Goal: Task Accomplishment & Management: Manage account settings

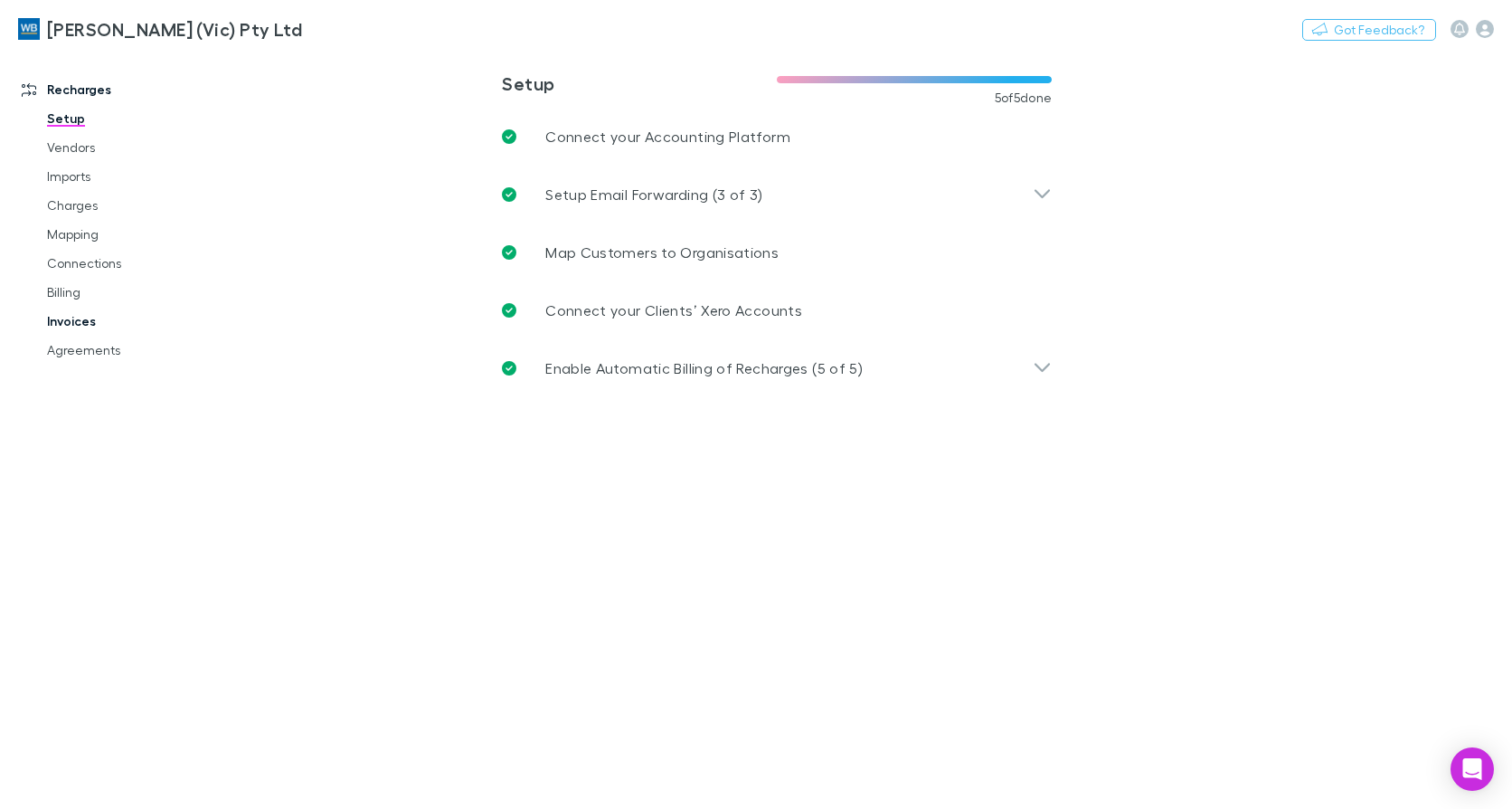
click at [54, 317] on link "Invoices" at bounding box center [133, 321] width 210 height 28
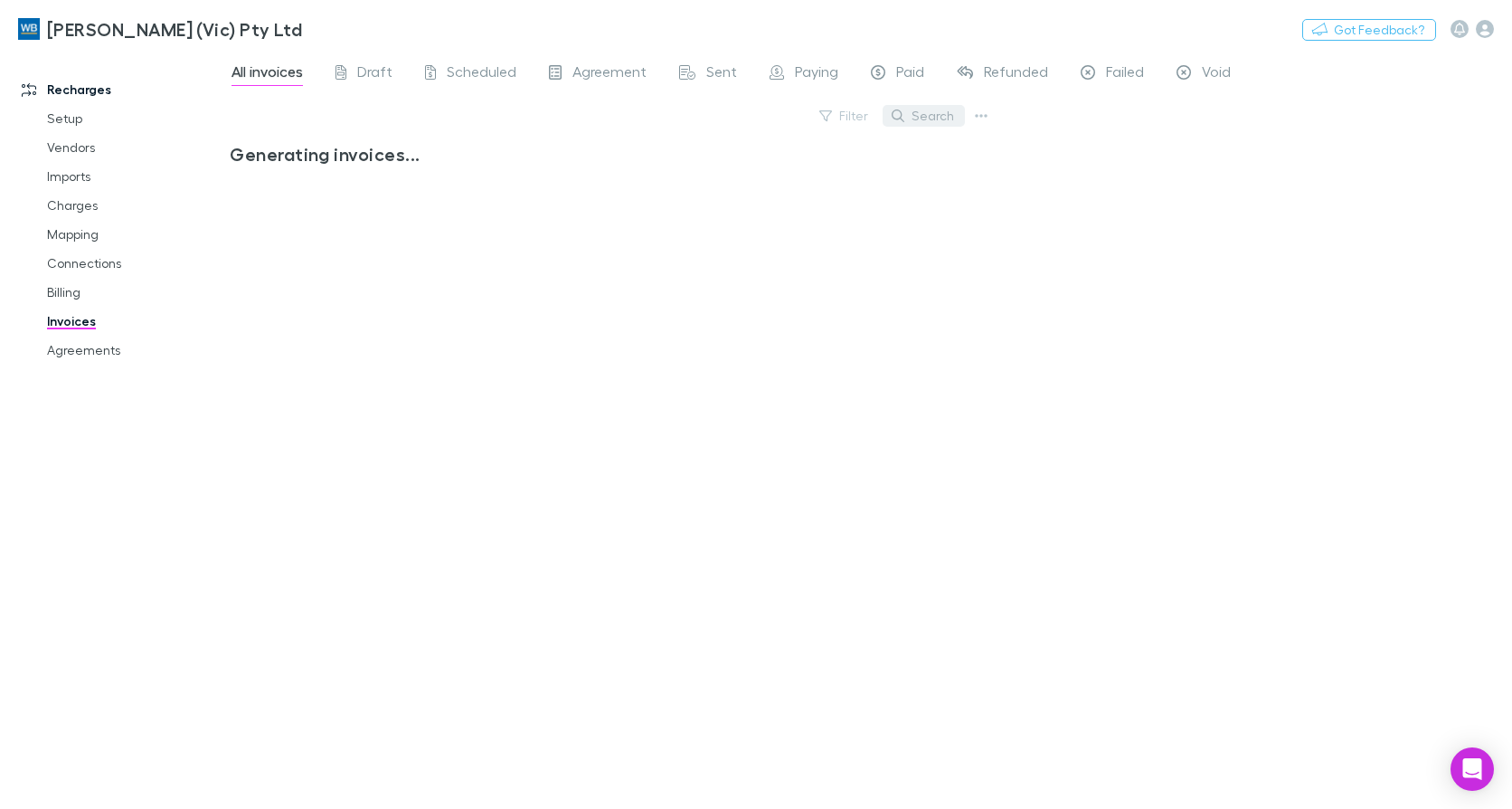
click at [932, 117] on button "Search" at bounding box center [924, 116] width 83 height 22
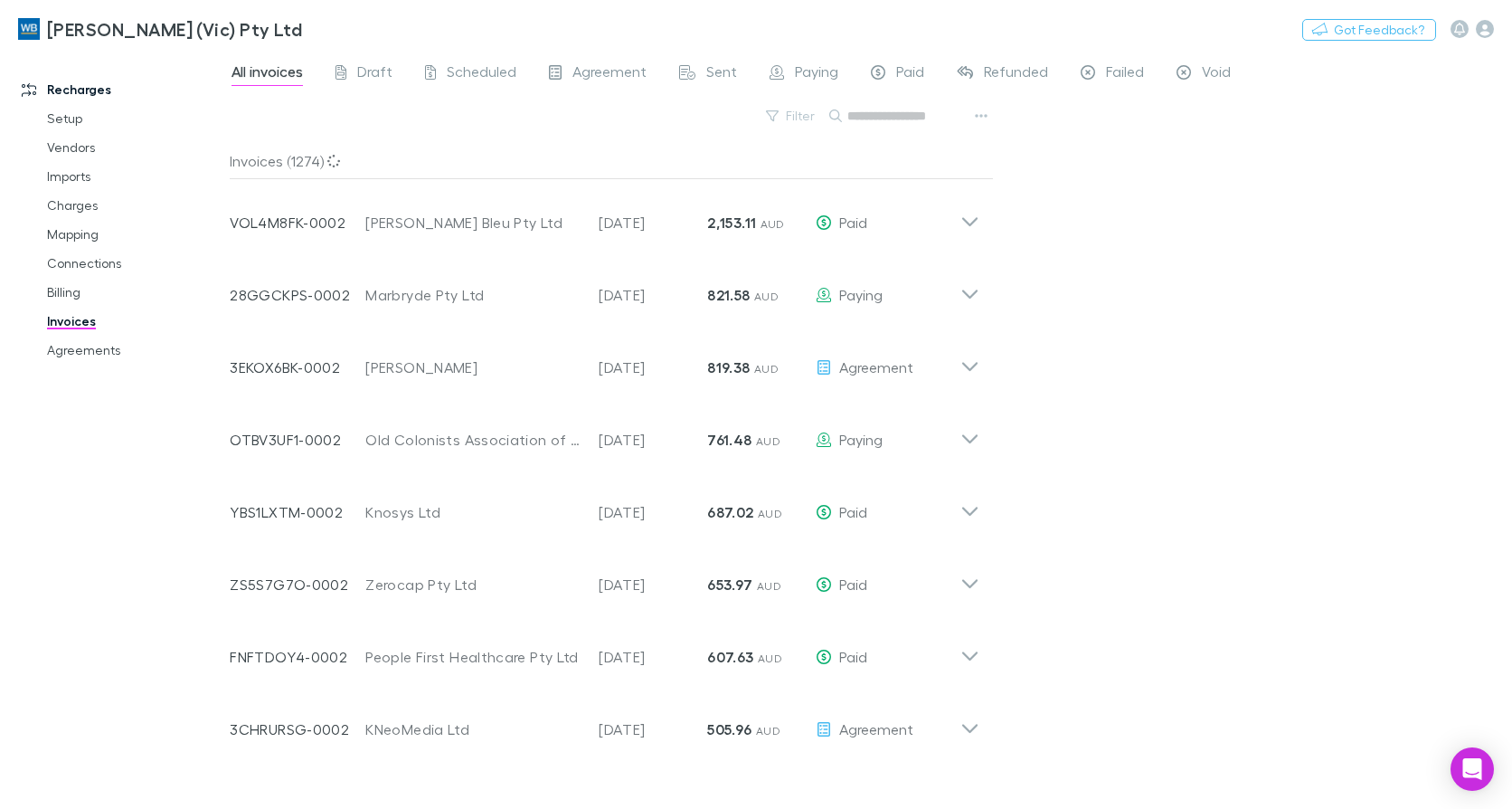
click at [931, 116] on input "text" at bounding box center [892, 116] width 90 height 26
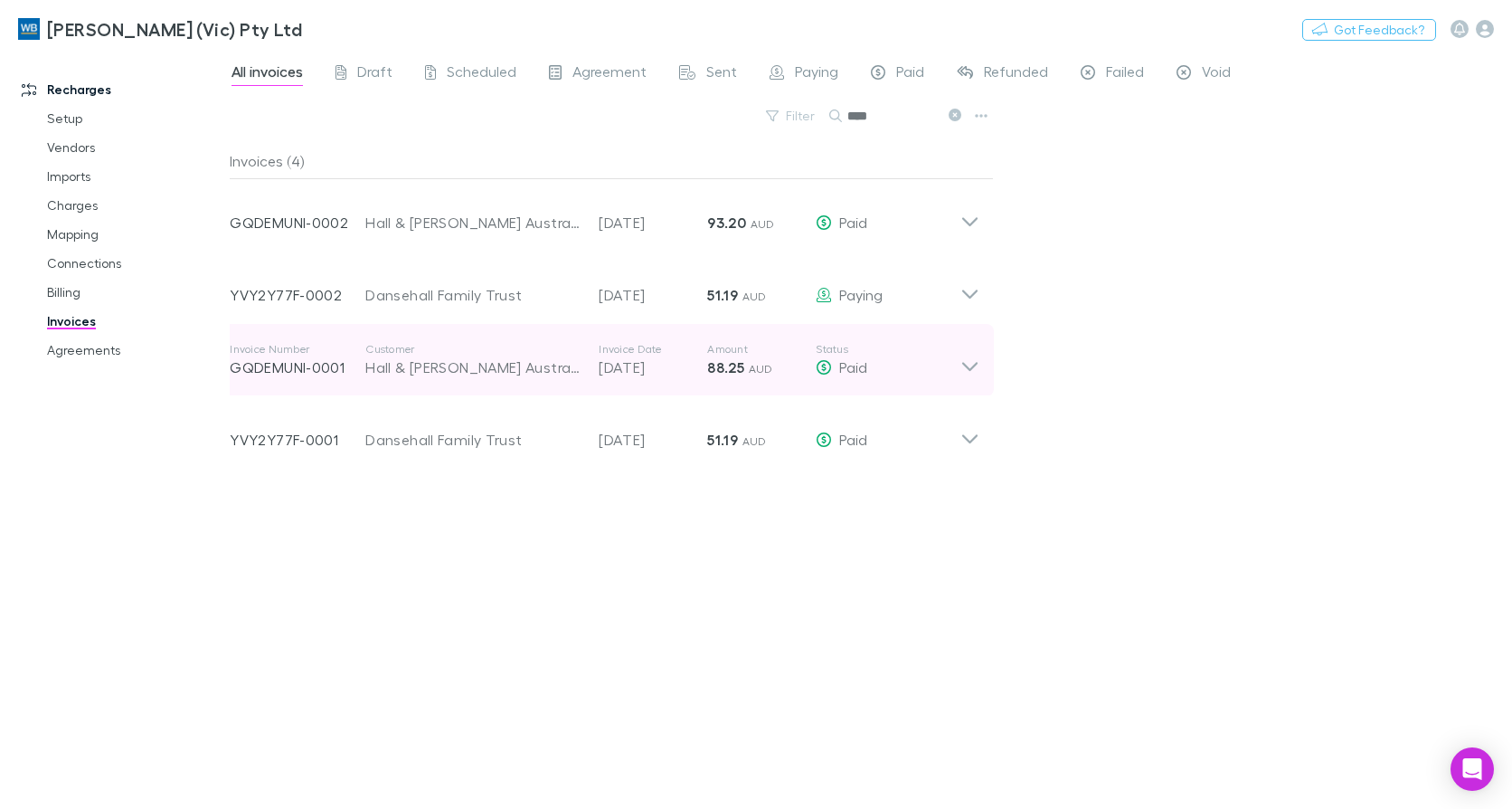
click at [973, 364] on icon at bounding box center [970, 359] width 19 height 36
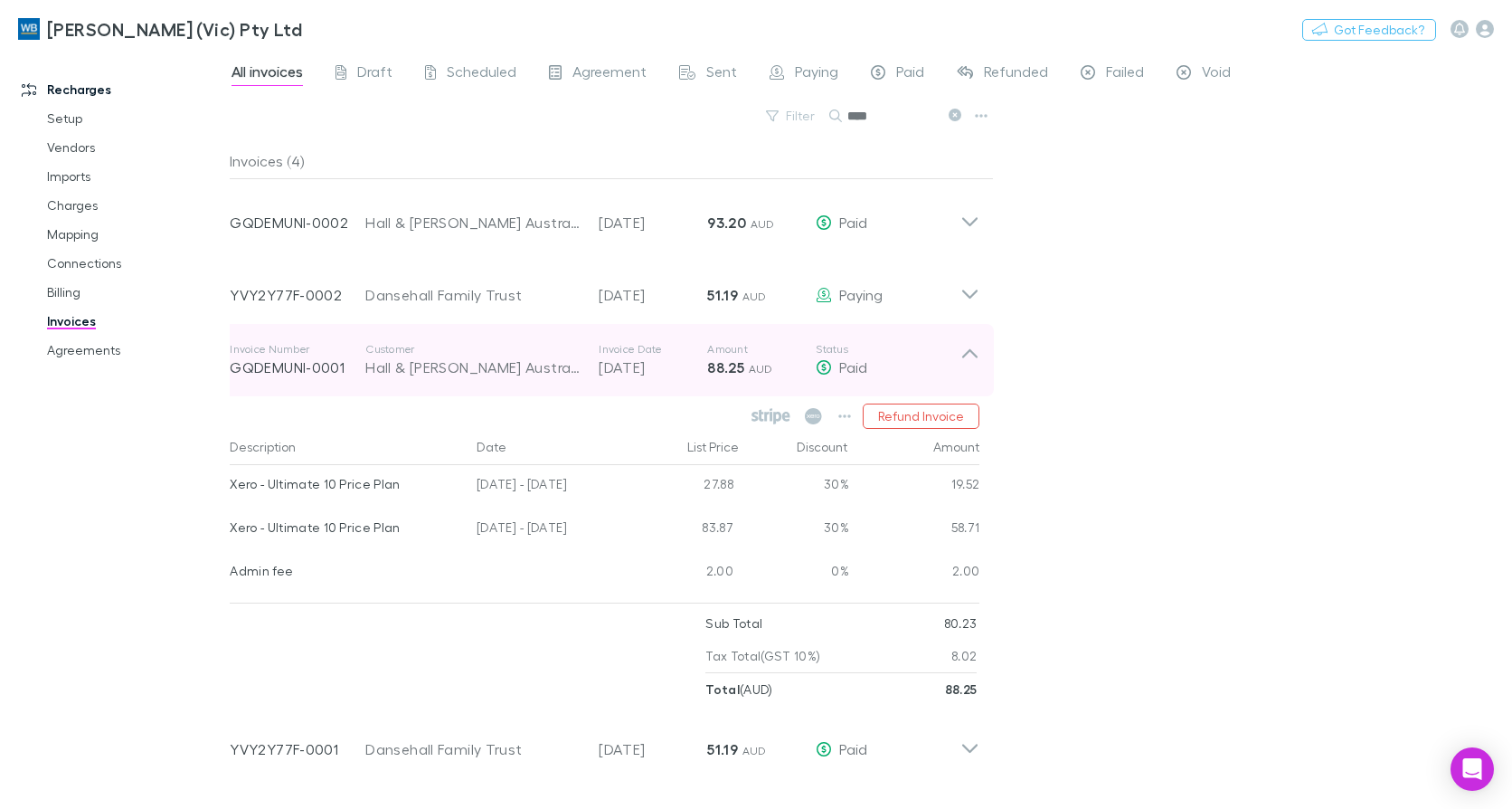
click at [973, 364] on icon at bounding box center [970, 359] width 19 height 36
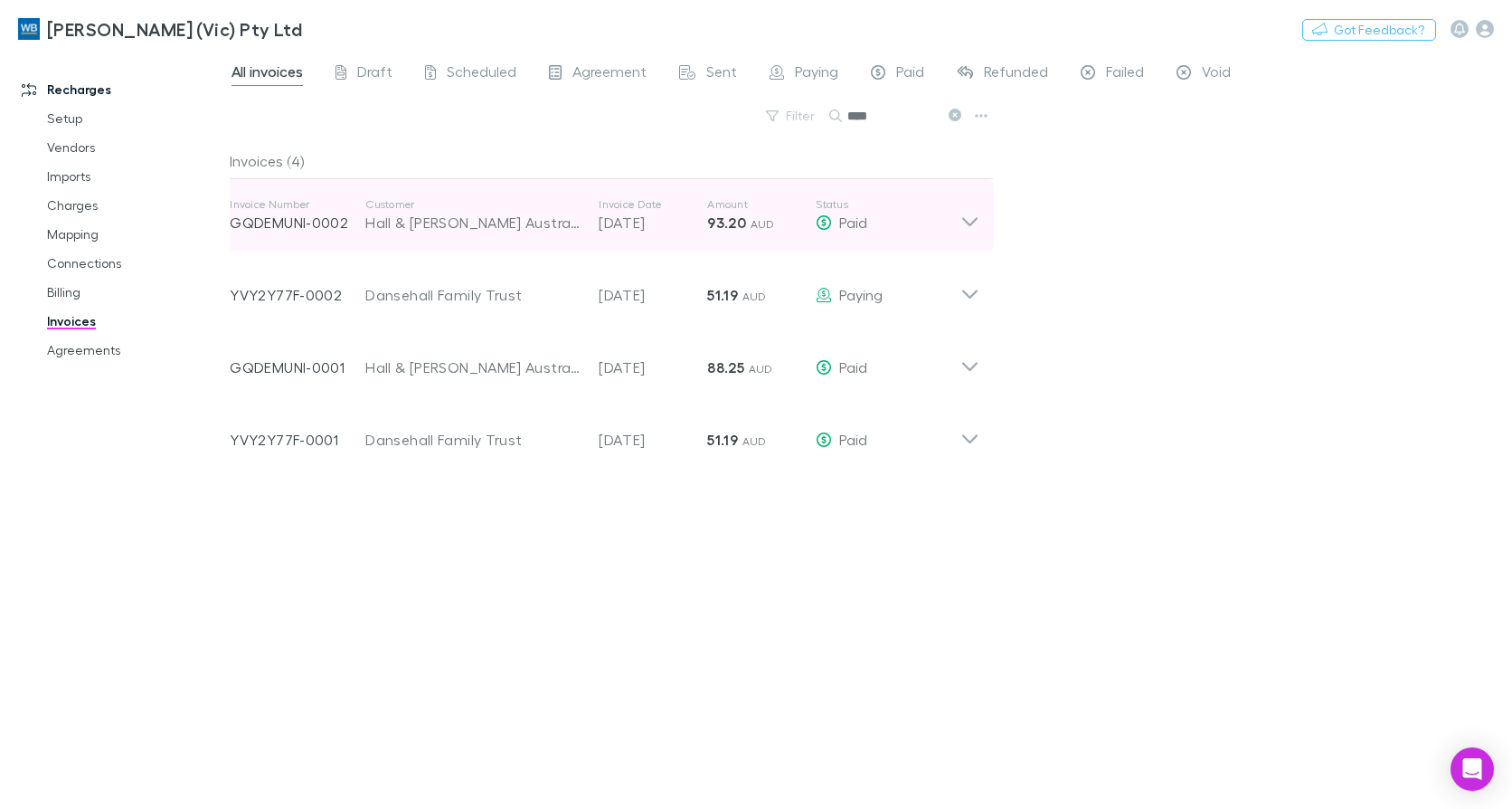
click at [973, 227] on icon at bounding box center [970, 215] width 19 height 36
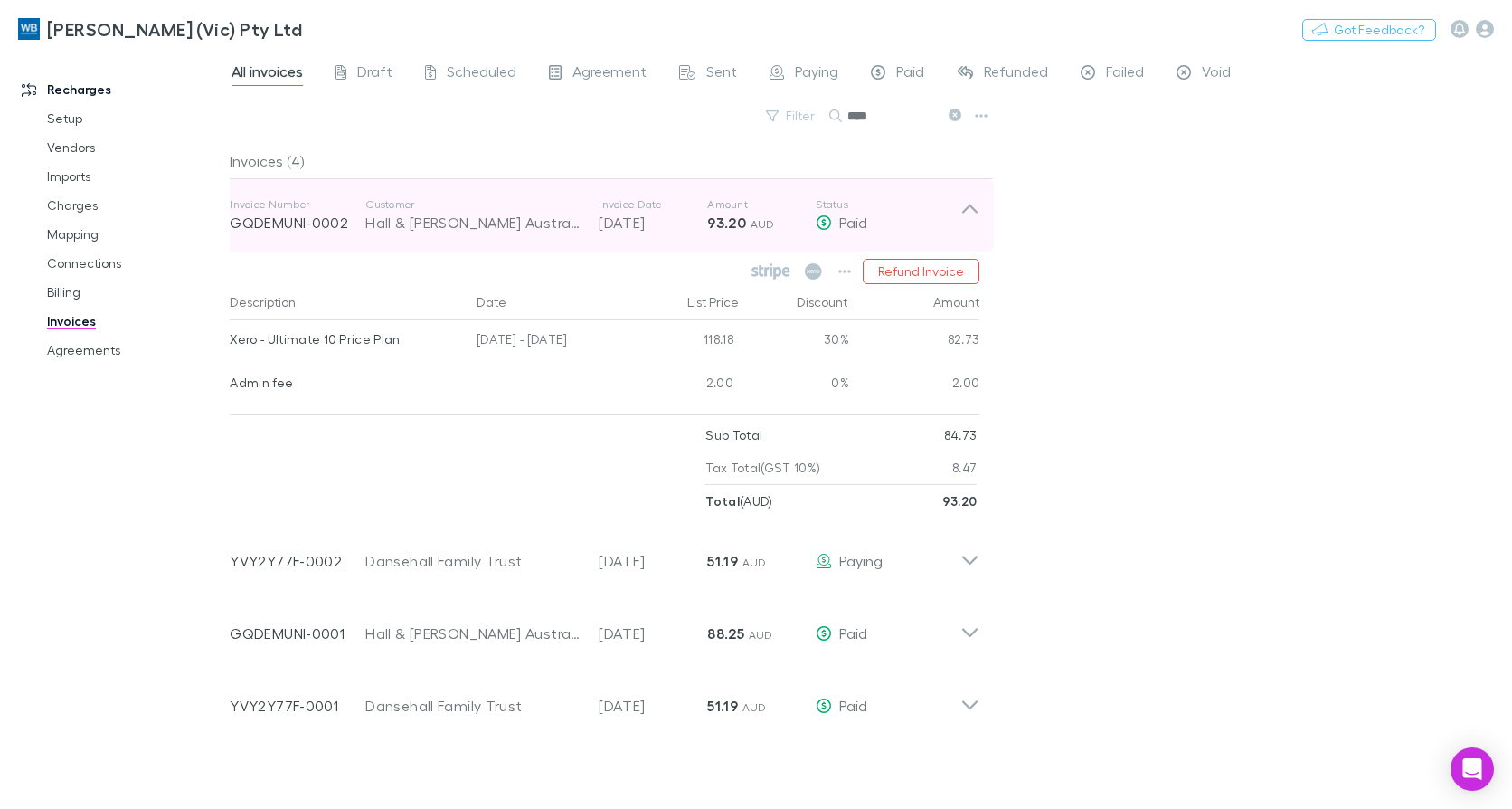
click at [973, 226] on icon at bounding box center [970, 215] width 19 height 36
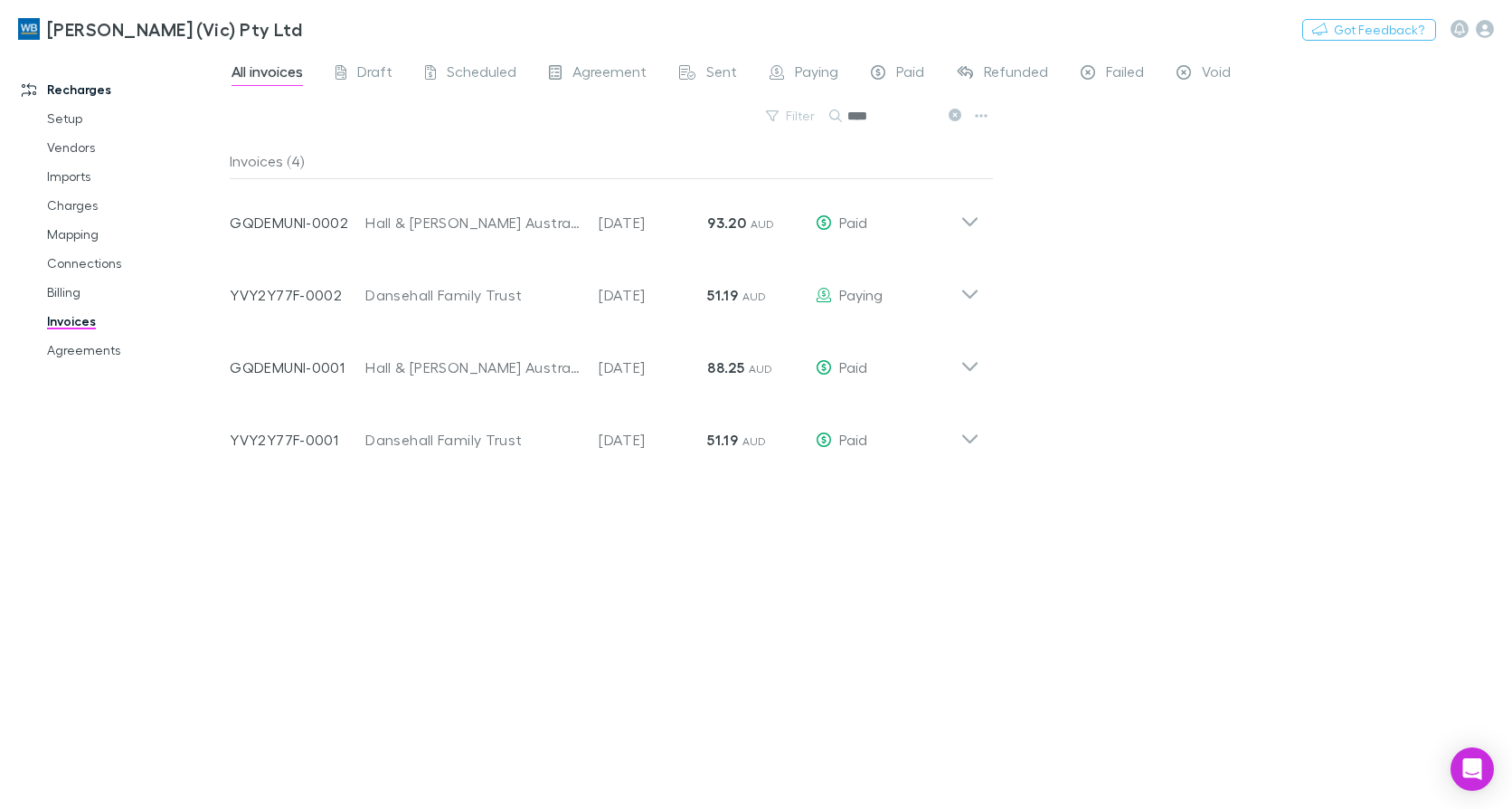
drag, startPoint x: 876, startPoint y: 102, endPoint x: 860, endPoint y: 106, distance: 16.5
click at [860, 106] on input "****" at bounding box center [892, 116] width 90 height 26
click at [859, 105] on input "****" at bounding box center [892, 116] width 90 height 26
drag, startPoint x: 886, startPoint y: 113, endPoint x: 813, endPoint y: 114, distance: 73.0
click at [813, 114] on div "Filter Search ****" at bounding box center [611, 122] width 764 height 40
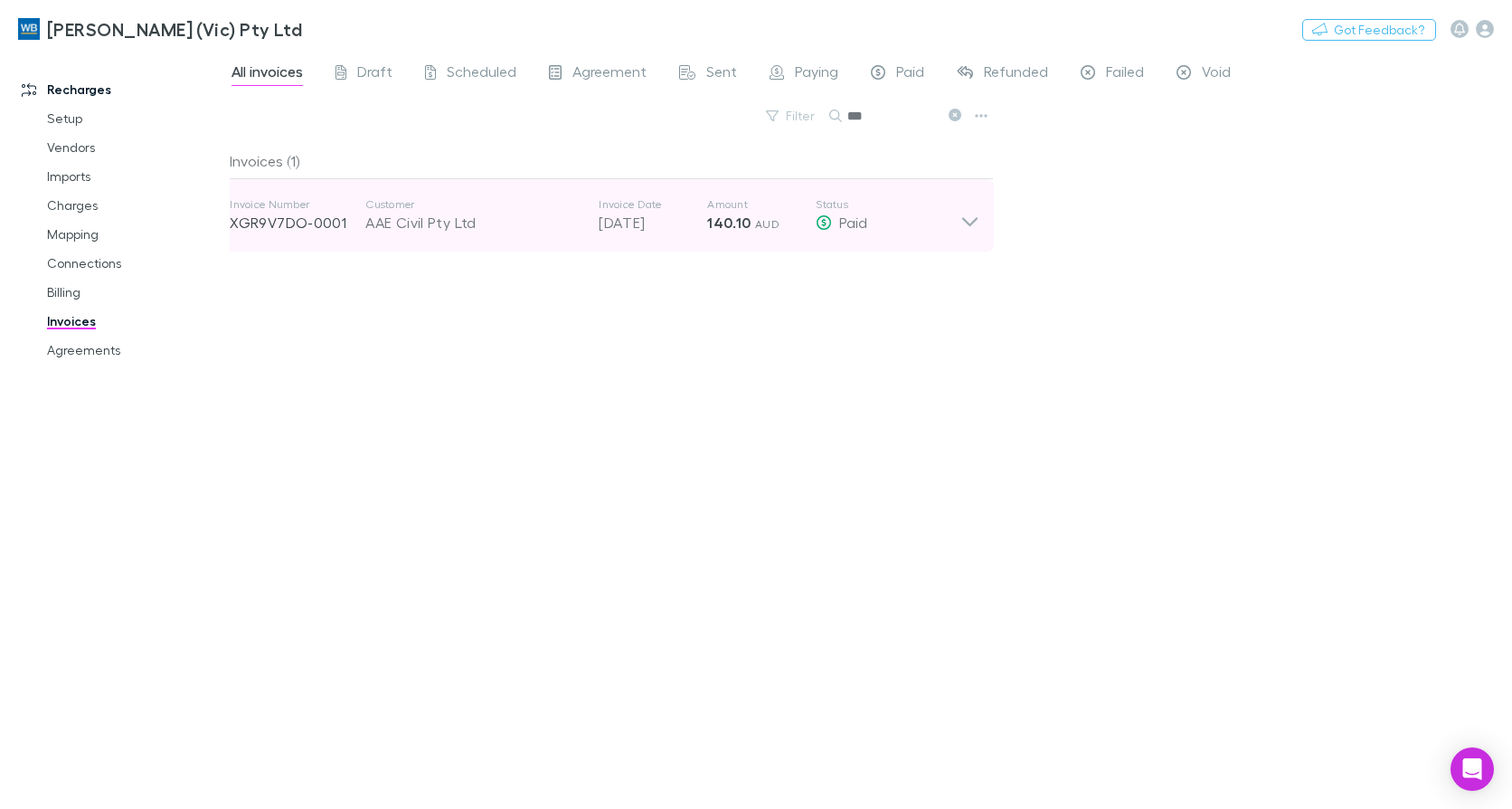
type input "***"
click at [973, 224] on icon at bounding box center [970, 215] width 19 height 36
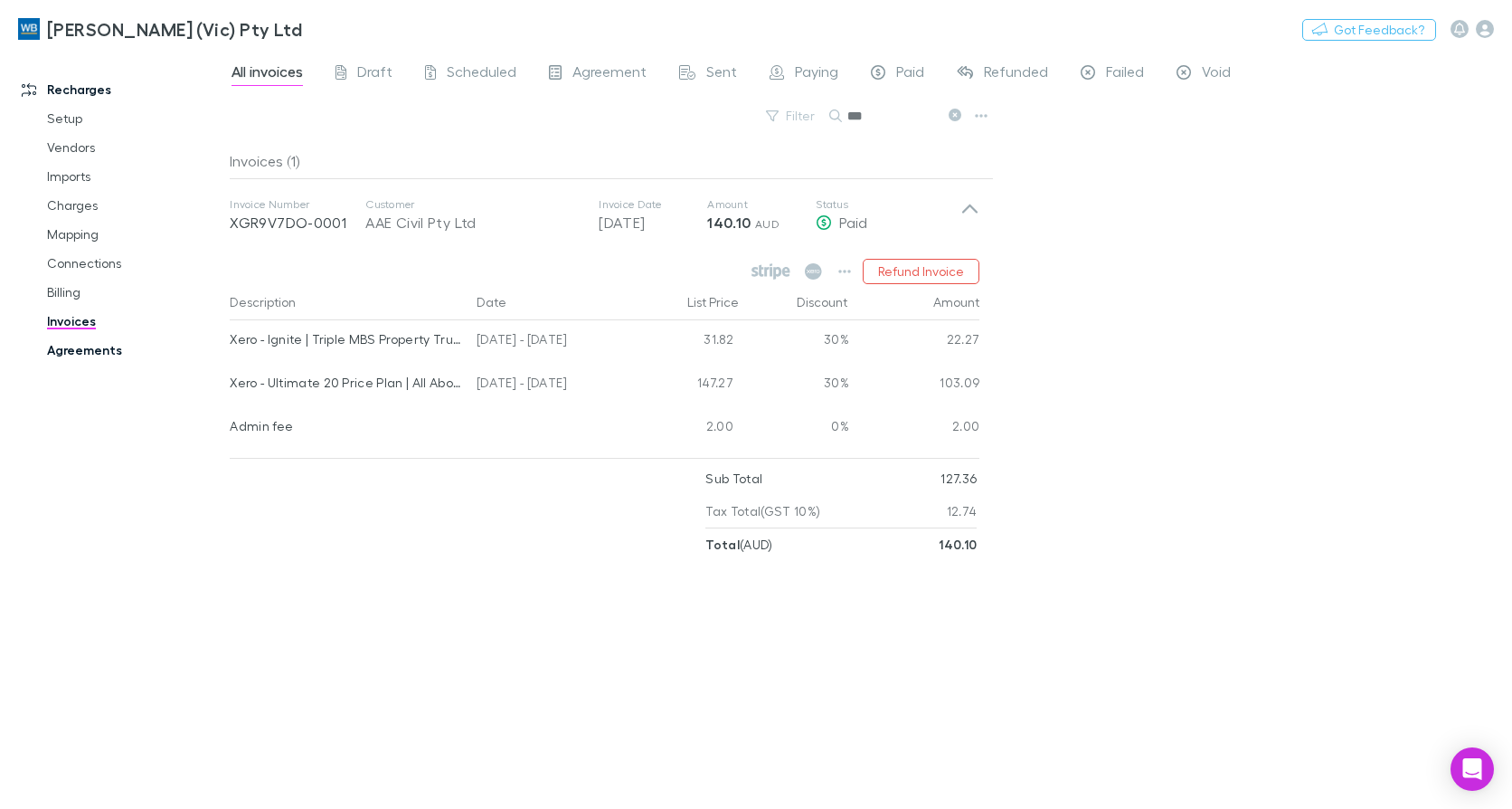
click at [100, 351] on link "Agreements" at bounding box center [133, 349] width 210 height 28
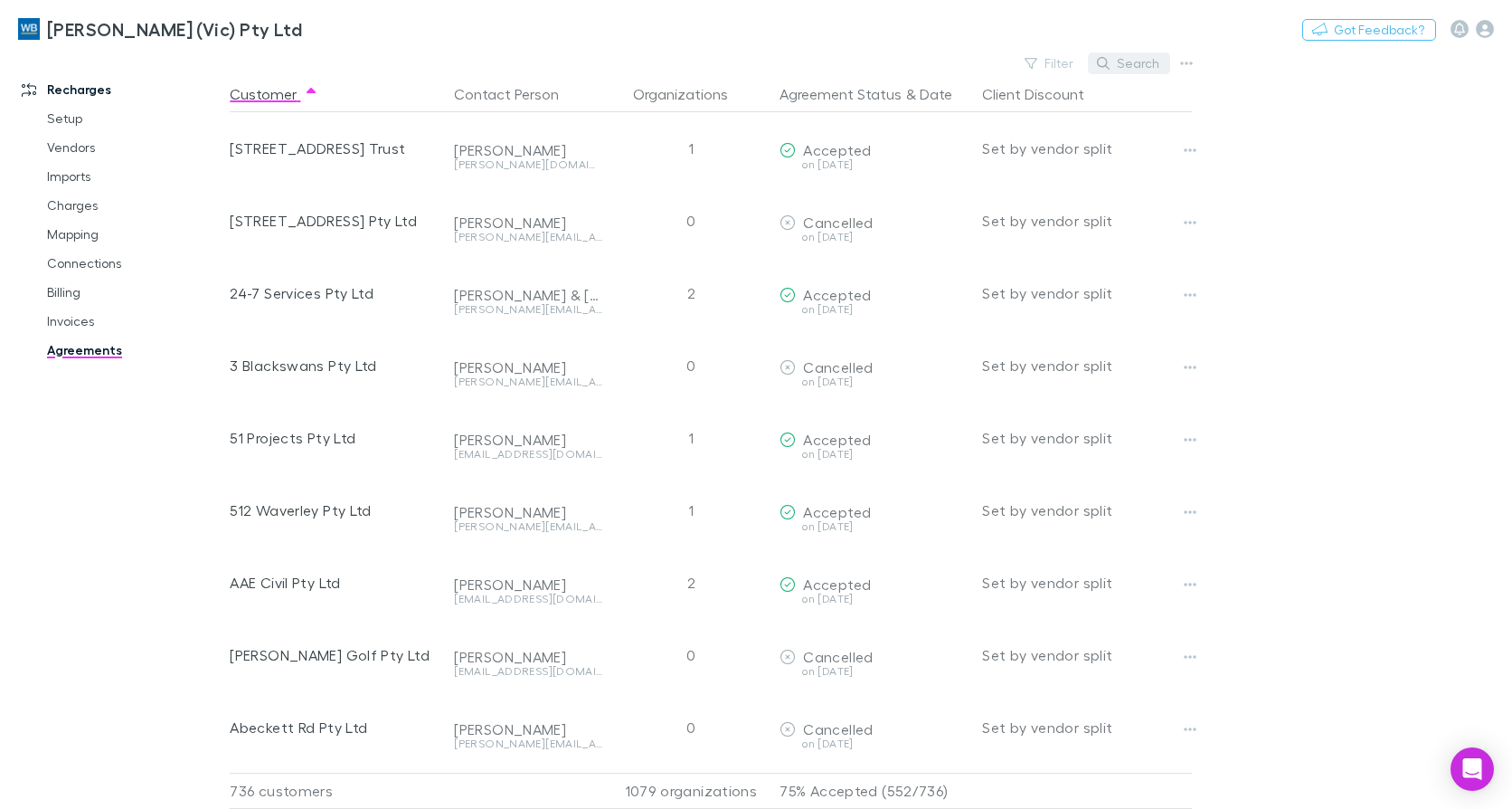
click at [1128, 60] on button "Search" at bounding box center [1130, 63] width 83 height 22
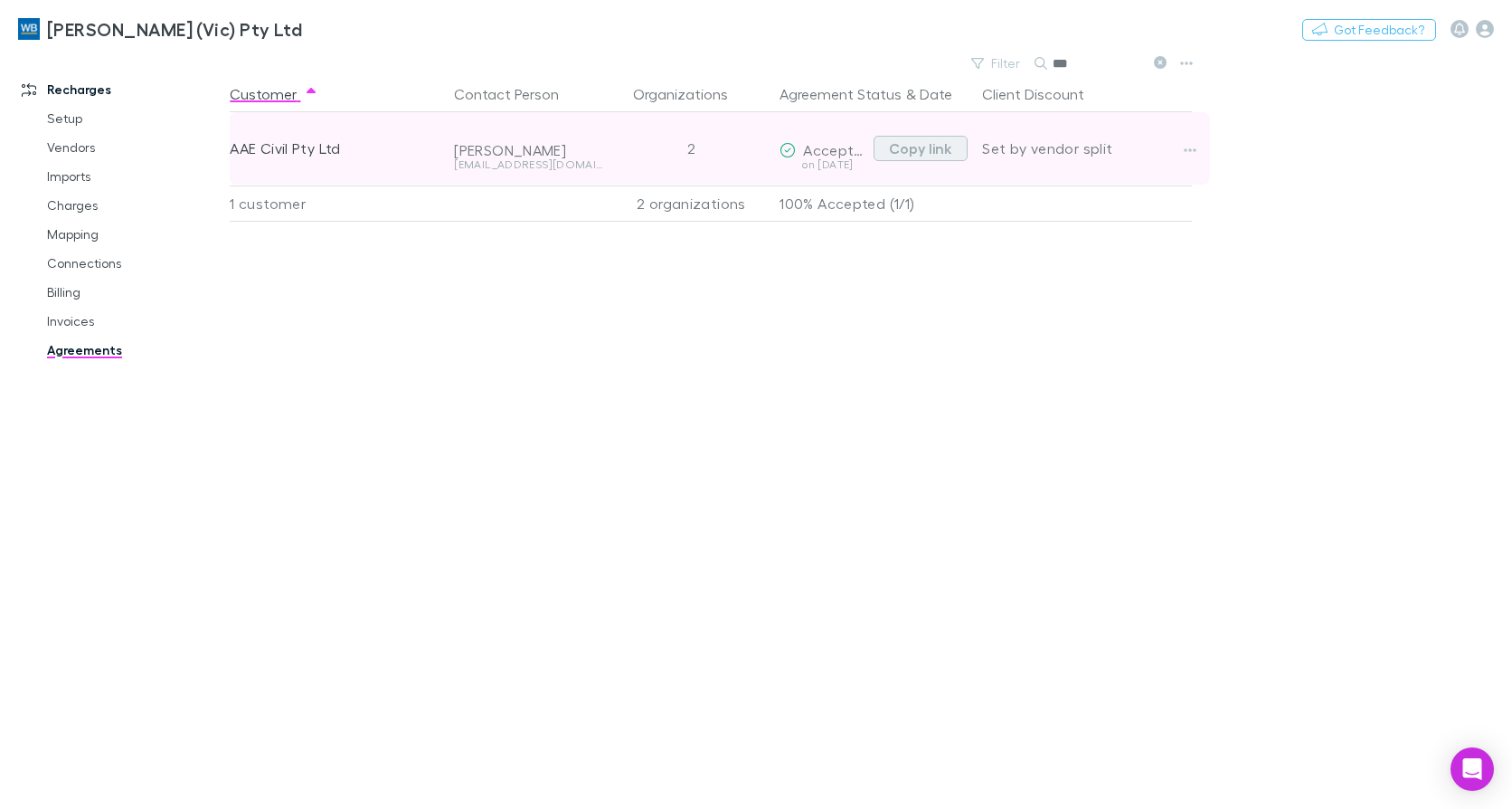
click at [946, 144] on button "Copy link" at bounding box center [921, 149] width 94 height 26
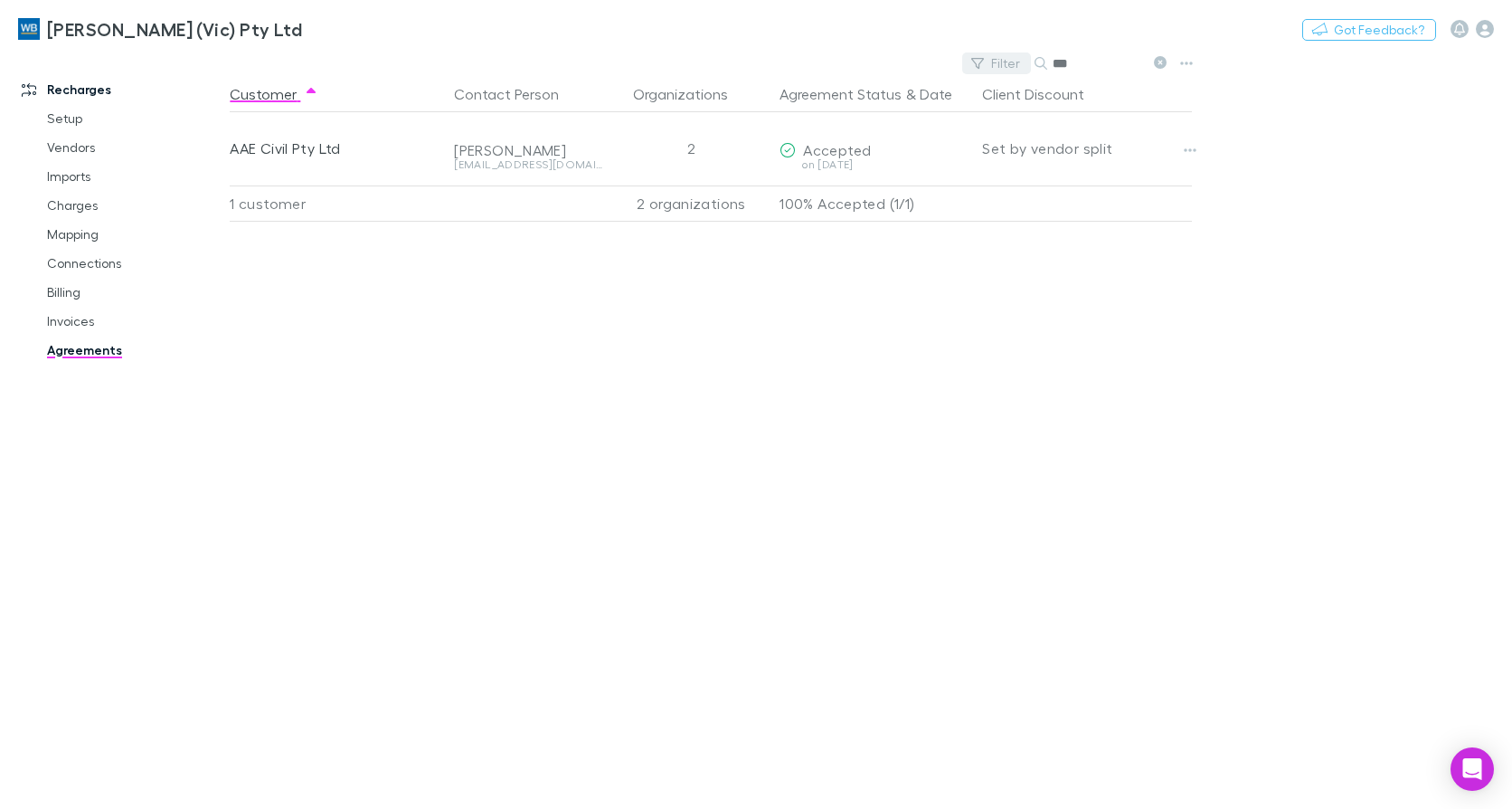
drag, startPoint x: 1086, startPoint y: 59, endPoint x: 1022, endPoint y: 59, distance: 64.0
click at [1022, 59] on div "Filter Search ***" at bounding box center [1068, 63] width 211 height 26
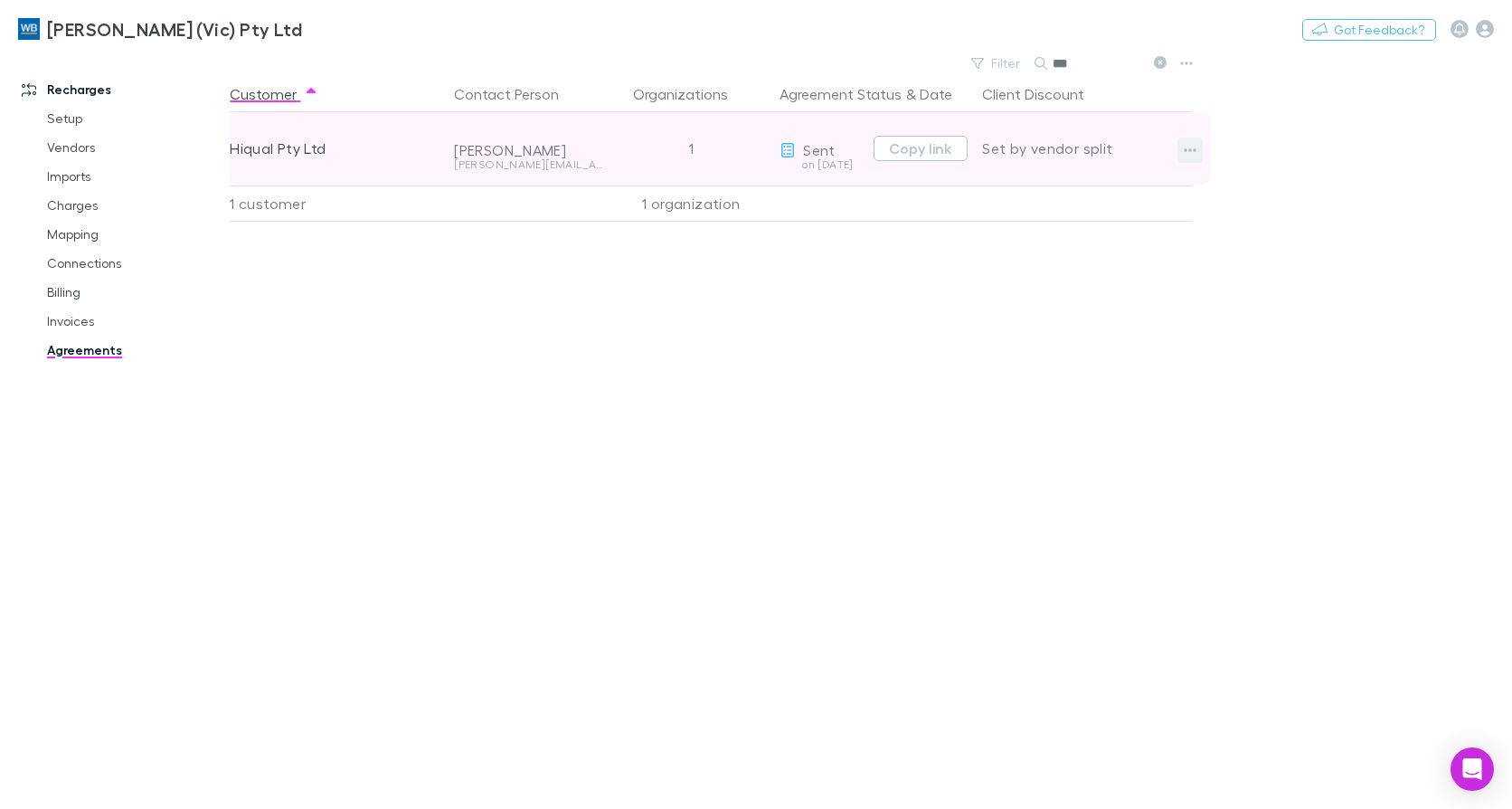
type input "***"
click at [1187, 153] on icon "button" at bounding box center [1190, 150] width 13 height 15
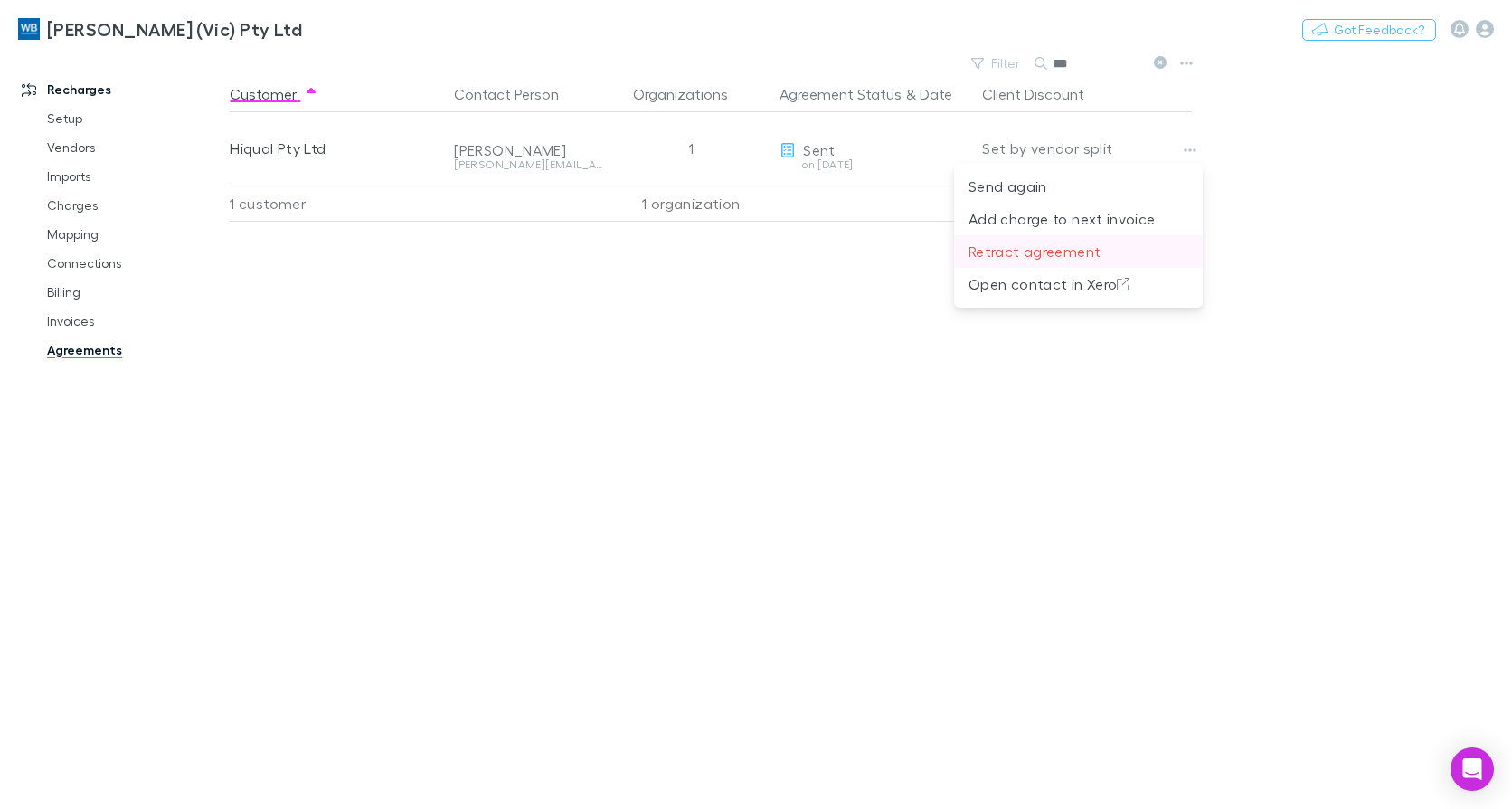
click at [1006, 250] on p "Retract agreement" at bounding box center [1078, 252] width 220 height 22
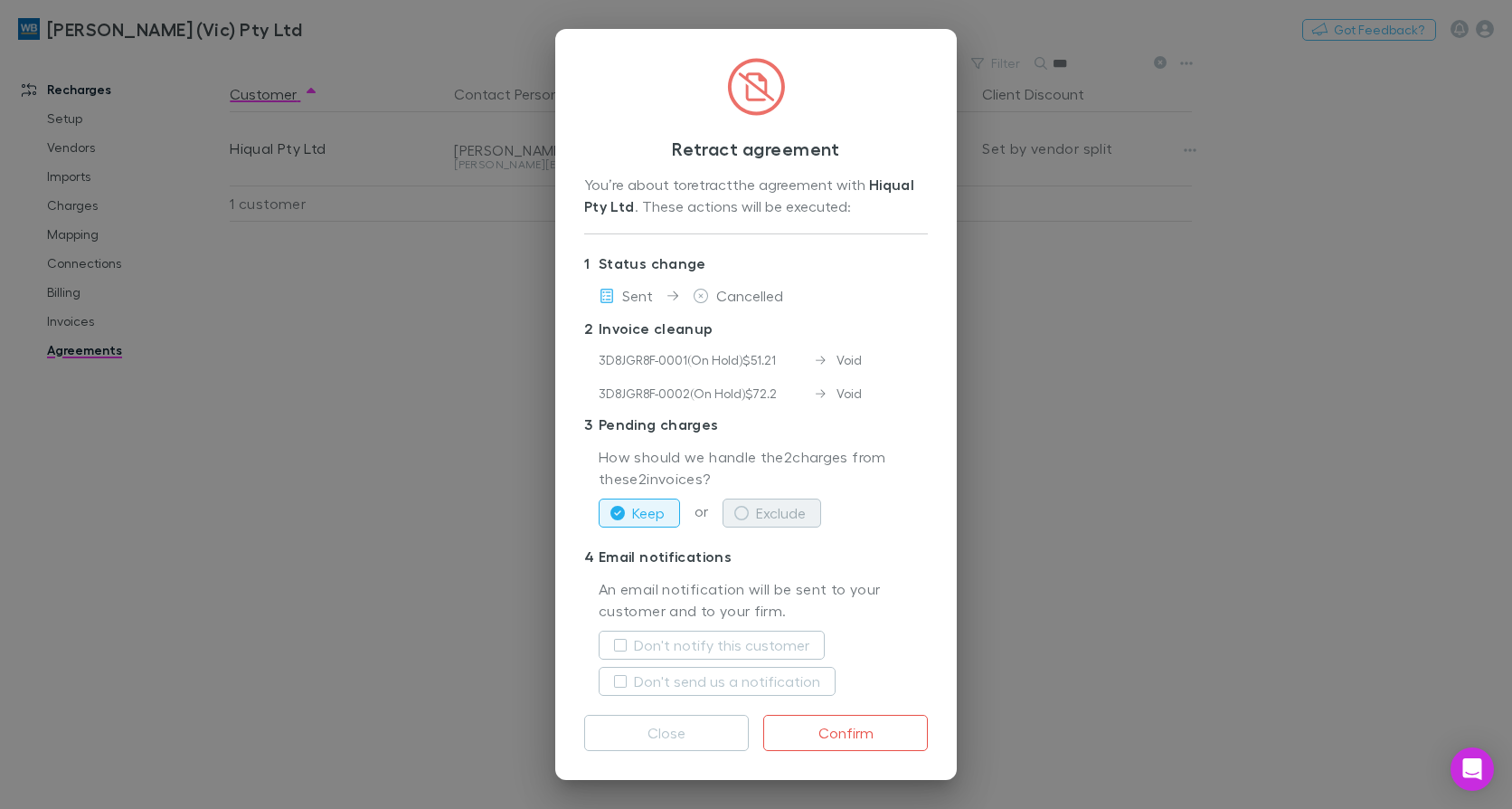
click at [763, 517] on button "Exclude" at bounding box center [771, 512] width 98 height 28
click at [717, 647] on label "Don't notify this customer" at bounding box center [722, 645] width 176 height 22
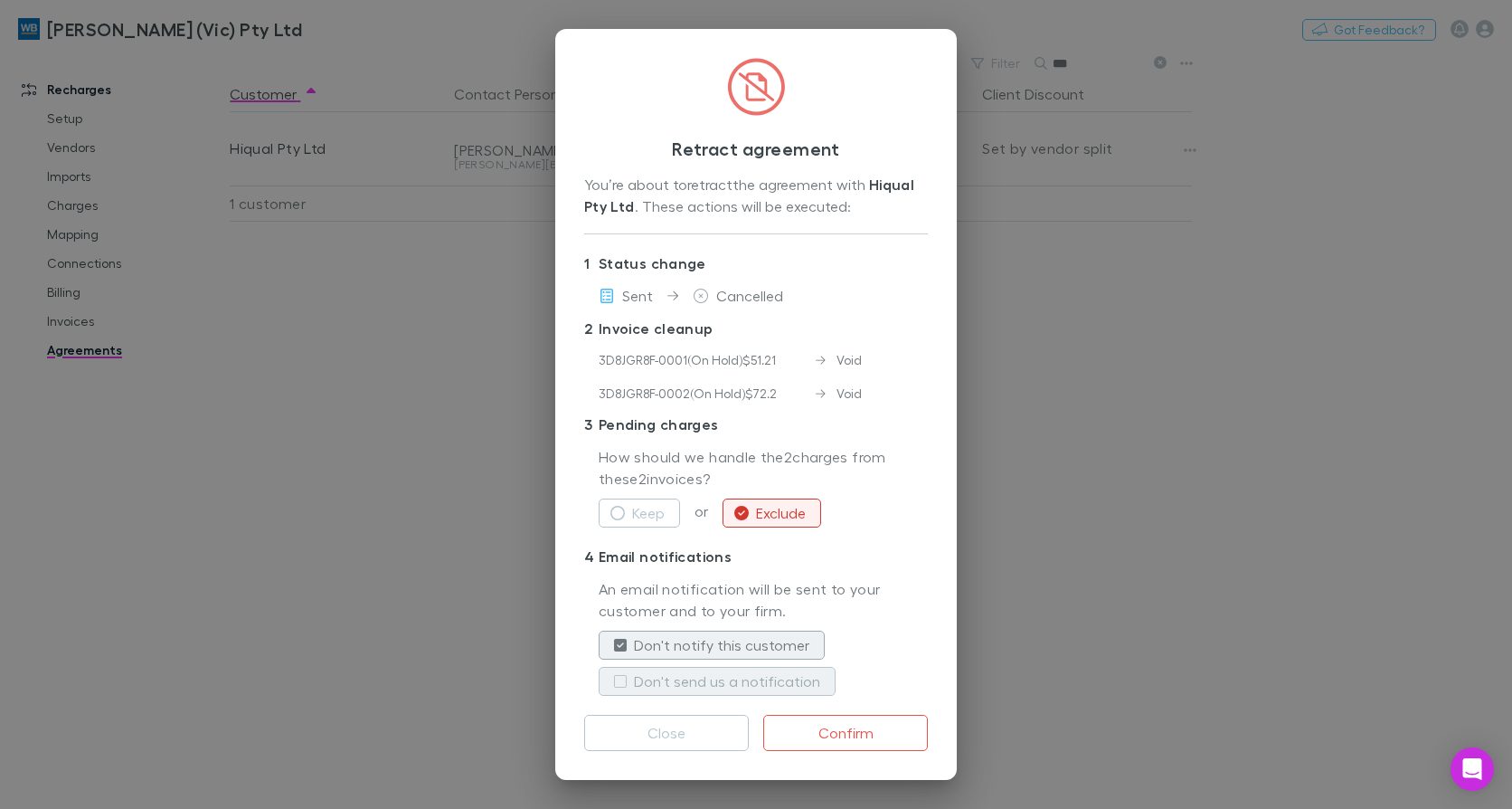
click at [711, 686] on label "Don't send us a notification" at bounding box center [727, 681] width 187 height 22
click at [844, 731] on button "Confirm" at bounding box center [846, 732] width 165 height 36
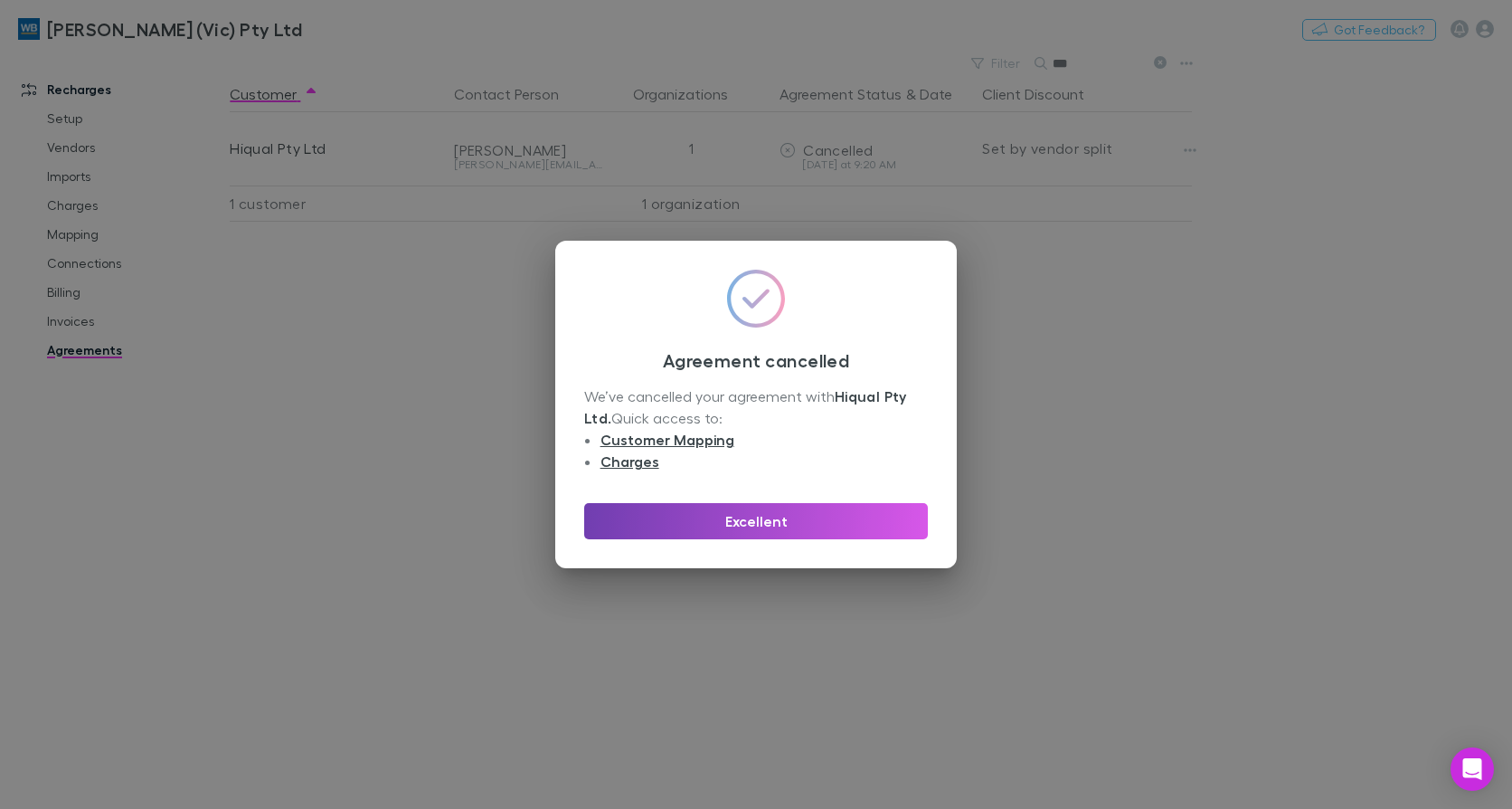
click at [813, 535] on button "Excellent" at bounding box center [756, 520] width 344 height 36
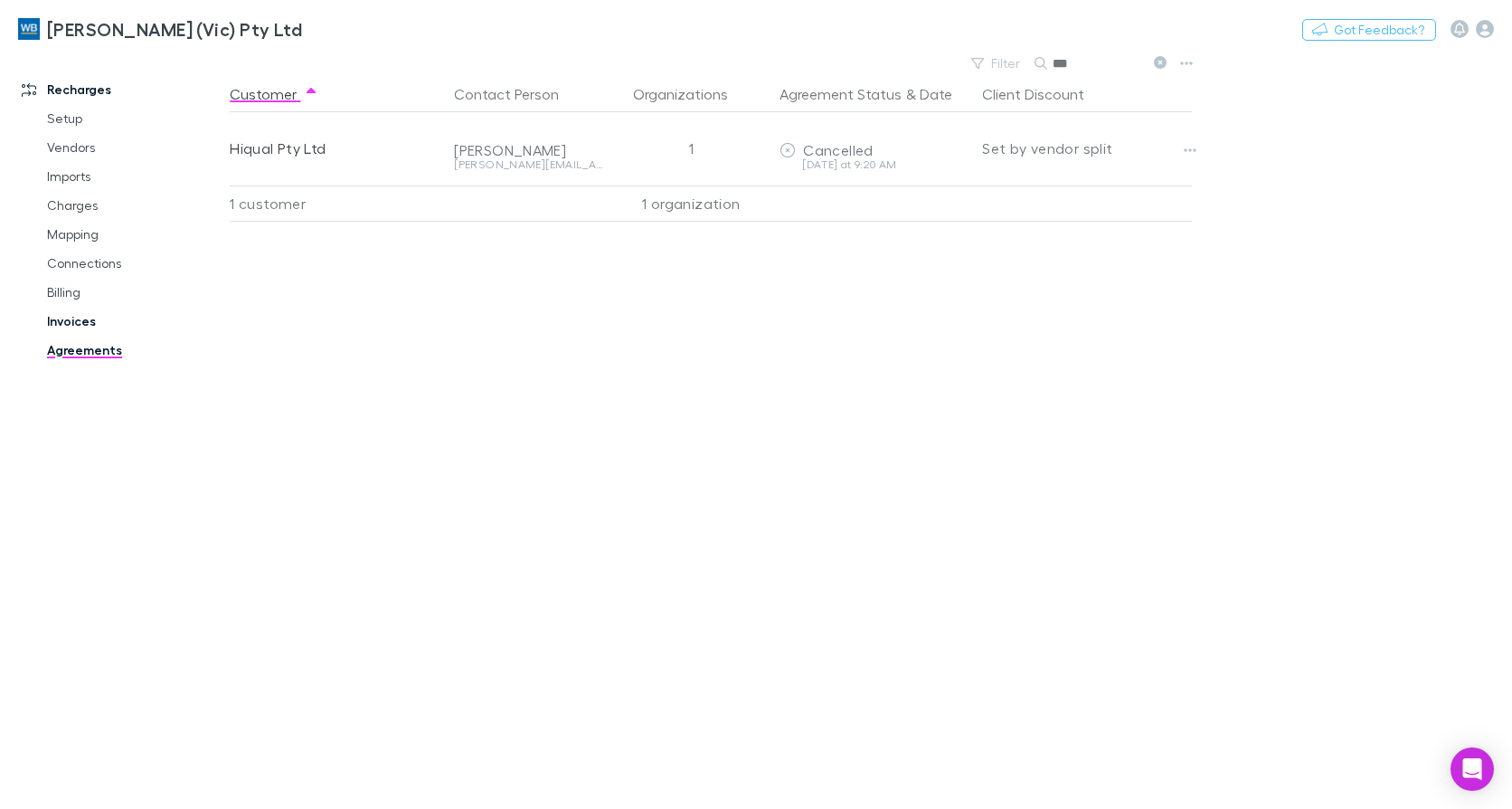
click at [85, 325] on link "Invoices" at bounding box center [133, 321] width 210 height 28
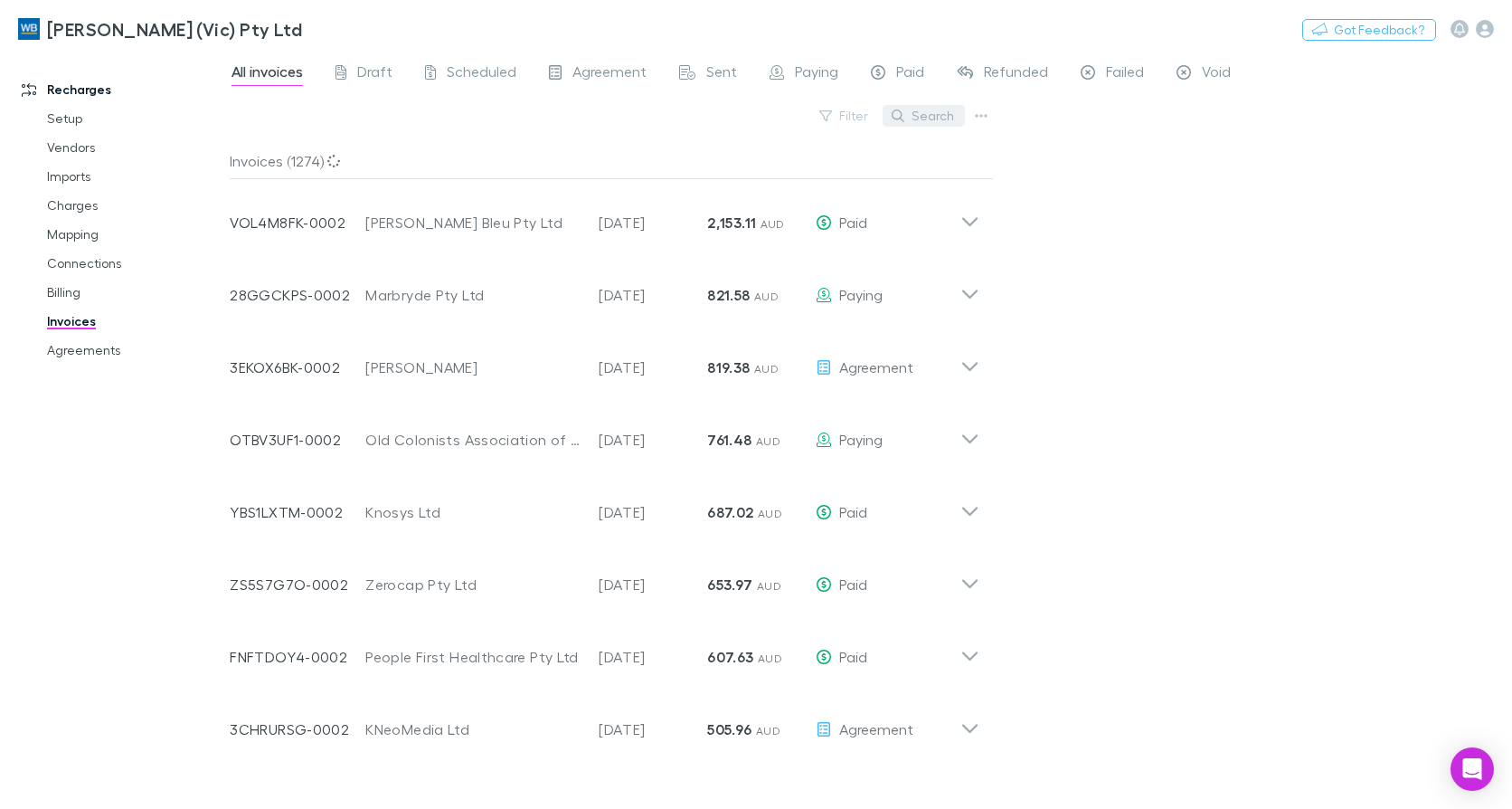
click at [925, 123] on button "Search" at bounding box center [924, 116] width 83 height 22
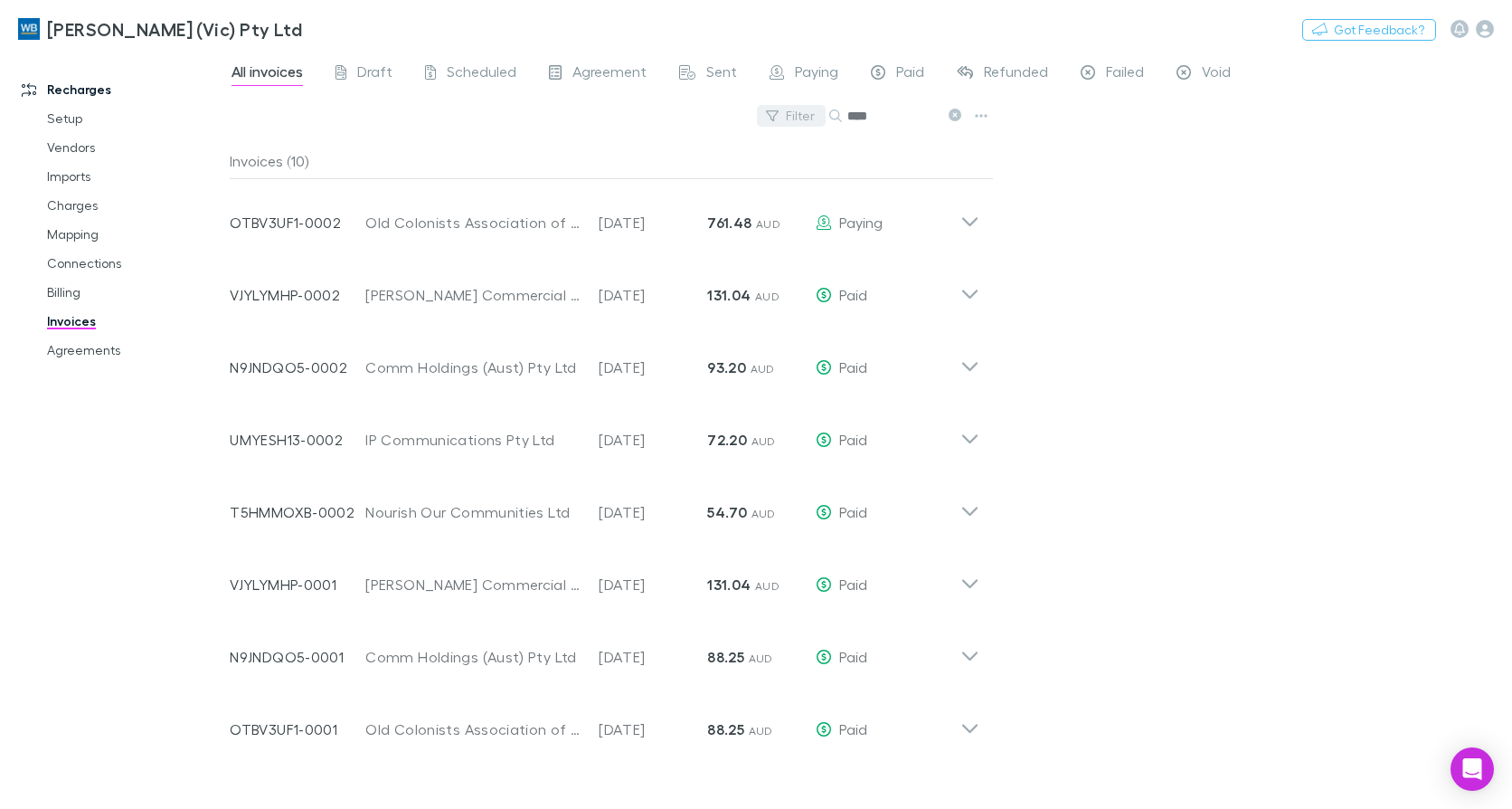
drag, startPoint x: 912, startPoint y: 115, endPoint x: 793, endPoint y: 107, distance: 119.3
click at [793, 107] on div "Filter Search ****" at bounding box center [611, 122] width 764 height 40
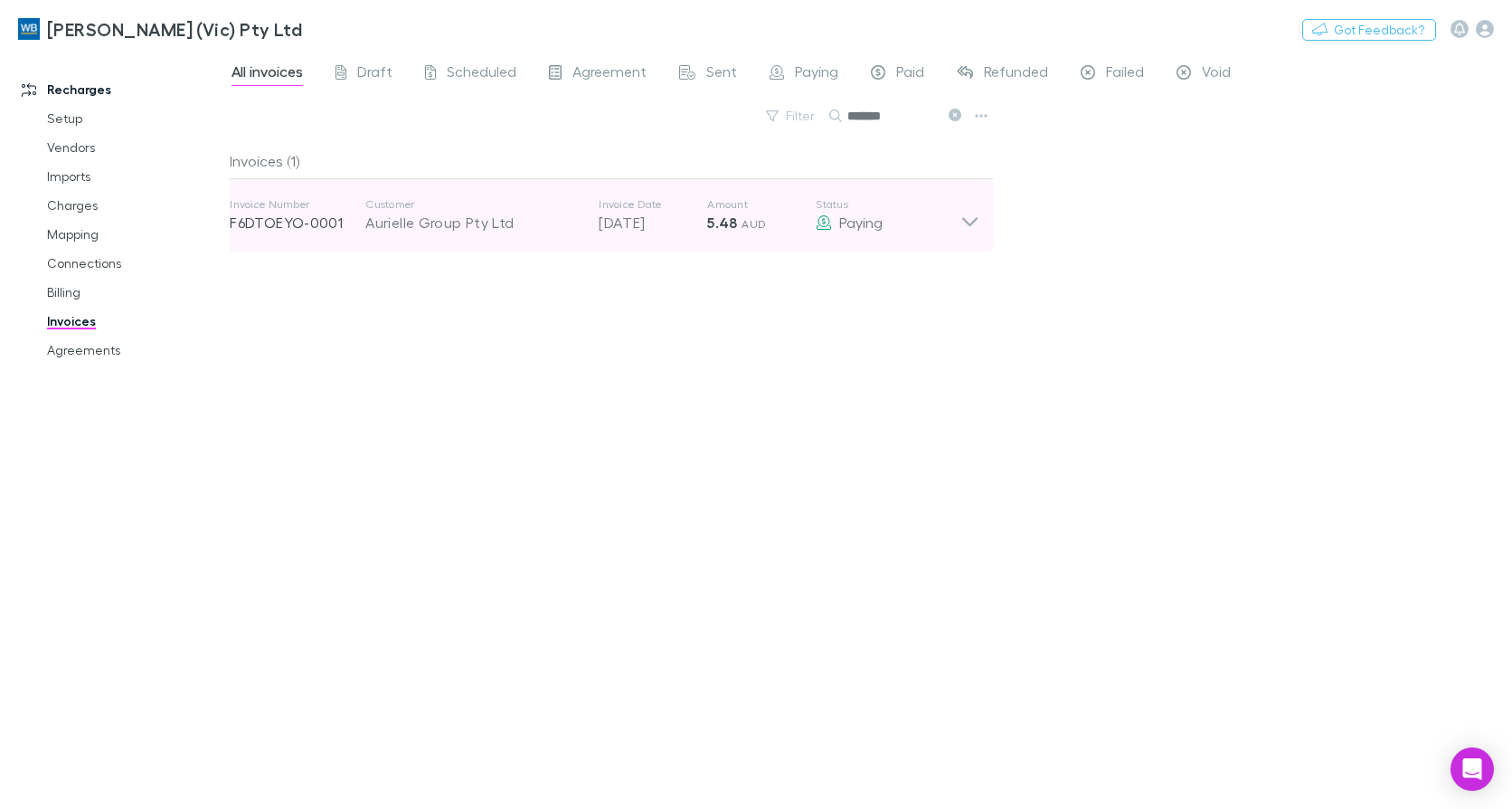
type input "*******"
click at [969, 228] on icon at bounding box center [970, 215] width 19 height 36
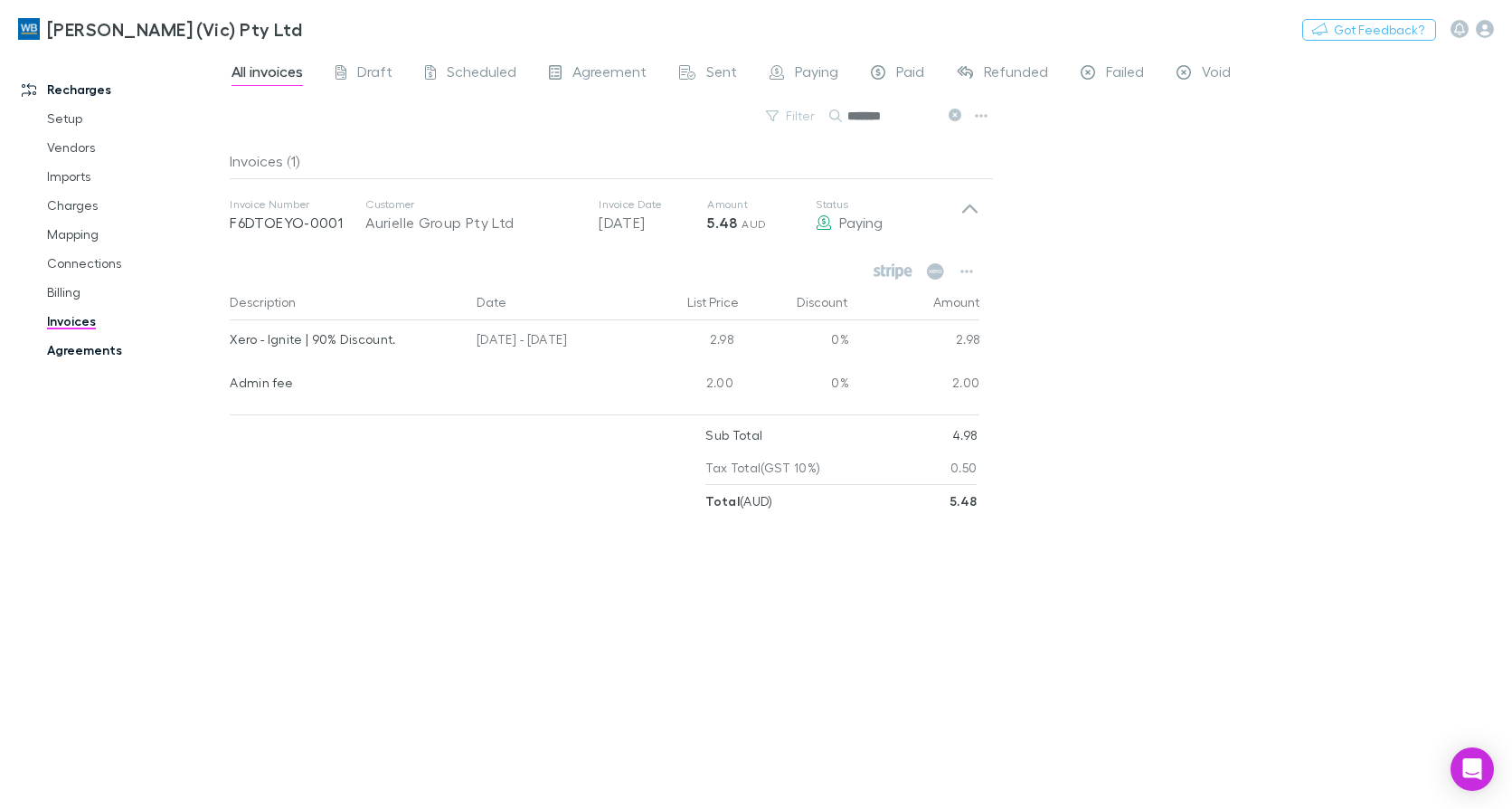
click at [80, 353] on link "Agreements" at bounding box center [133, 349] width 210 height 28
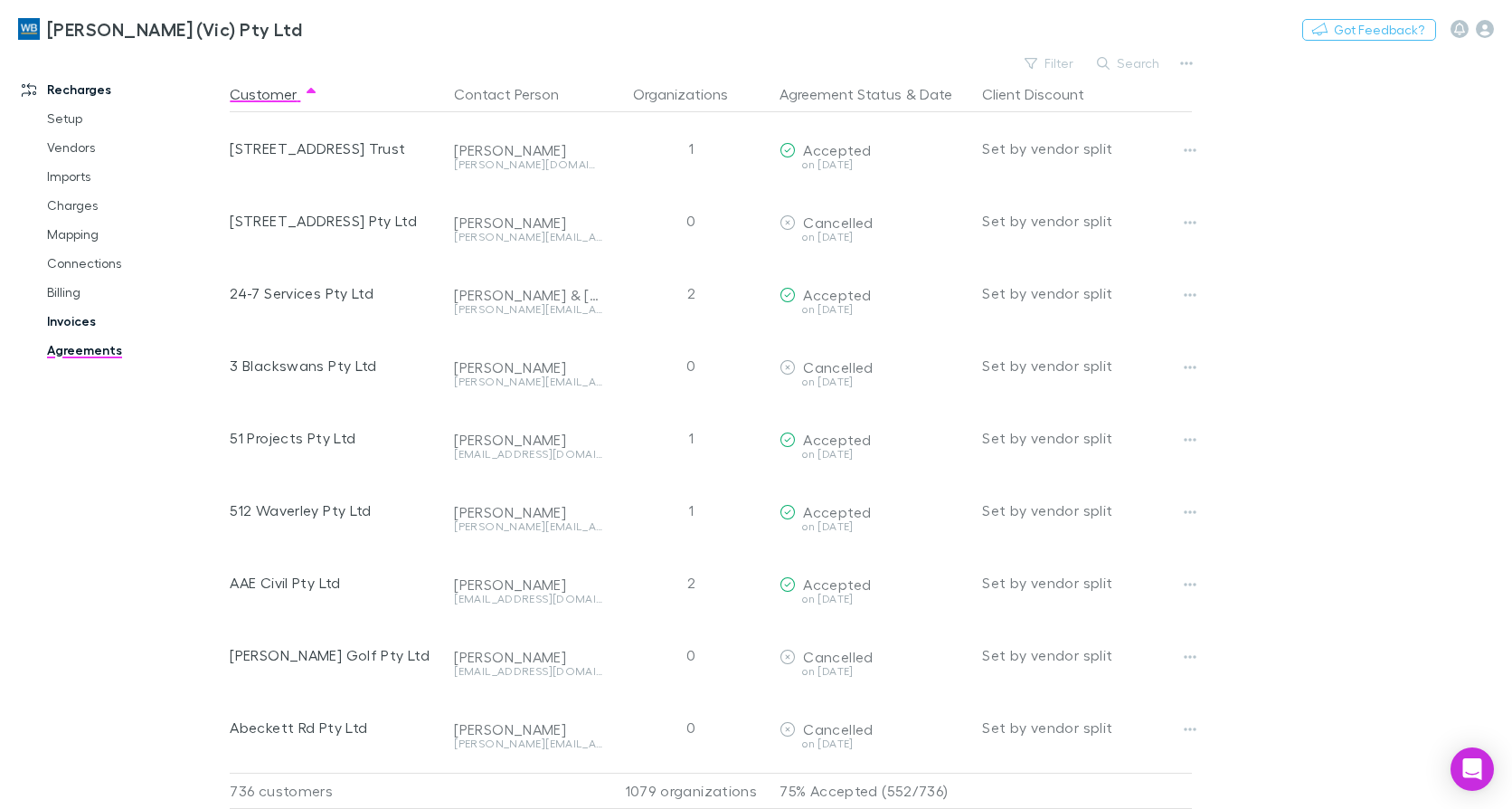
click at [51, 315] on link "Invoices" at bounding box center [133, 321] width 210 height 28
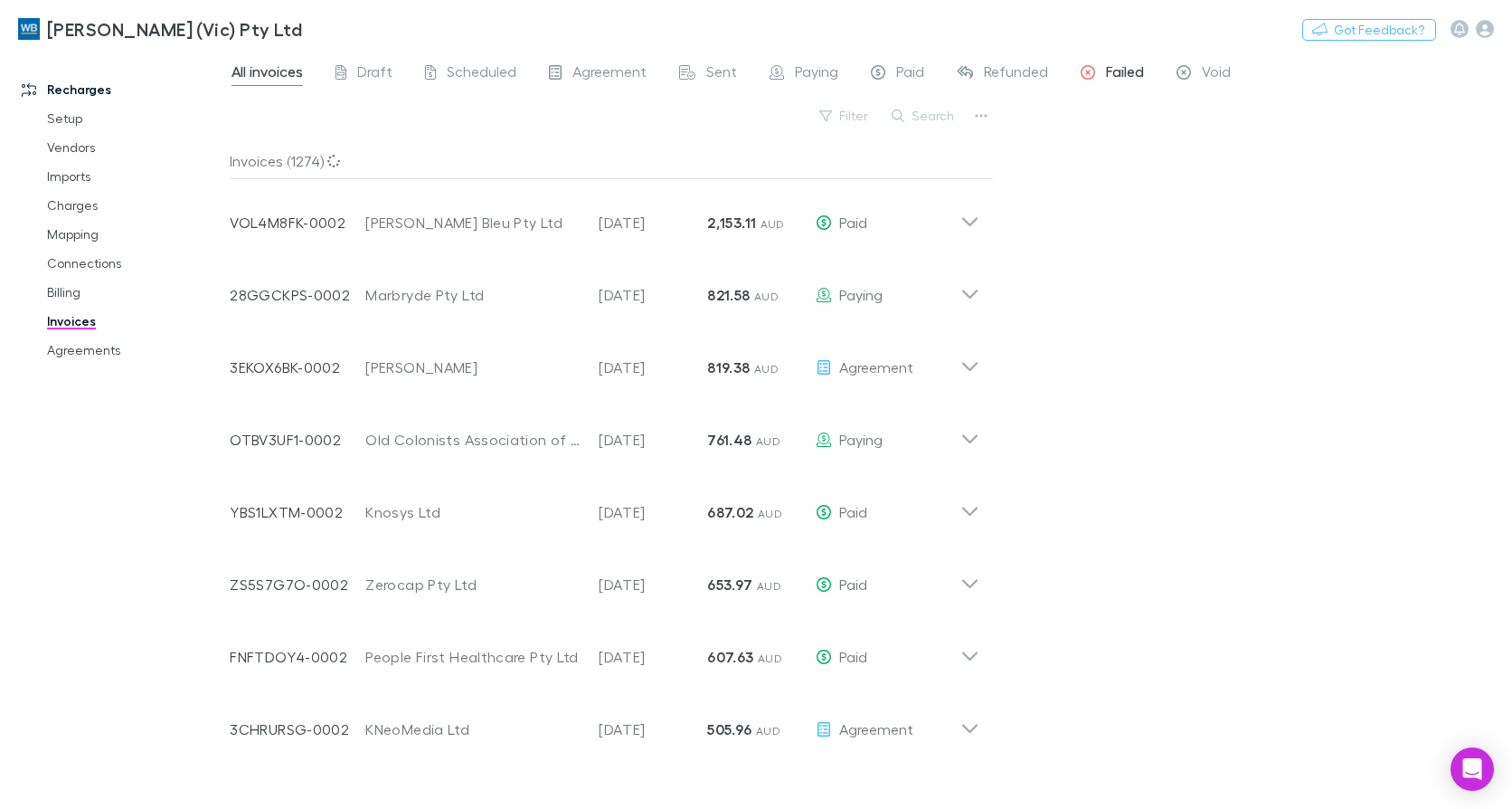
click at [1118, 72] on span "Failed" at bounding box center [1124, 74] width 38 height 24
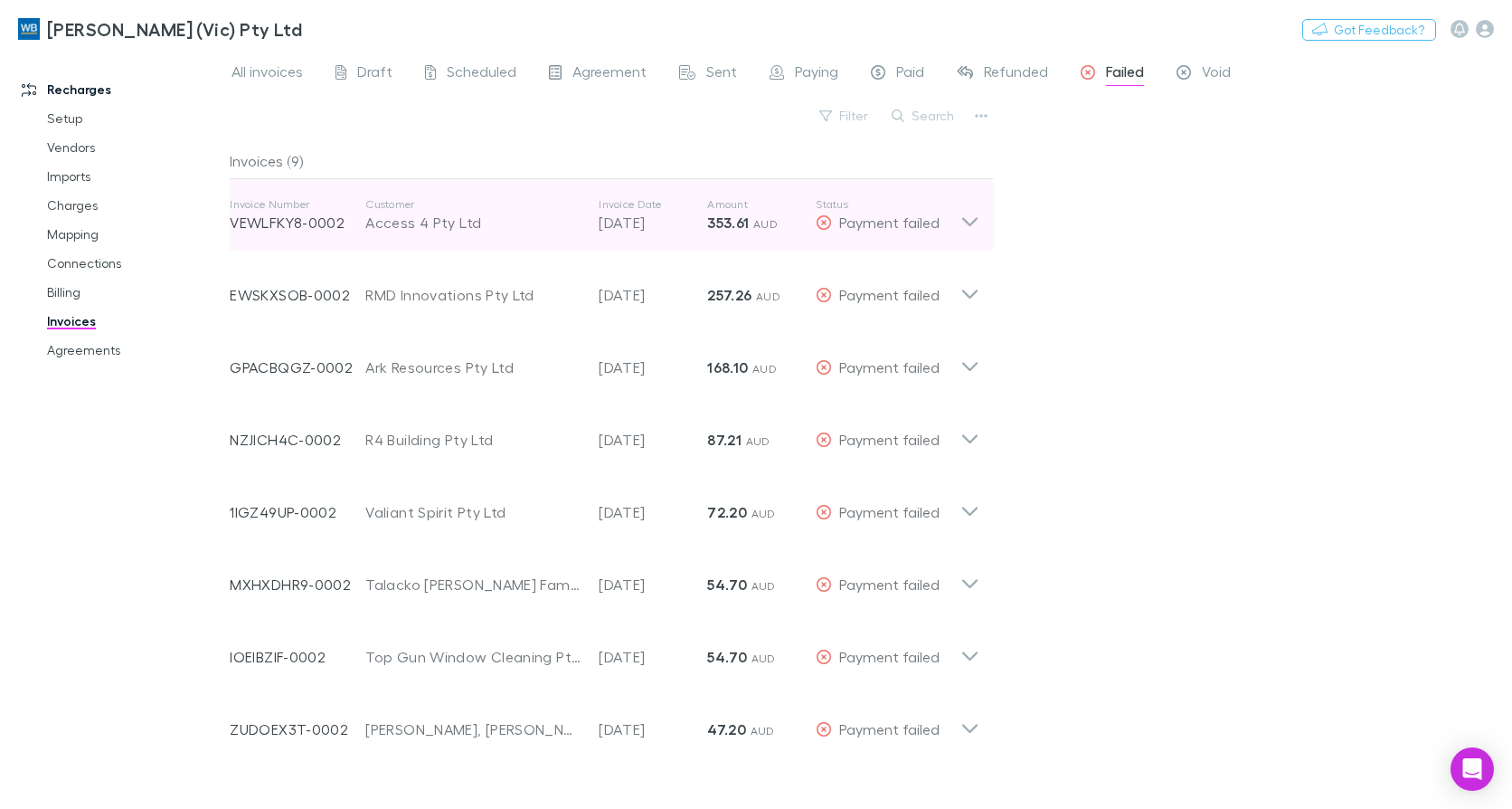
click at [974, 225] on icon at bounding box center [970, 215] width 19 height 36
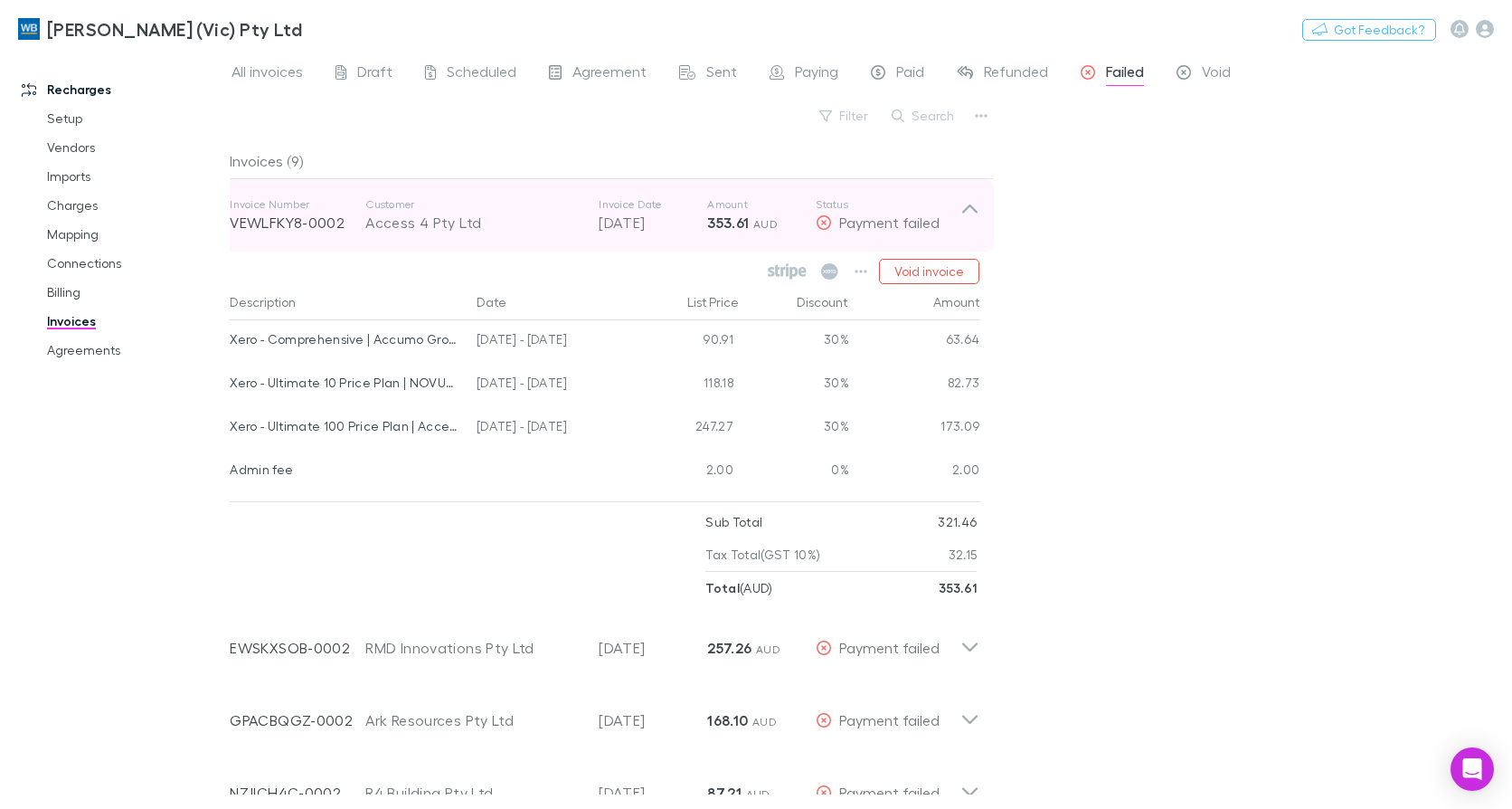
click at [975, 225] on icon at bounding box center [970, 215] width 19 height 36
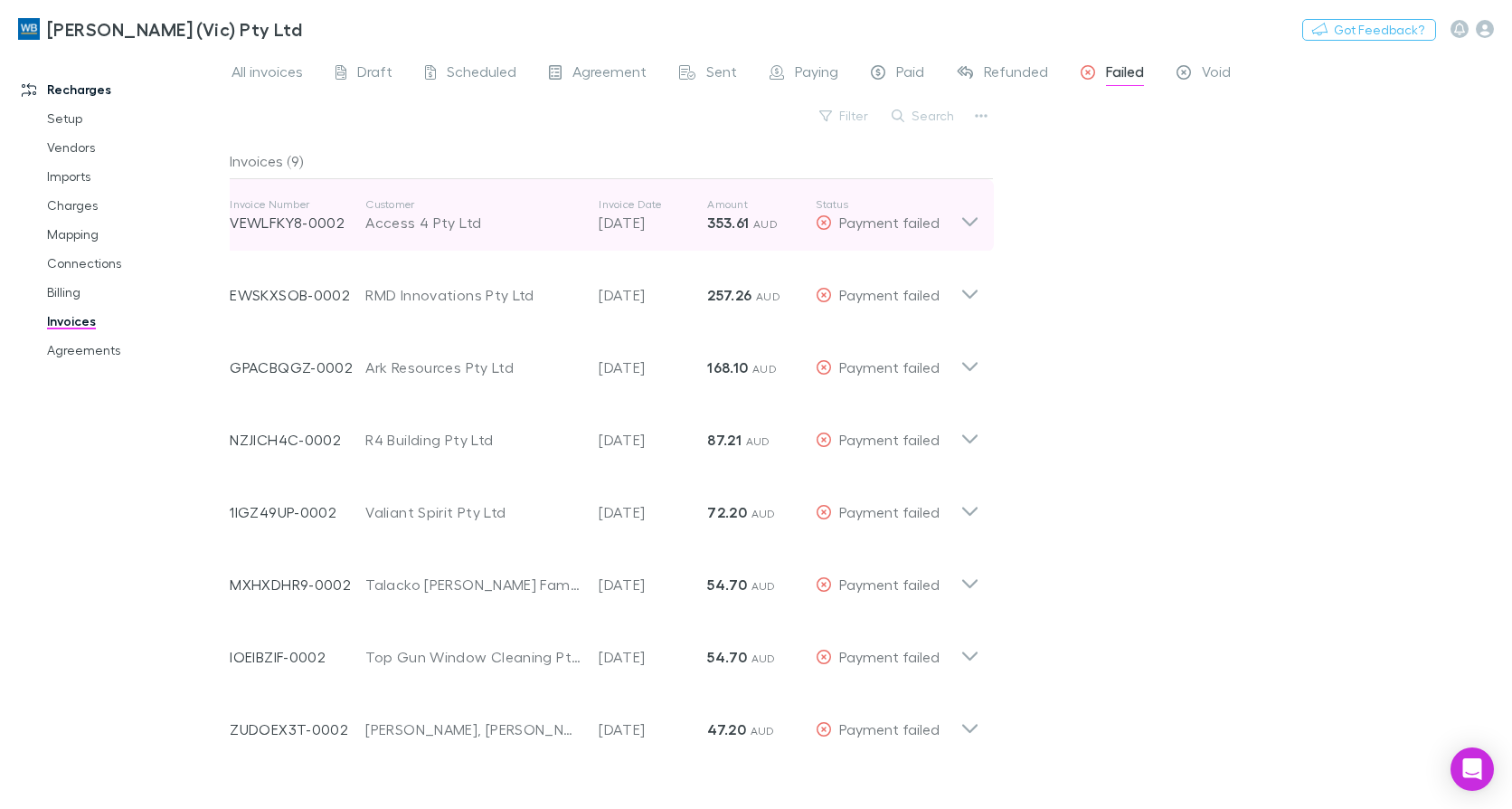
click at [963, 223] on icon at bounding box center [970, 215] width 19 height 36
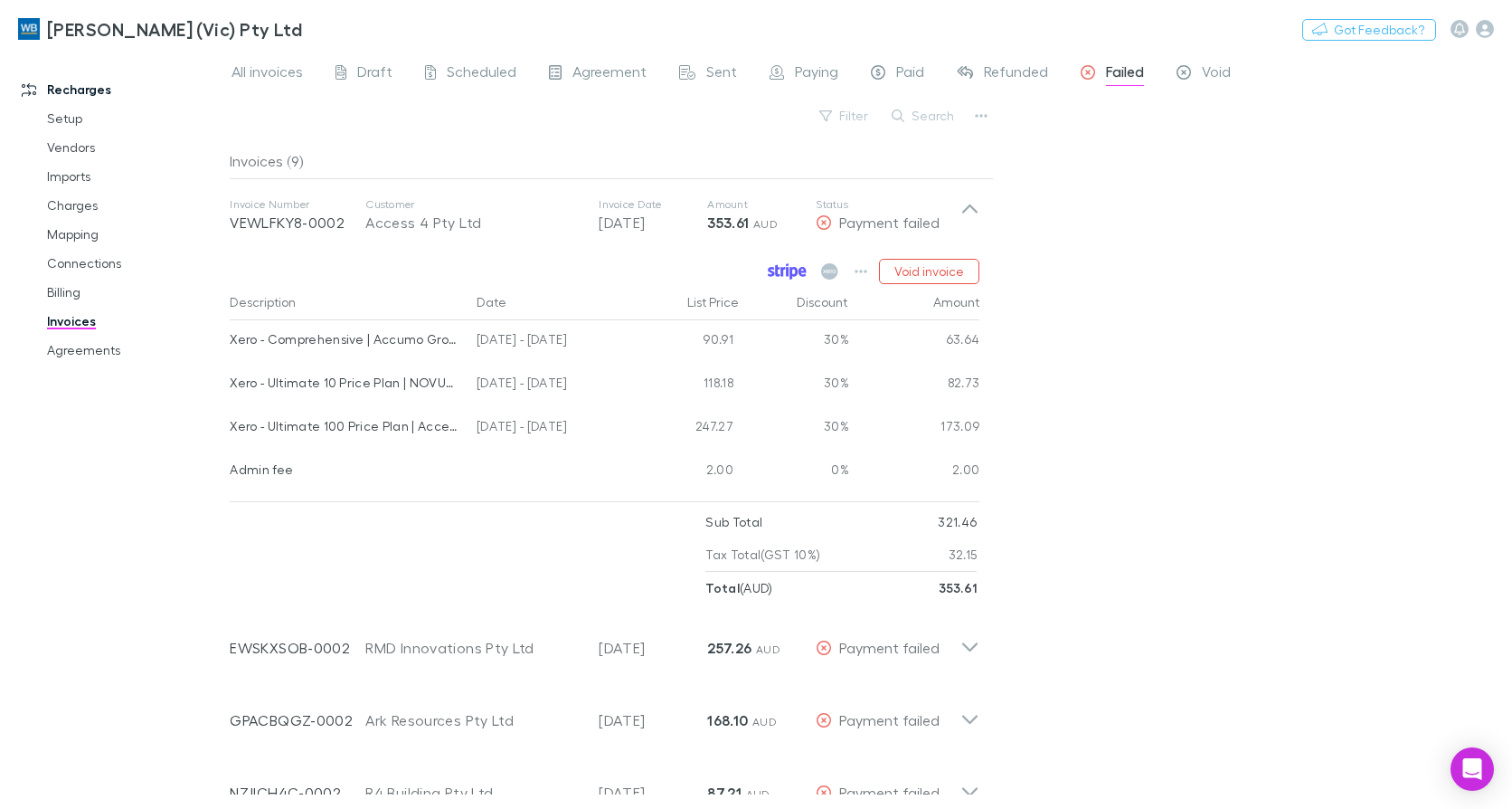
click at [774, 270] on icon at bounding box center [787, 271] width 39 height 17
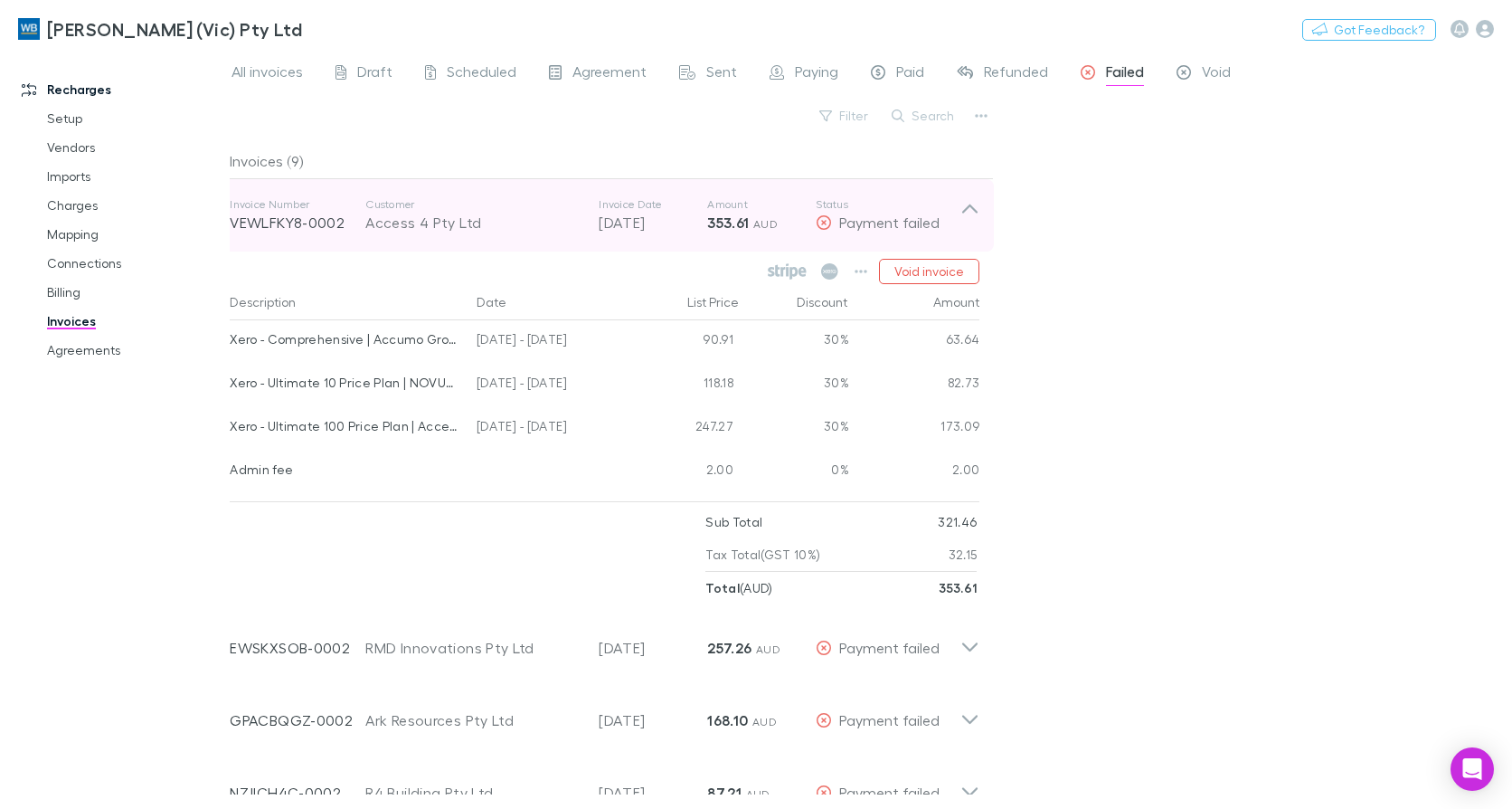
click at [969, 207] on icon at bounding box center [970, 209] width 16 height 9
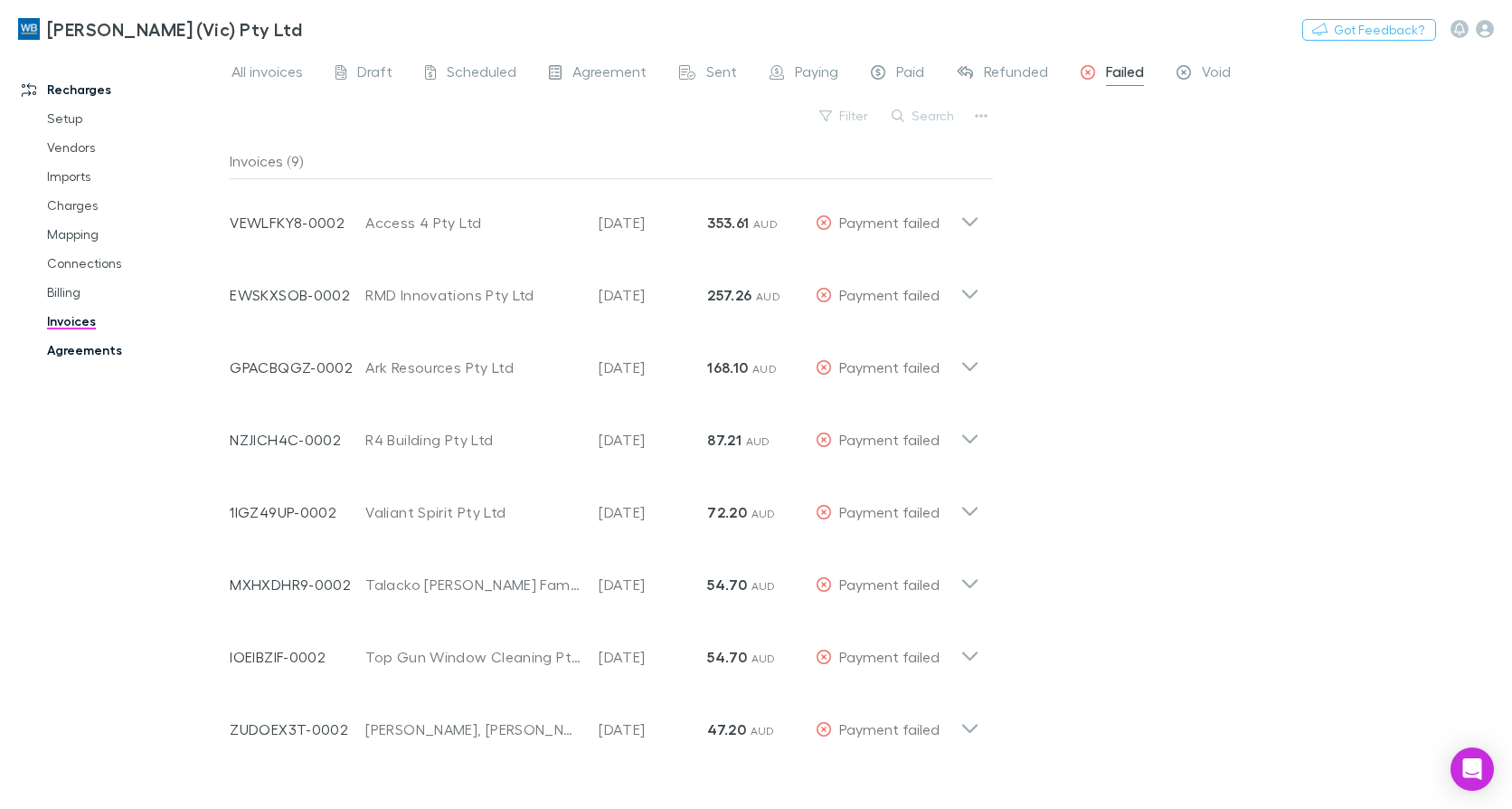
click at [106, 352] on link "Agreements" at bounding box center [133, 349] width 210 height 28
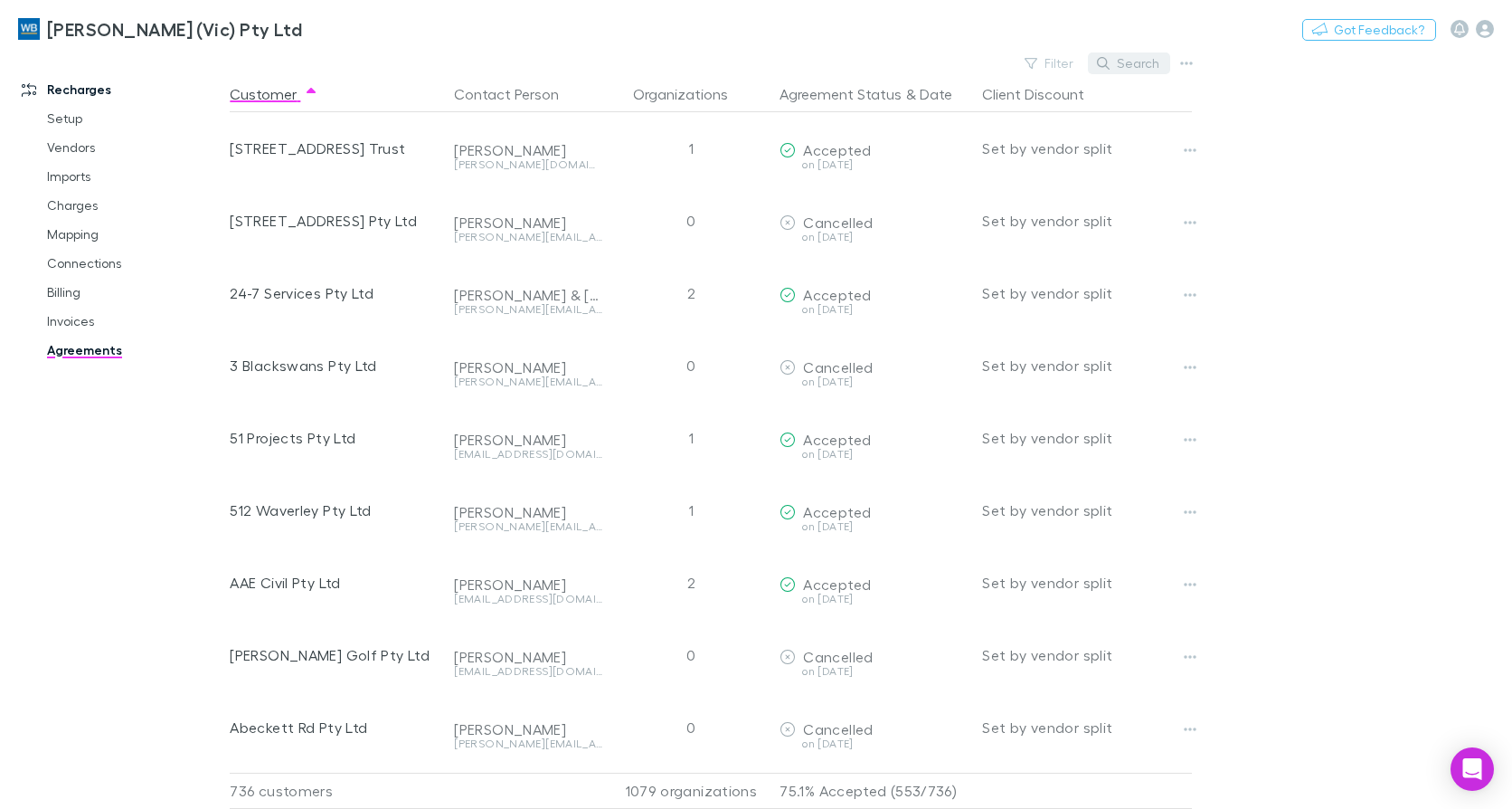
click at [1114, 62] on button "Search" at bounding box center [1130, 63] width 83 height 22
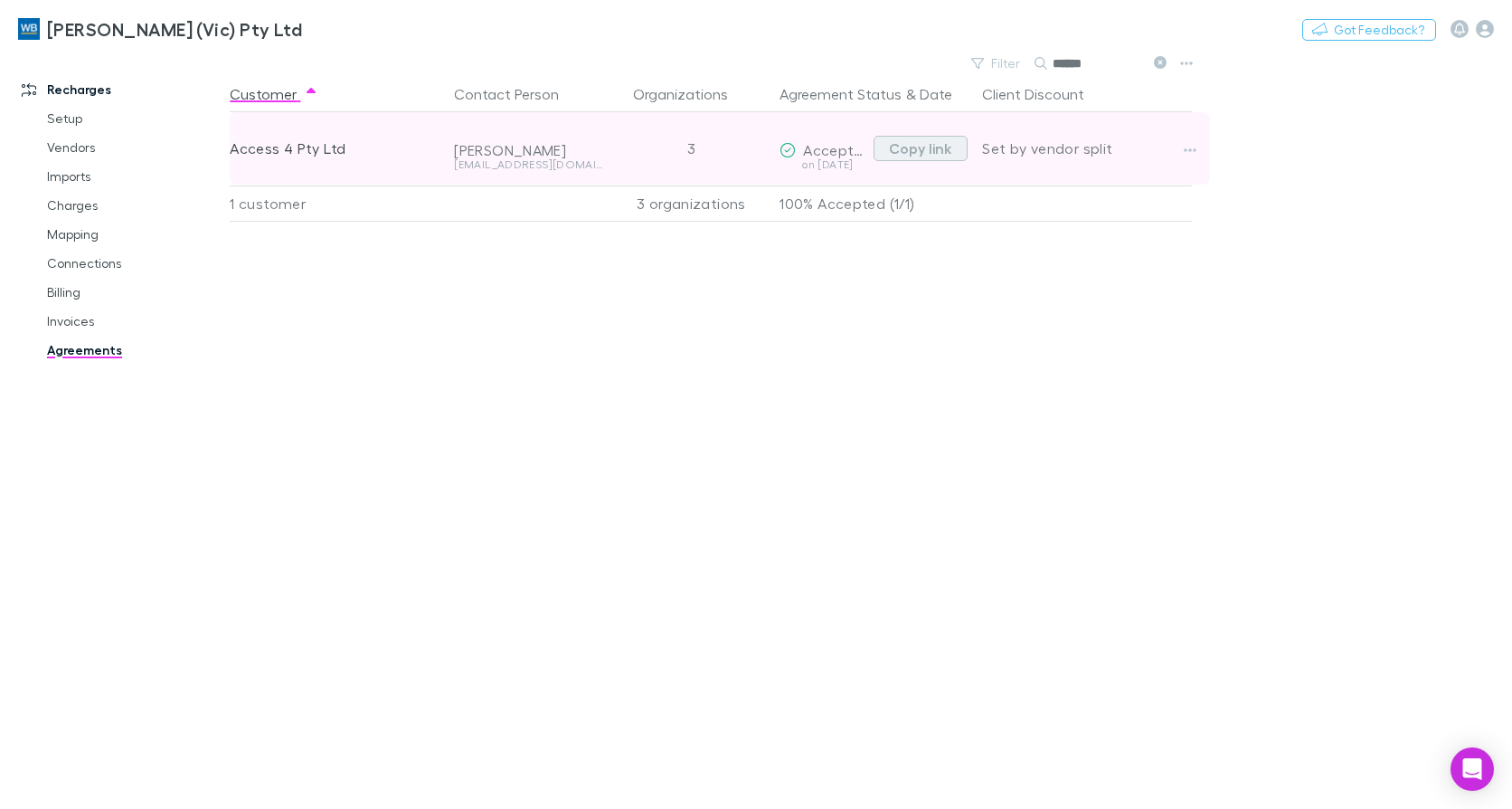
type input "******"
click at [946, 148] on button "Copy link" at bounding box center [921, 149] width 94 height 26
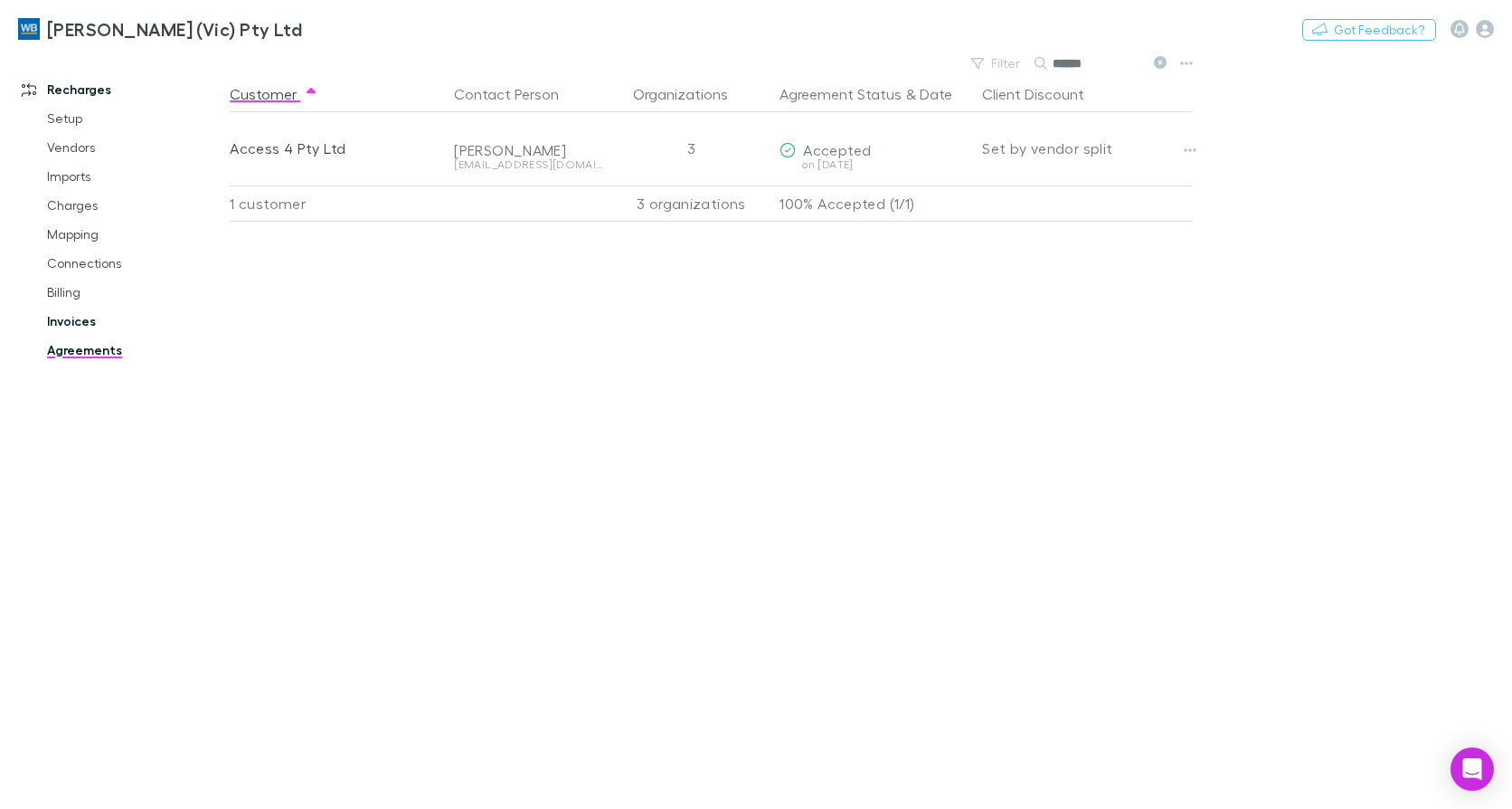
click at [63, 319] on link "Invoices" at bounding box center [133, 321] width 210 height 28
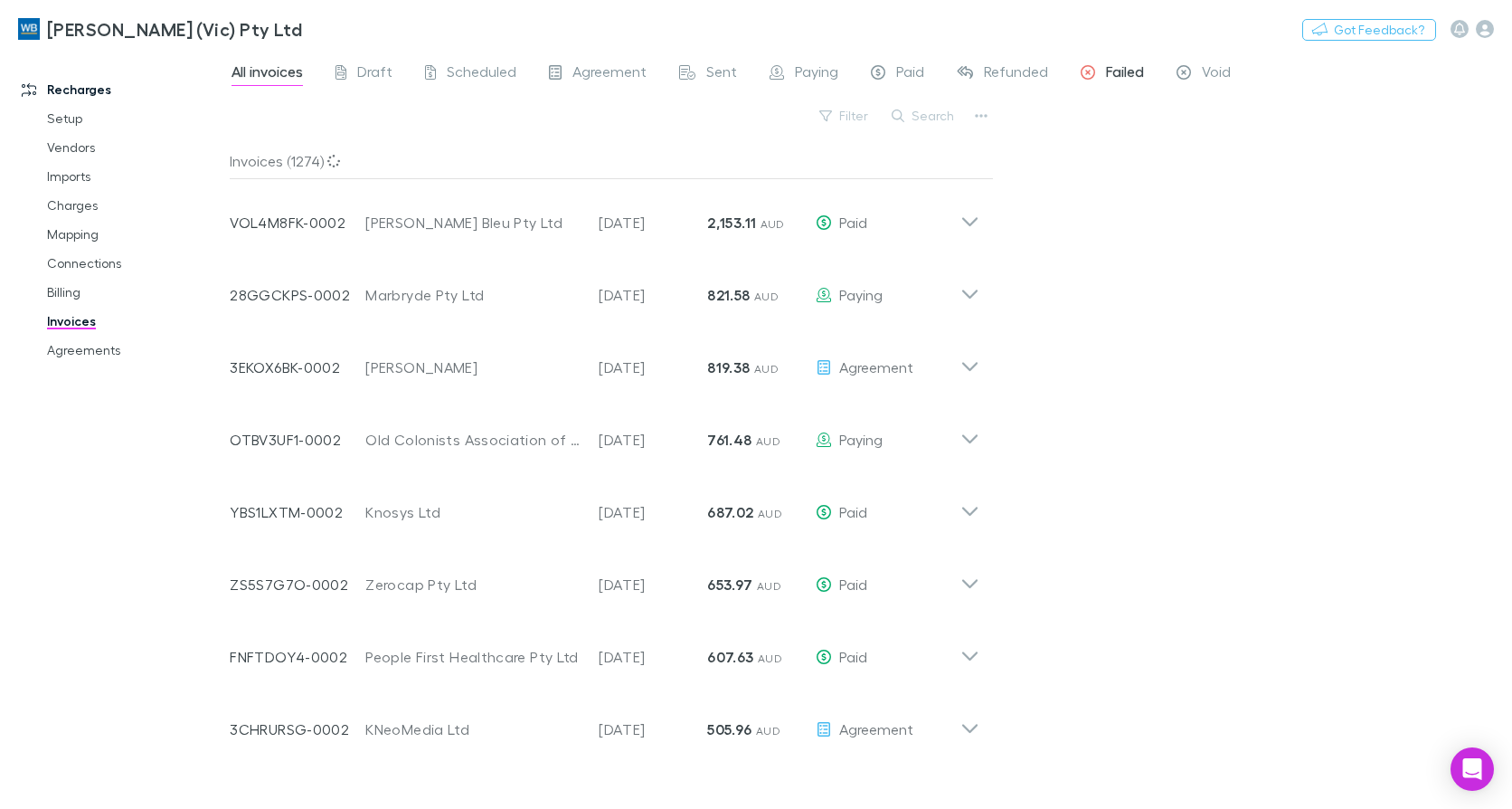
click at [1113, 69] on span "Failed" at bounding box center [1124, 74] width 38 height 24
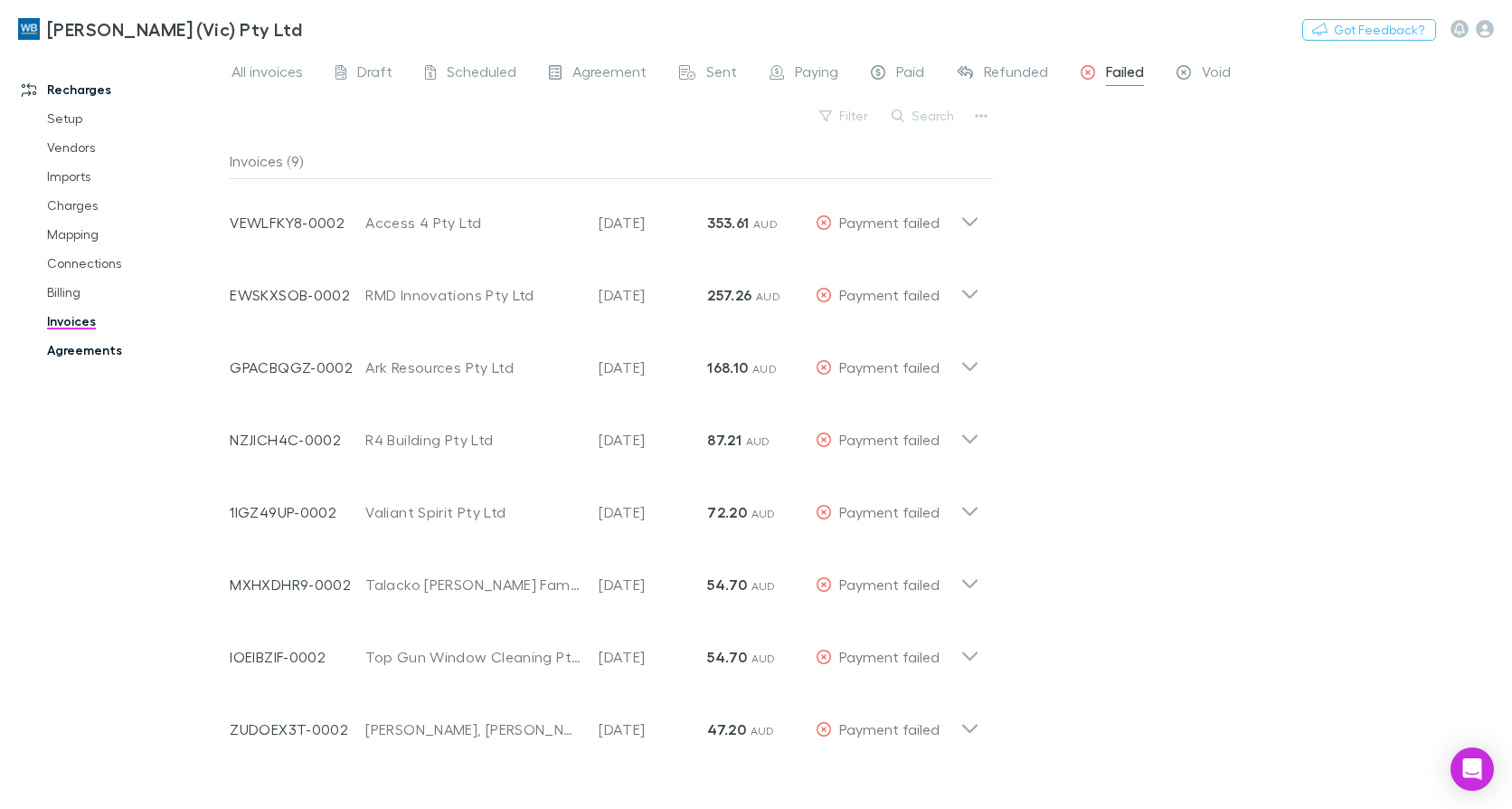
click at [97, 346] on link "Agreements" at bounding box center [133, 349] width 210 height 28
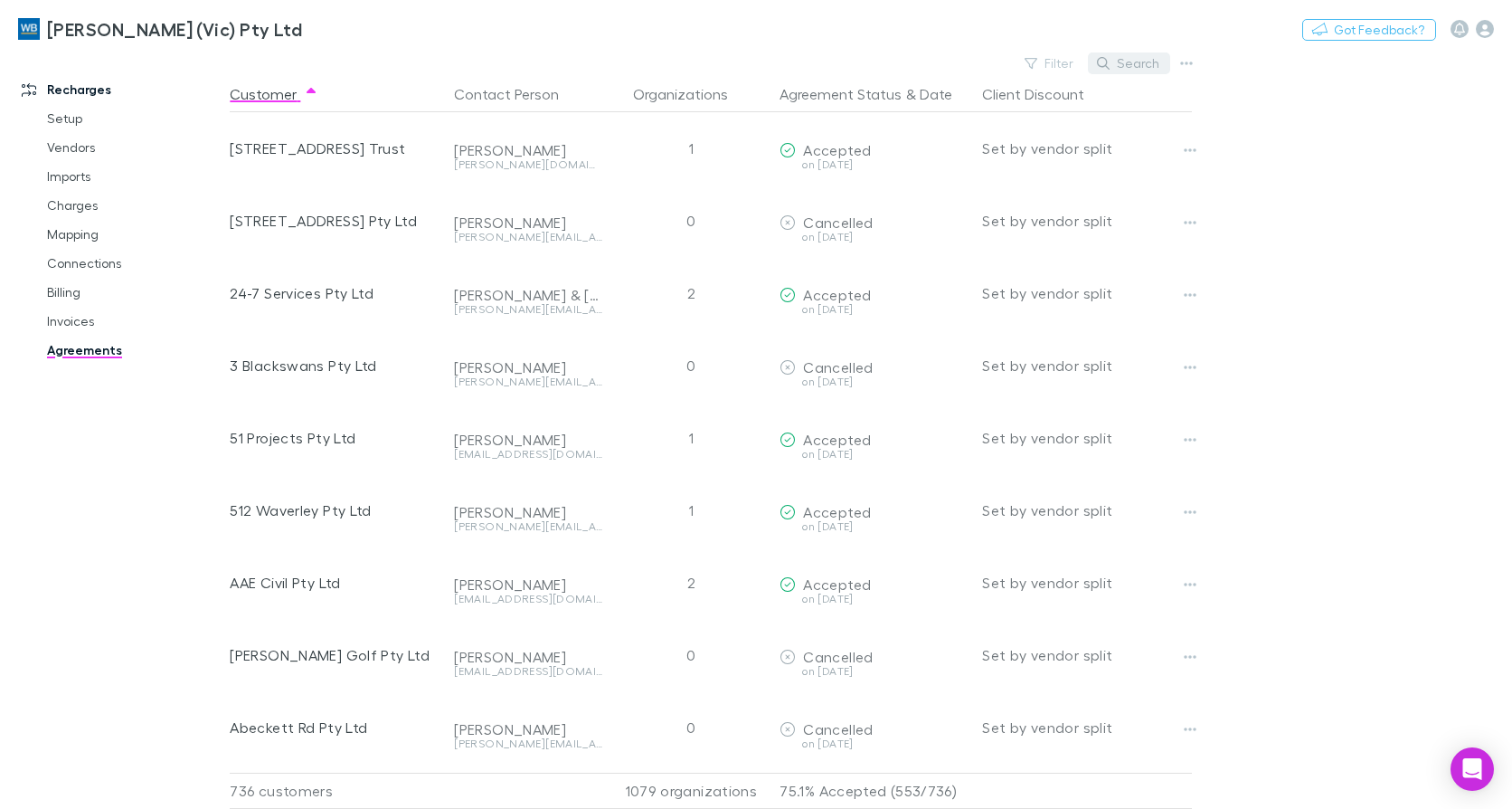
click at [1137, 54] on button "Search" at bounding box center [1130, 63] width 83 height 22
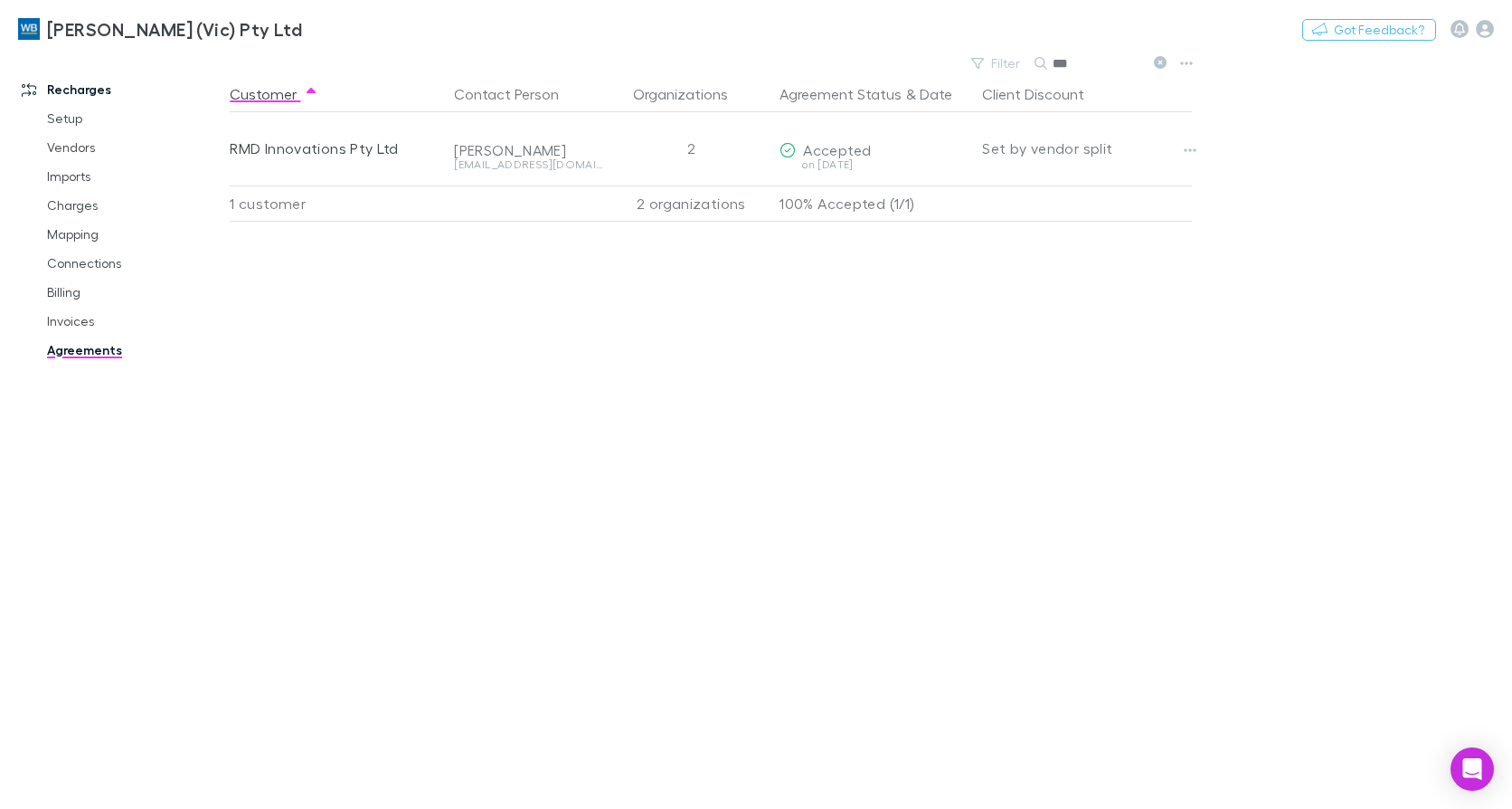
type input "***"
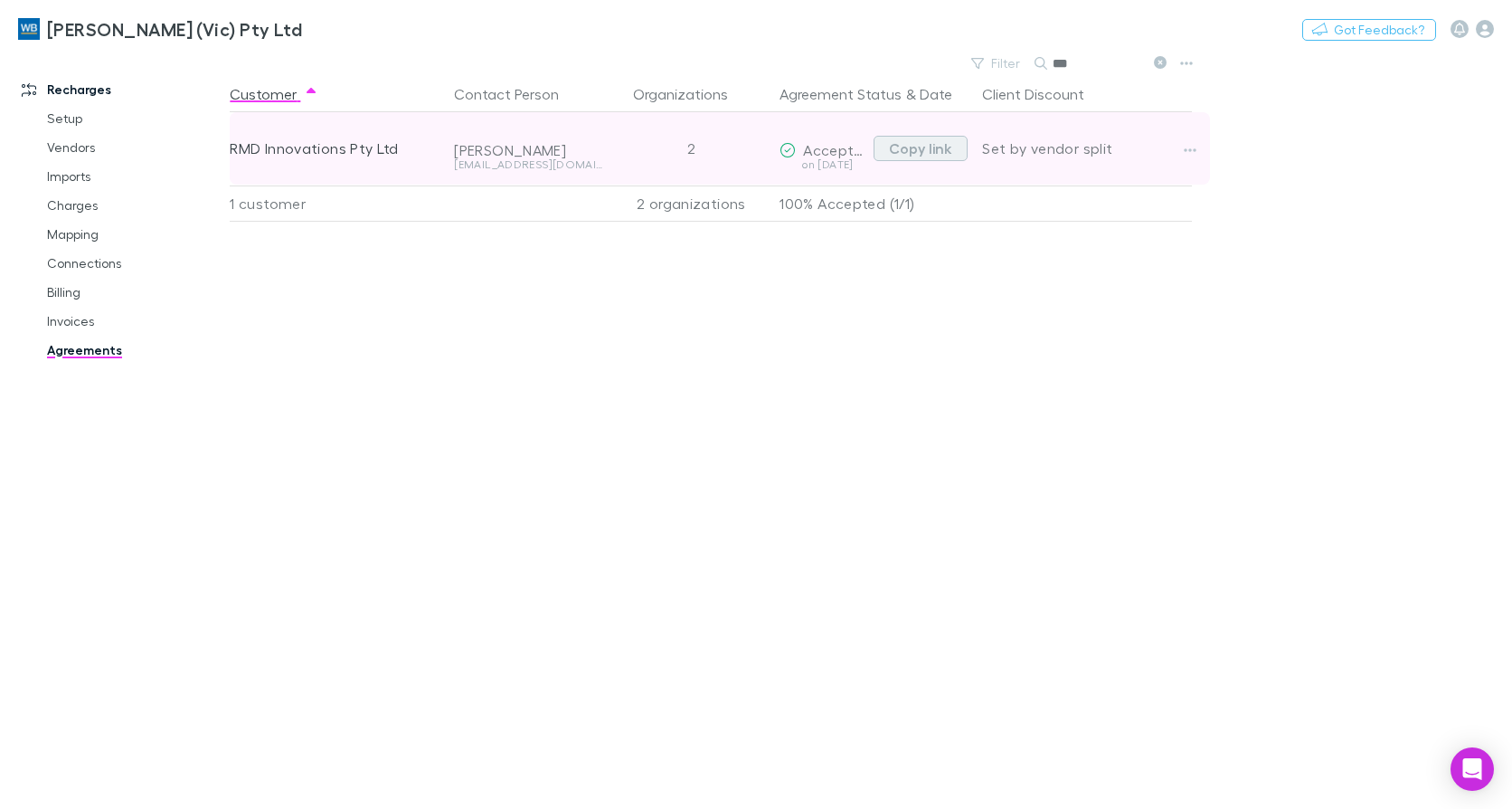
click at [927, 143] on button "Copy link" at bounding box center [921, 149] width 94 height 26
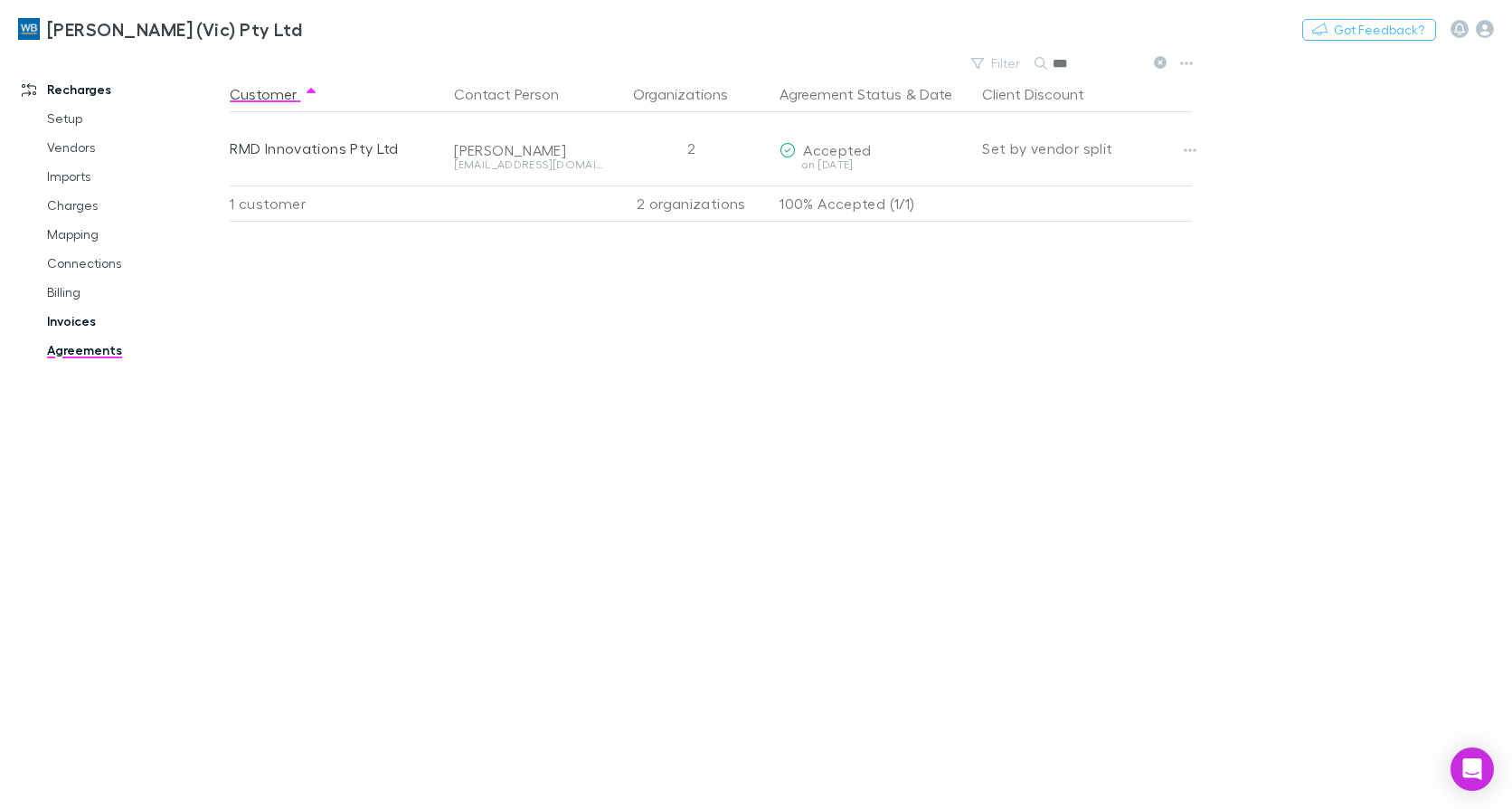
click at [75, 310] on link "Invoices" at bounding box center [133, 321] width 210 height 28
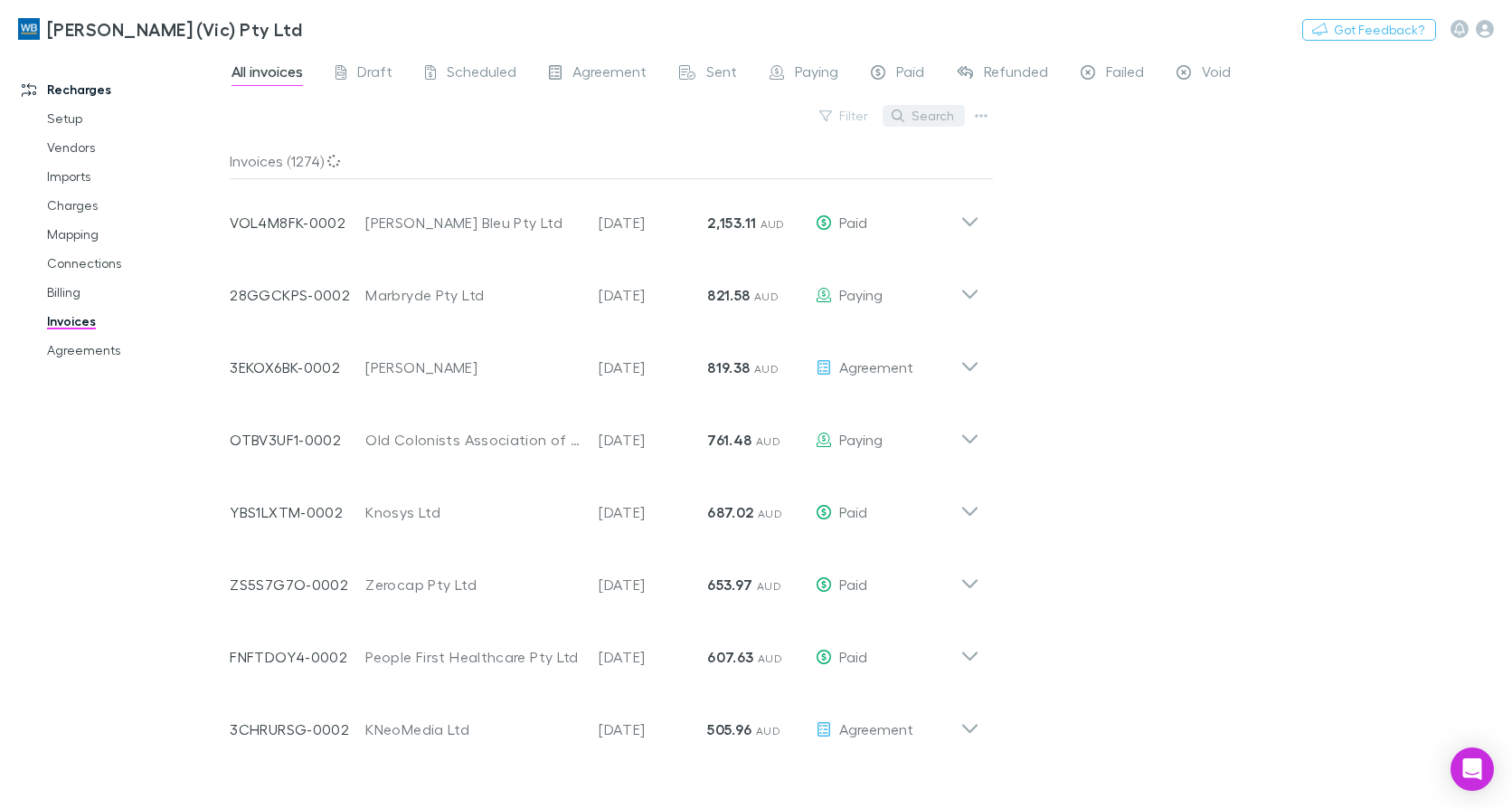
click at [916, 107] on button "Search" at bounding box center [924, 116] width 83 height 22
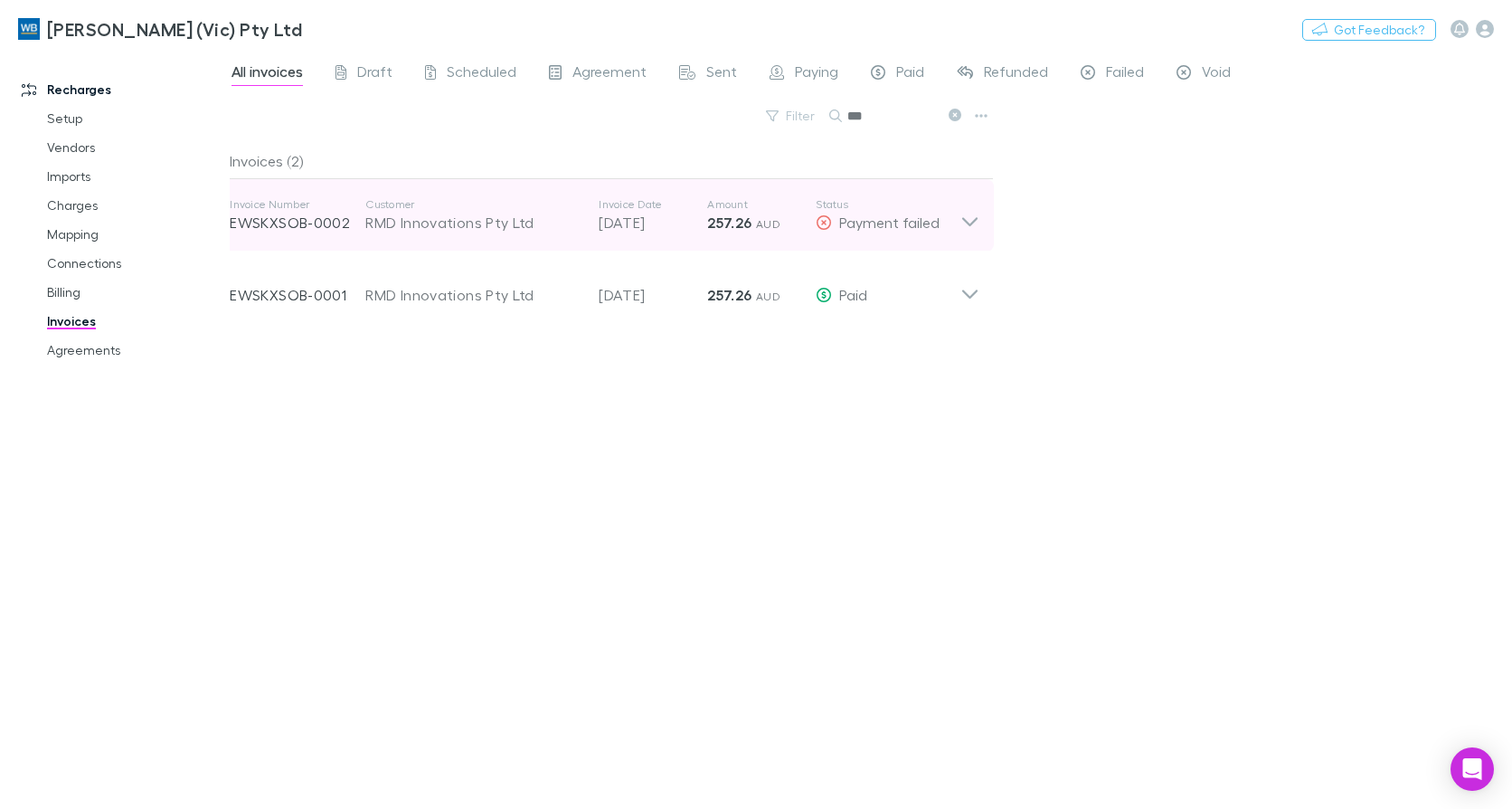
type input "***"
click at [979, 220] on icon at bounding box center [970, 215] width 19 height 36
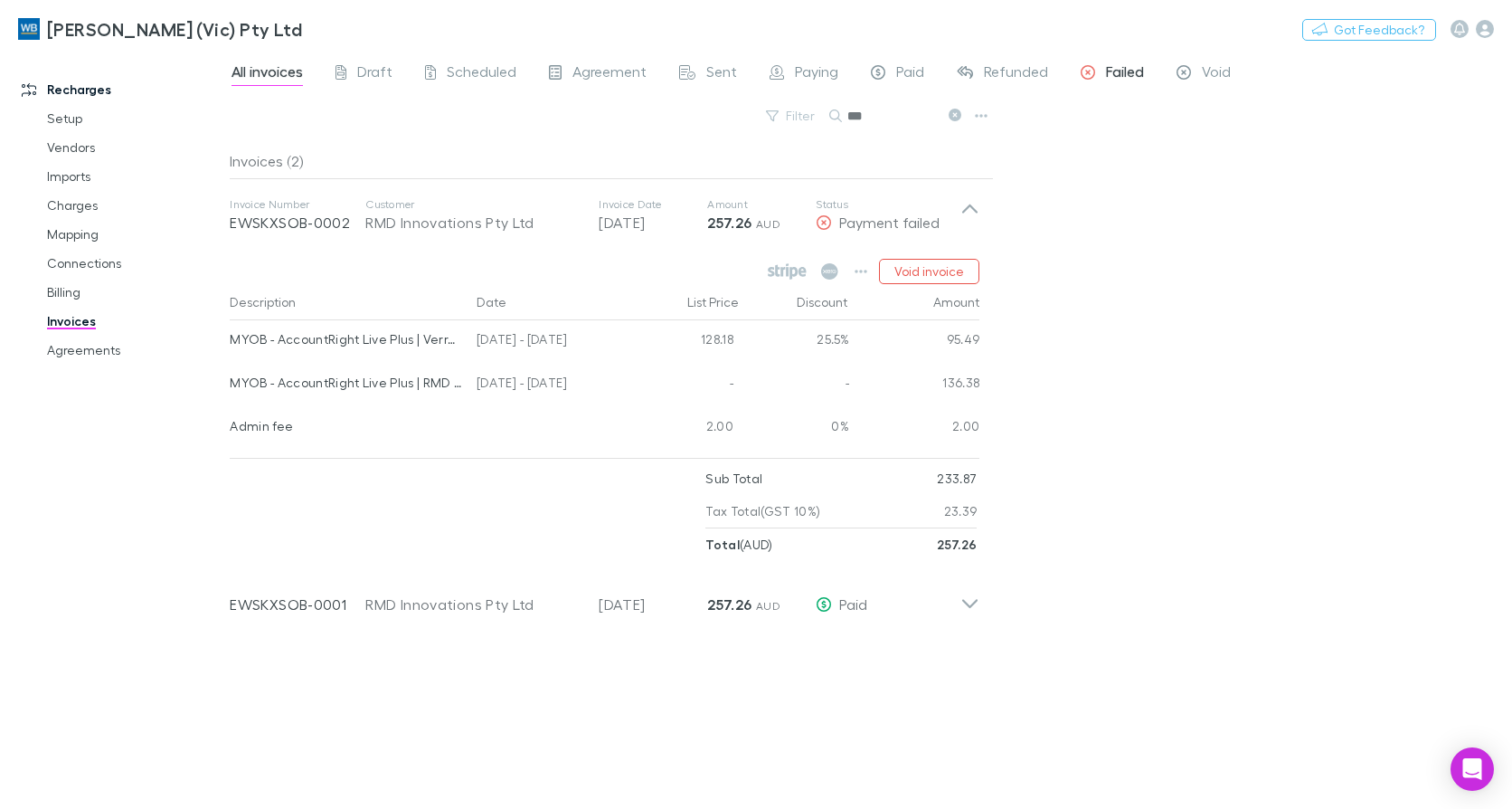
click at [1120, 68] on span "Failed" at bounding box center [1124, 74] width 38 height 24
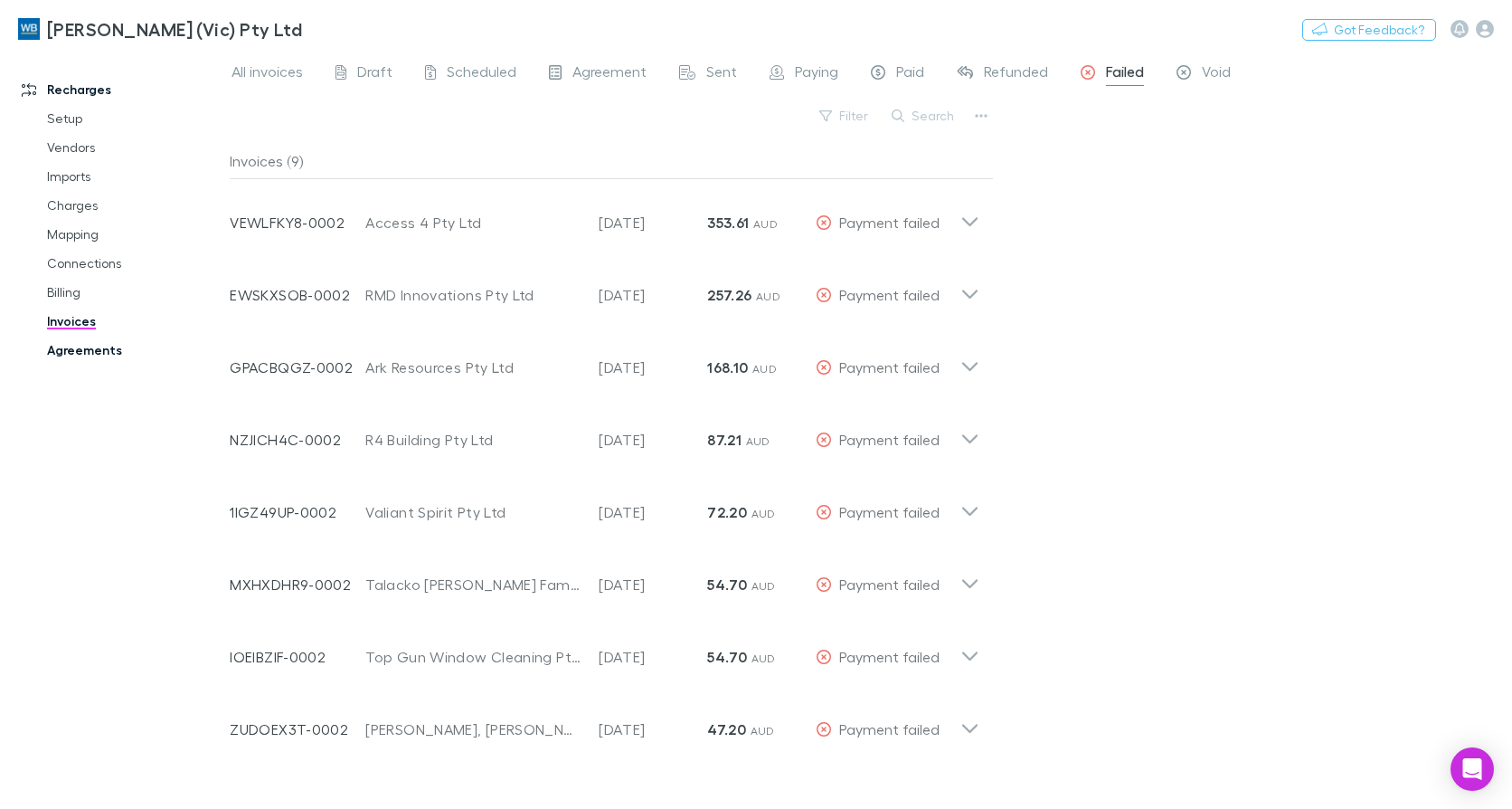
click at [91, 350] on link "Agreements" at bounding box center [133, 349] width 210 height 28
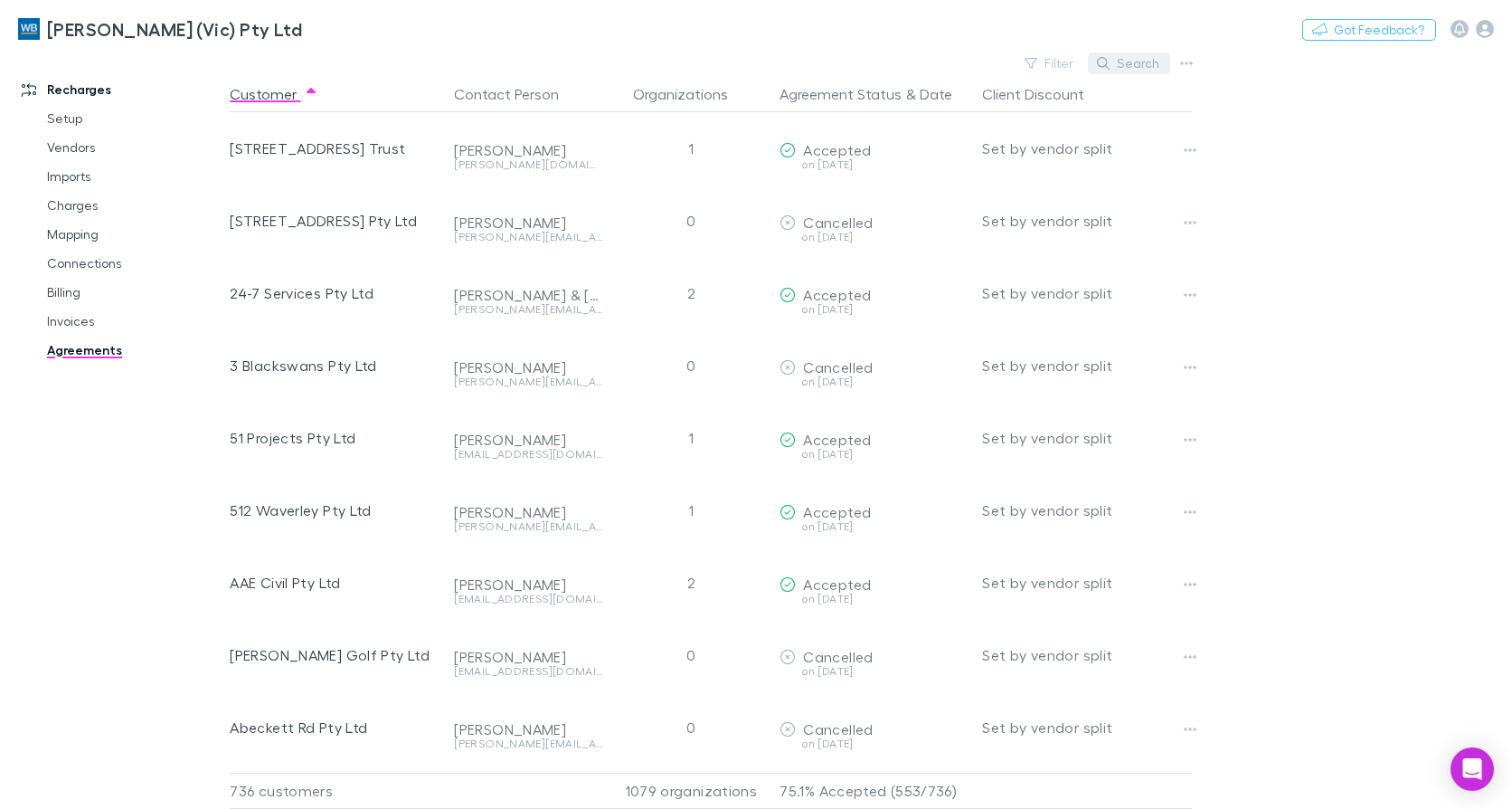
click at [1160, 65] on button "Search" at bounding box center [1130, 63] width 83 height 22
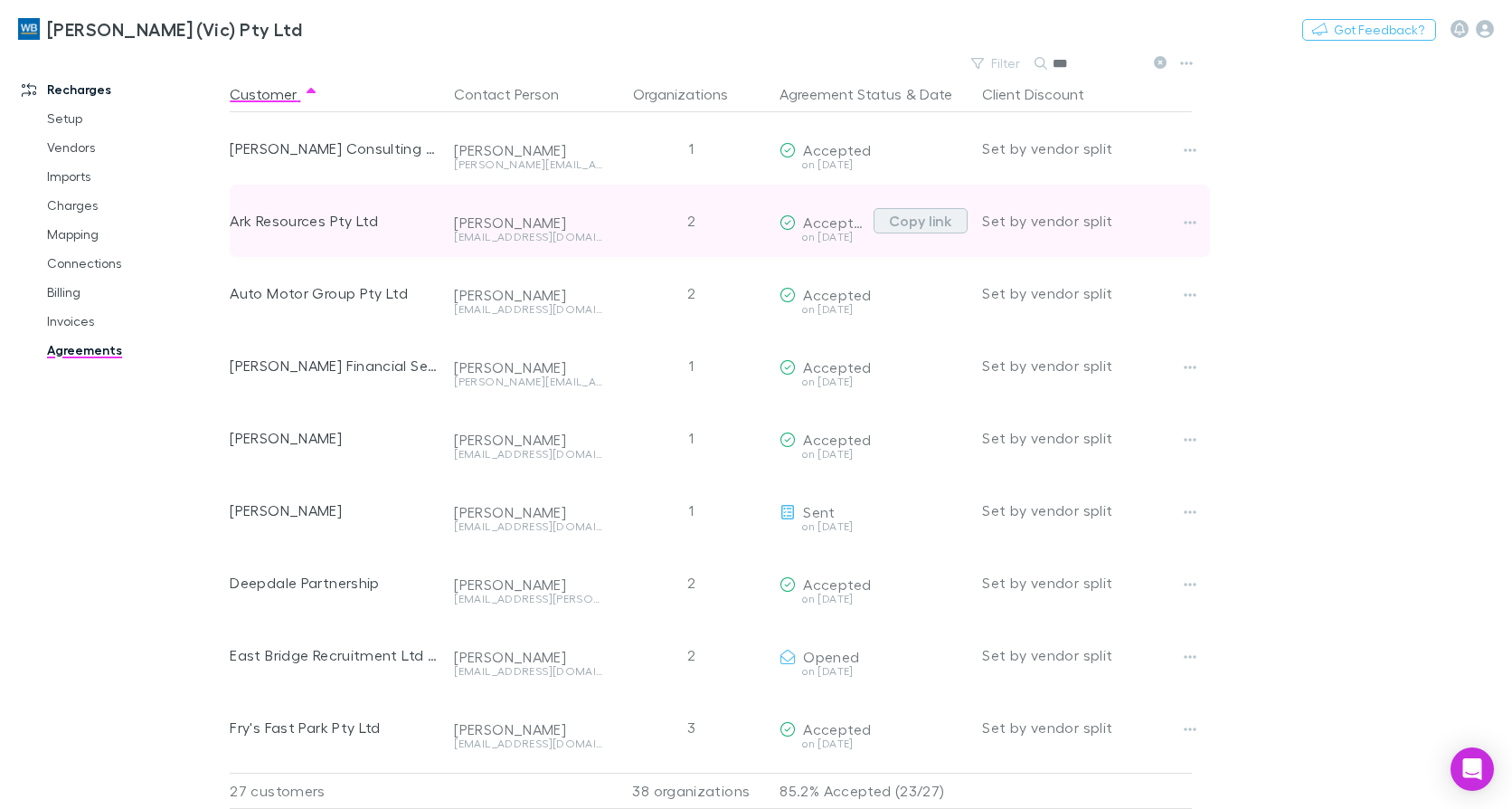
type input "***"
click at [927, 221] on button "Copy link" at bounding box center [921, 221] width 94 height 26
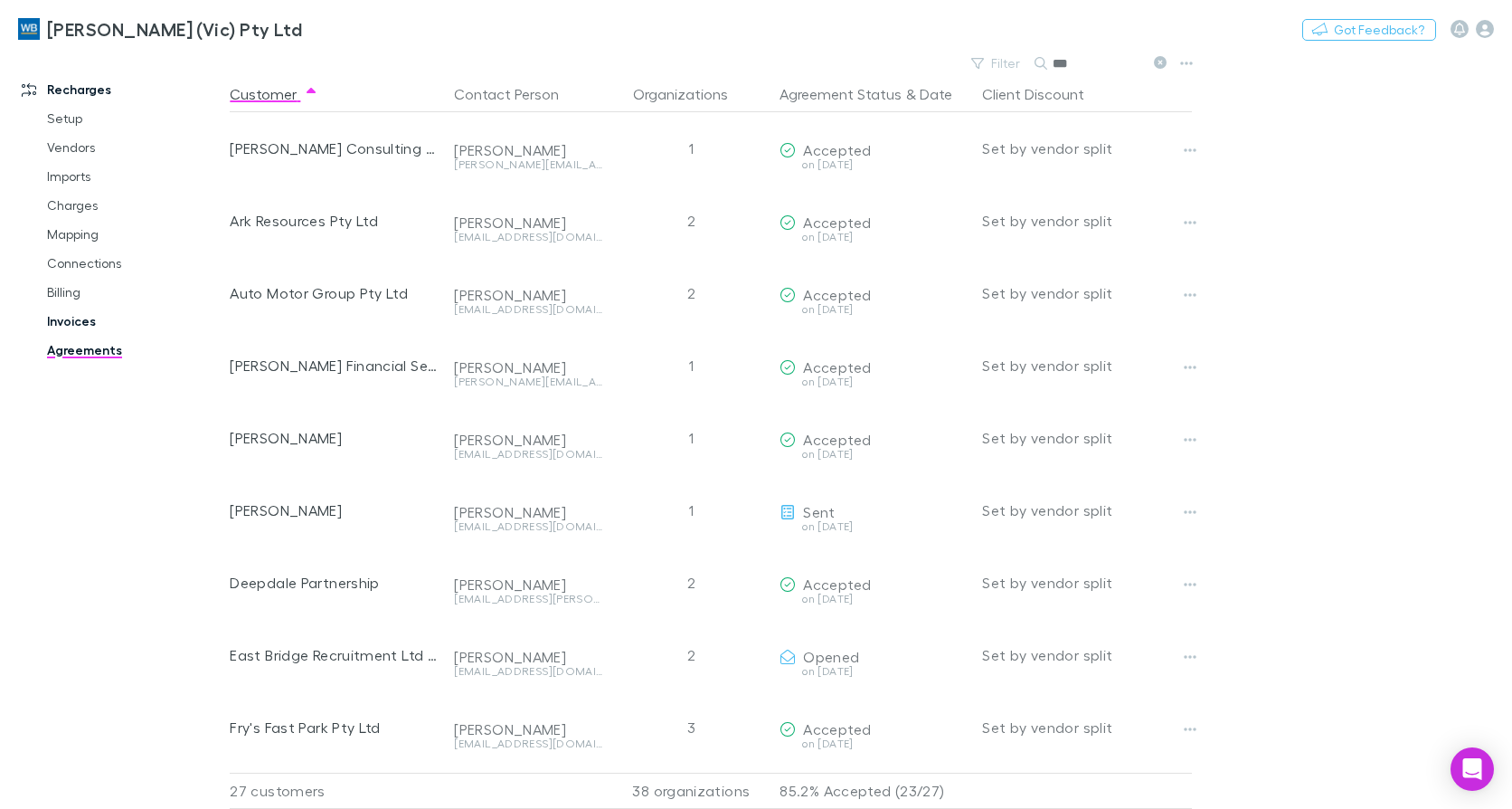
click at [52, 318] on link "Invoices" at bounding box center [133, 321] width 210 height 28
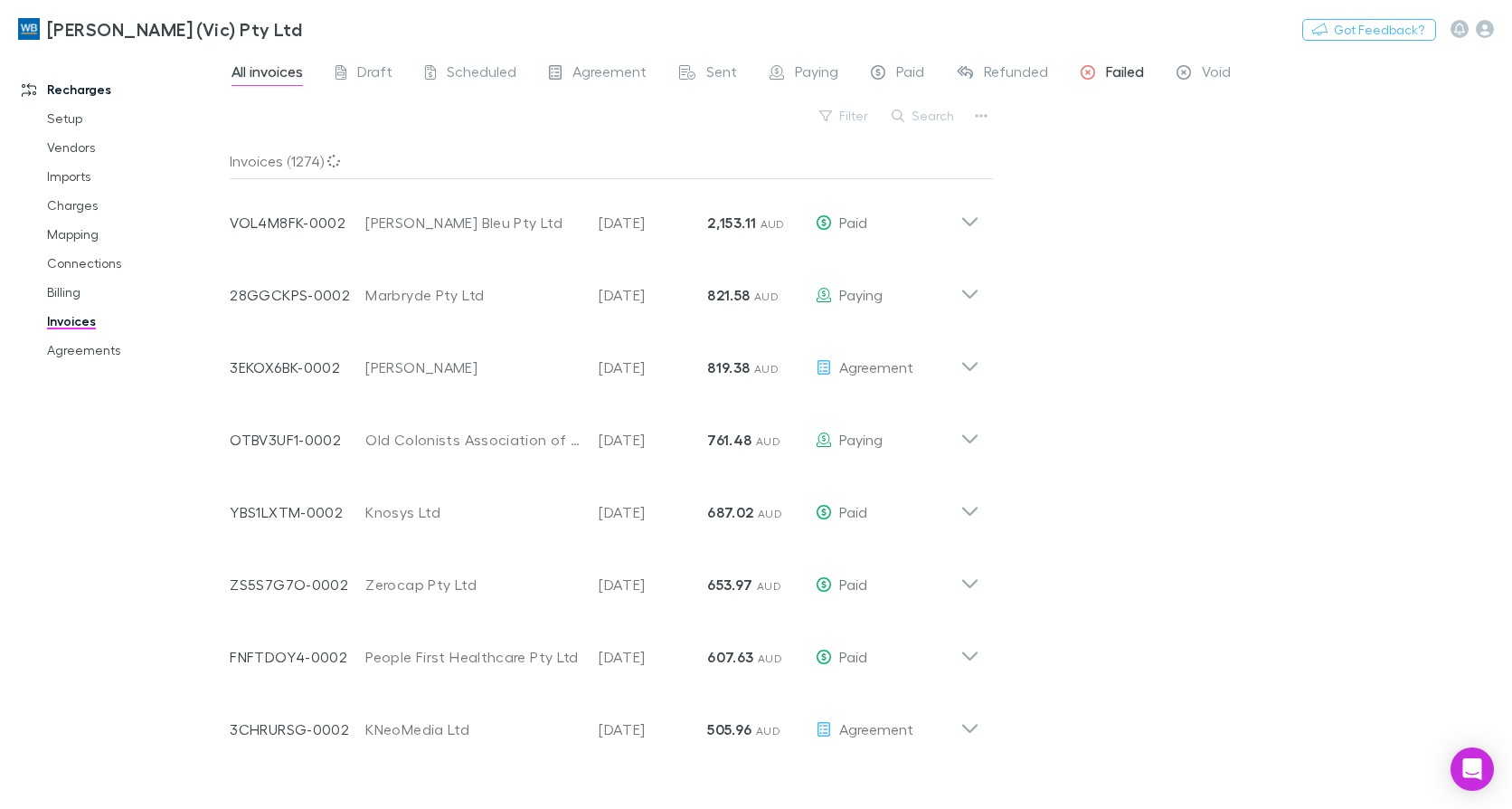
click at [1108, 69] on span "Failed" at bounding box center [1124, 74] width 38 height 24
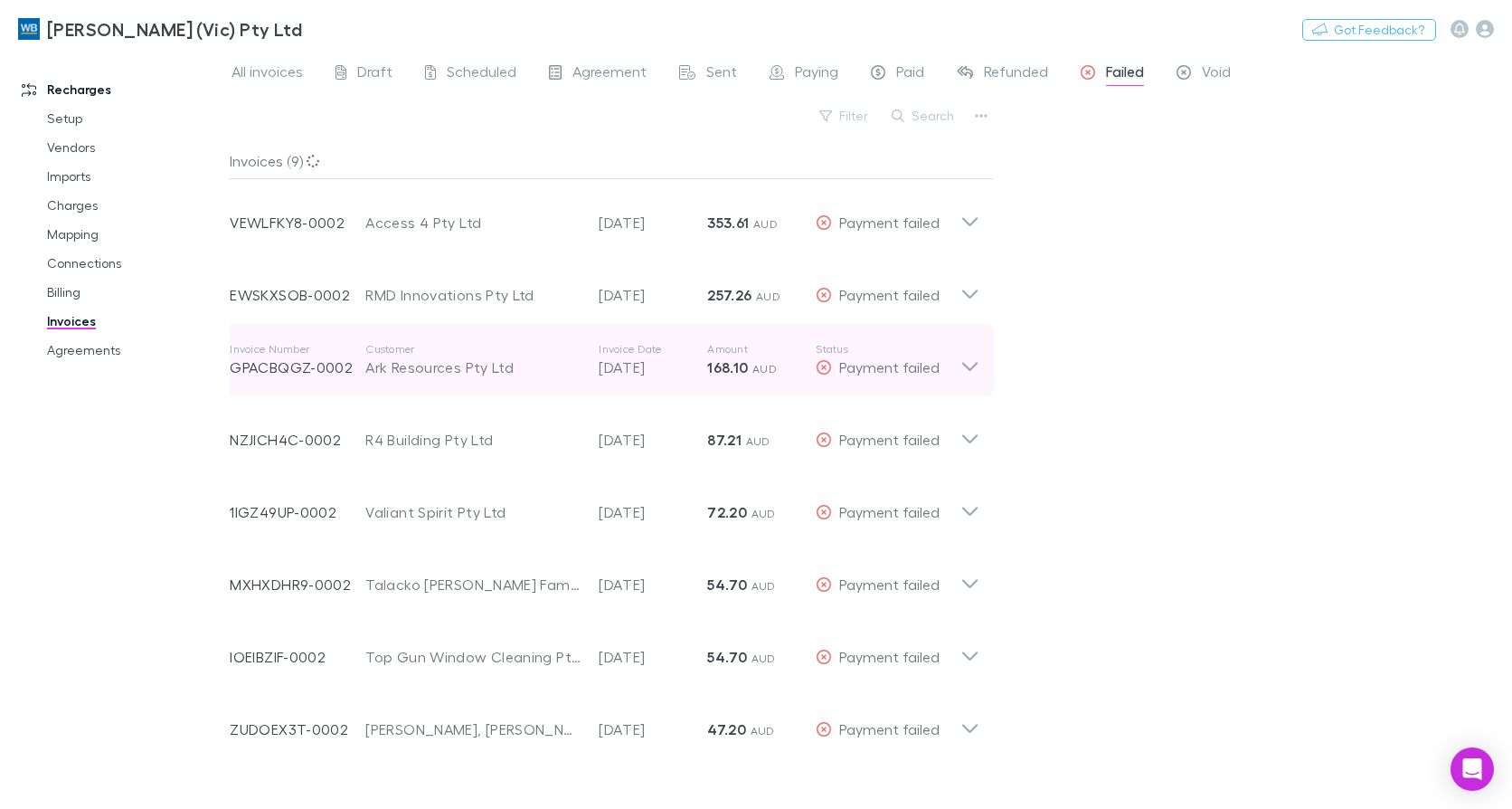
click at [976, 367] on icon at bounding box center [970, 359] width 19 height 36
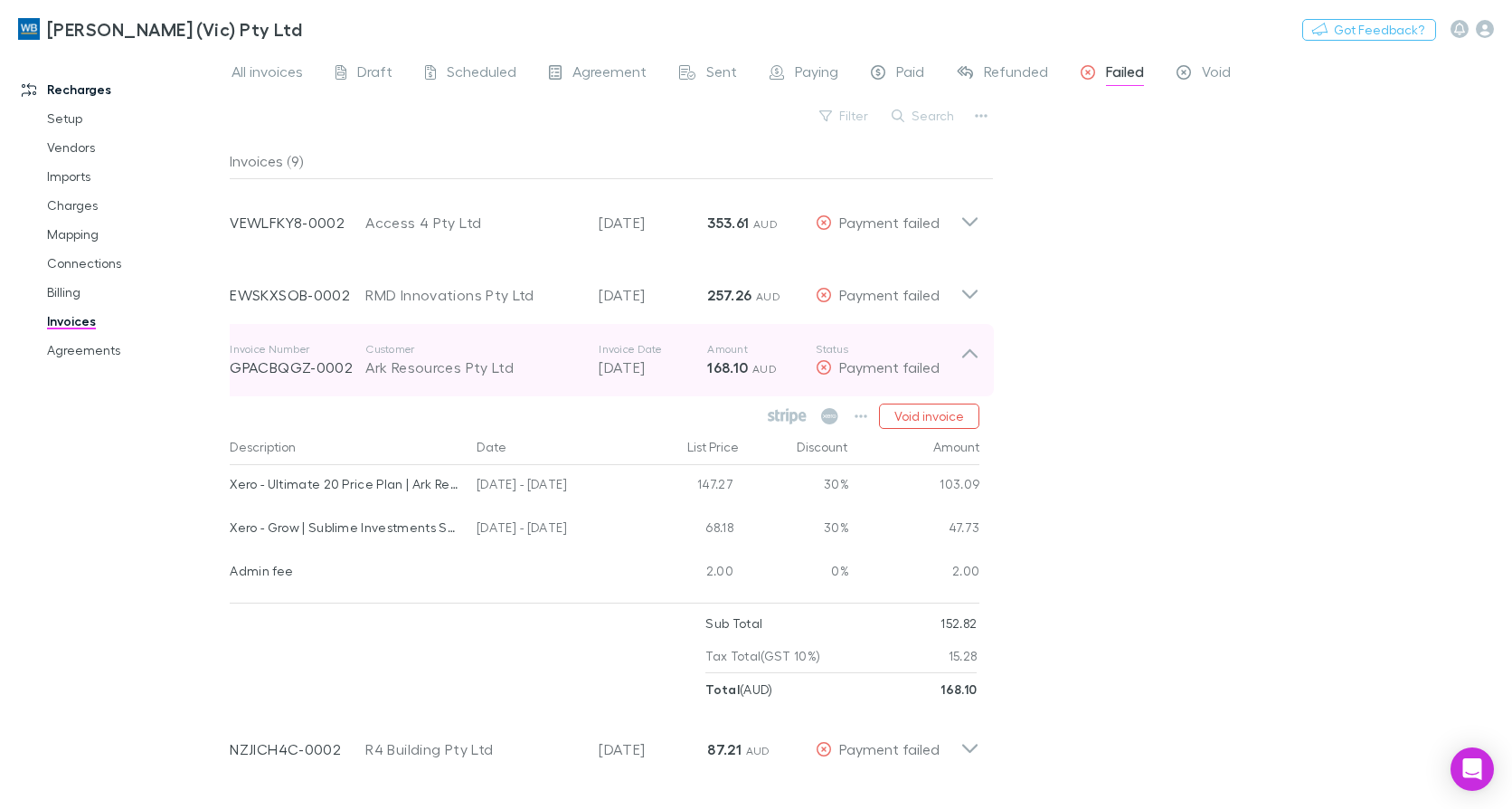
click at [973, 360] on icon at bounding box center [970, 359] width 19 height 36
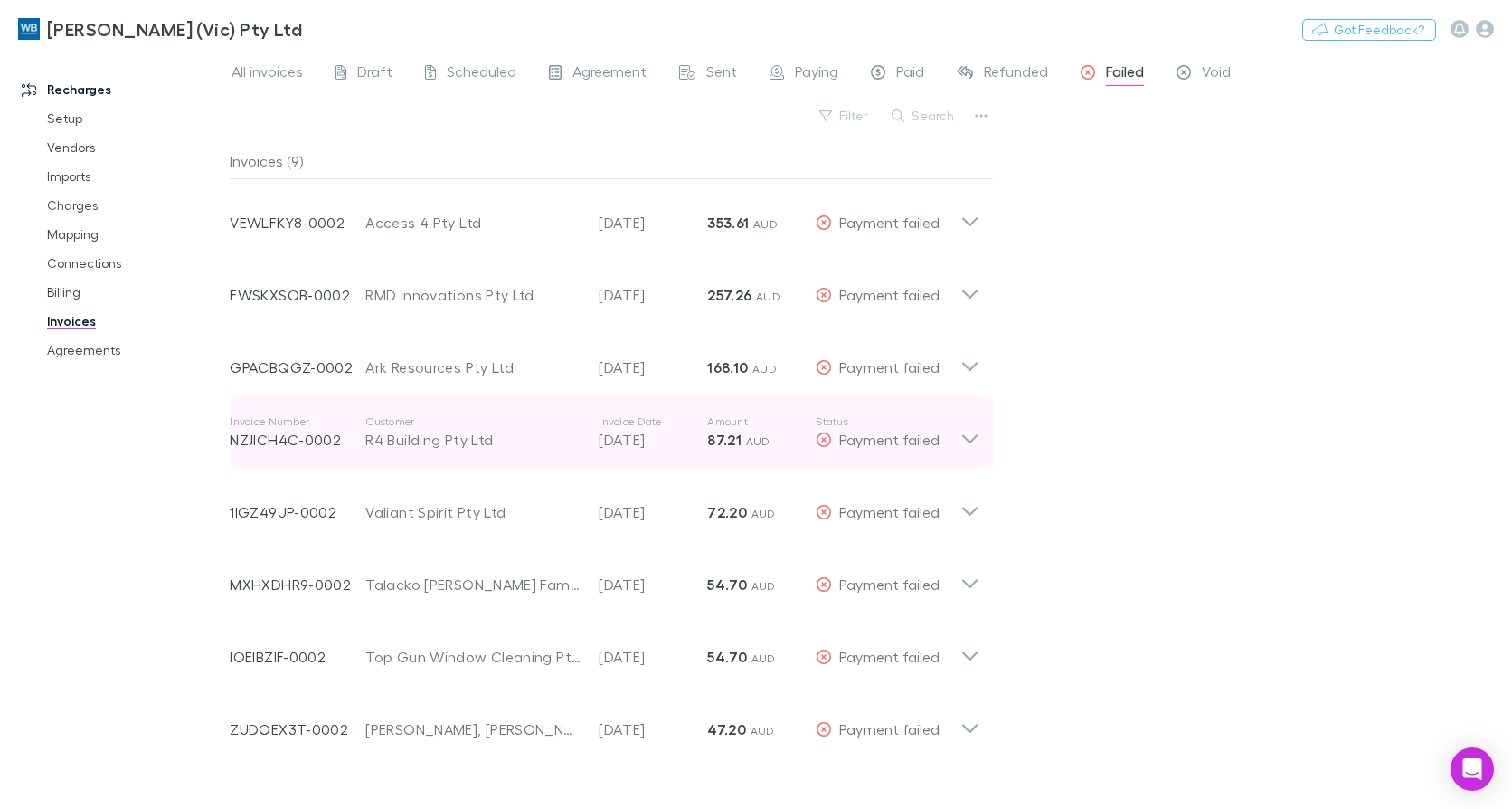
click at [973, 440] on icon at bounding box center [970, 439] width 16 height 9
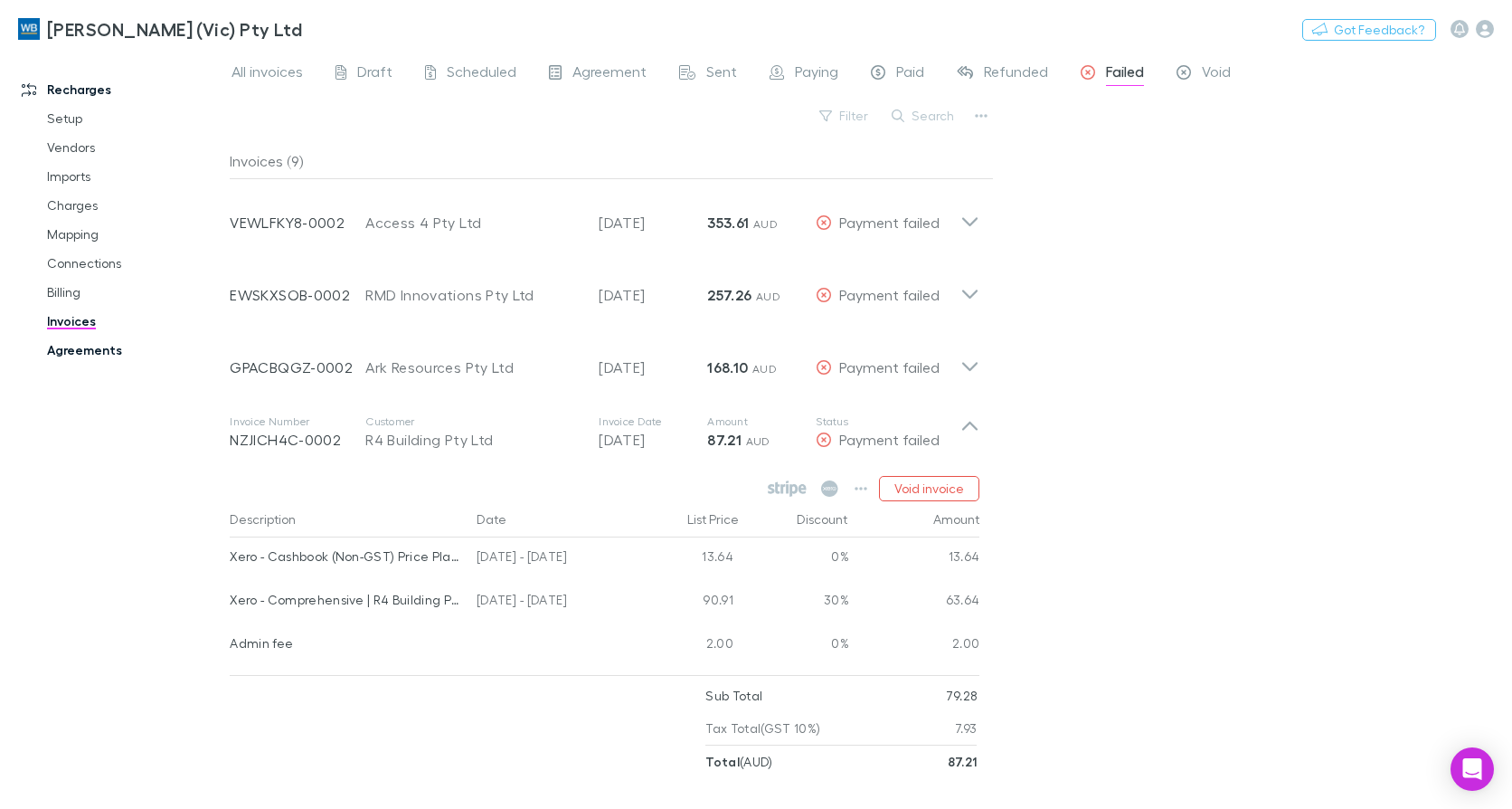
click at [90, 354] on link "Agreements" at bounding box center [133, 349] width 210 height 28
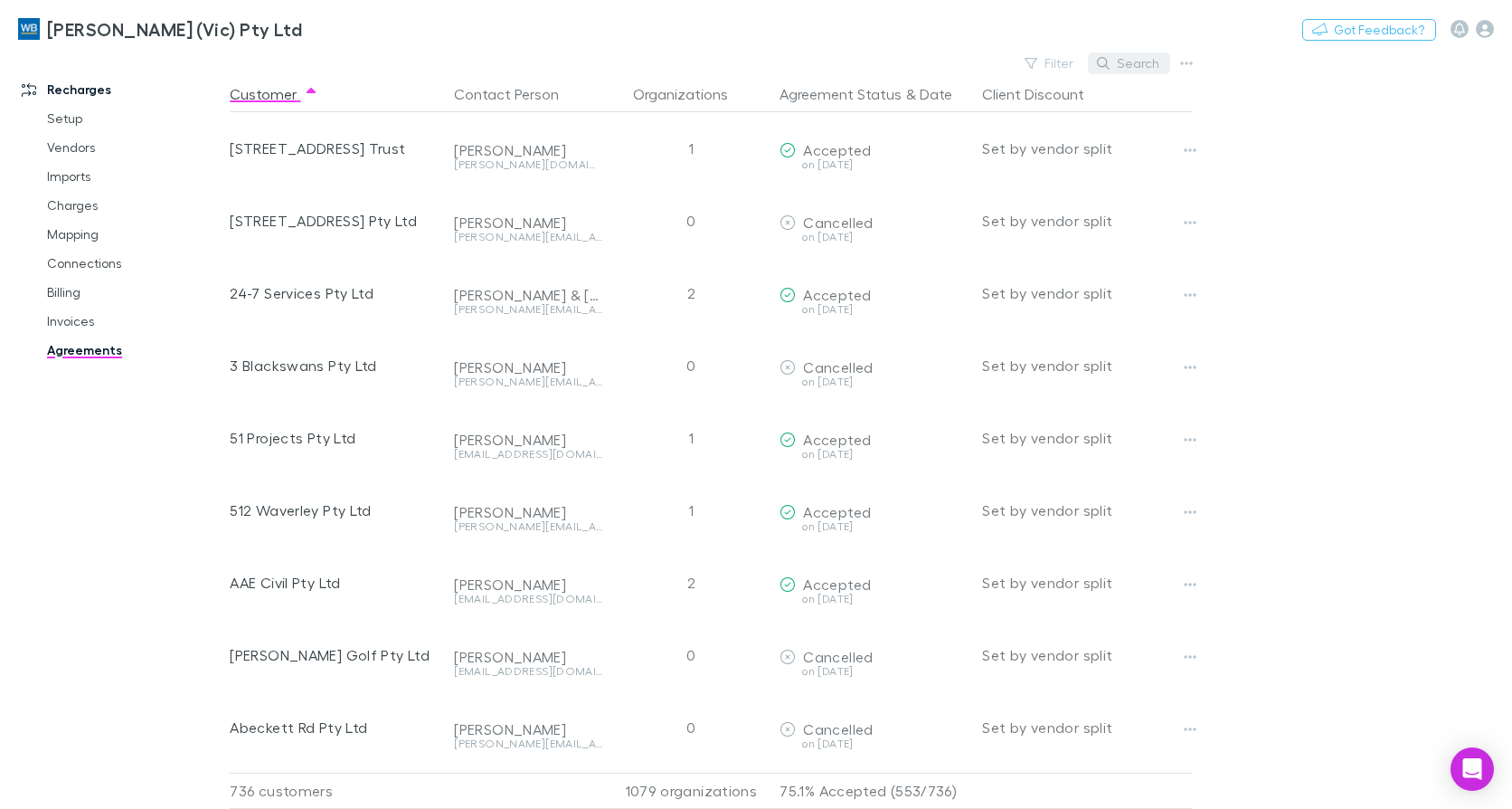
click at [1133, 73] on button "Search" at bounding box center [1130, 63] width 83 height 22
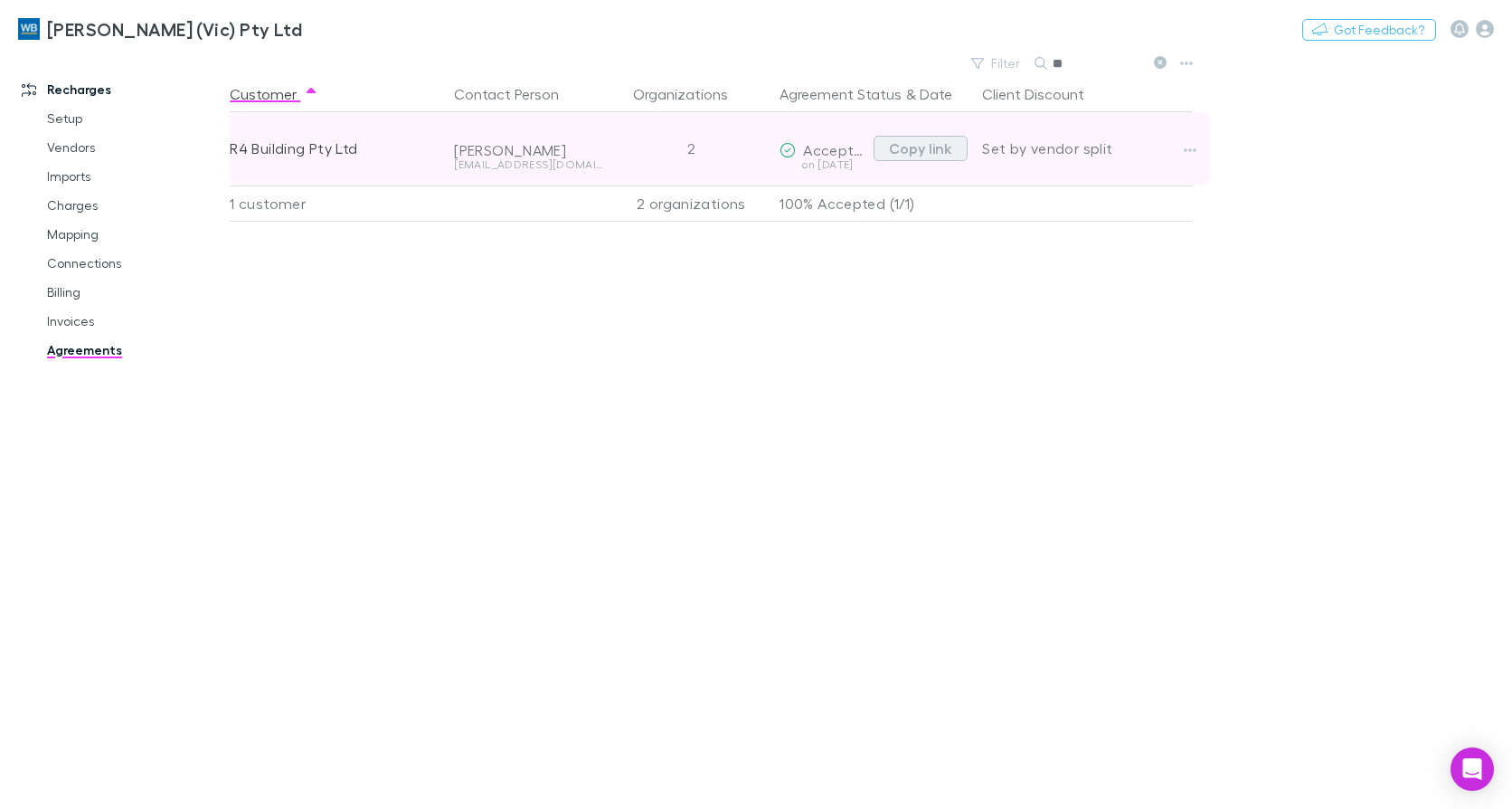
type input "**"
click at [938, 150] on button "Copy link" at bounding box center [921, 149] width 94 height 26
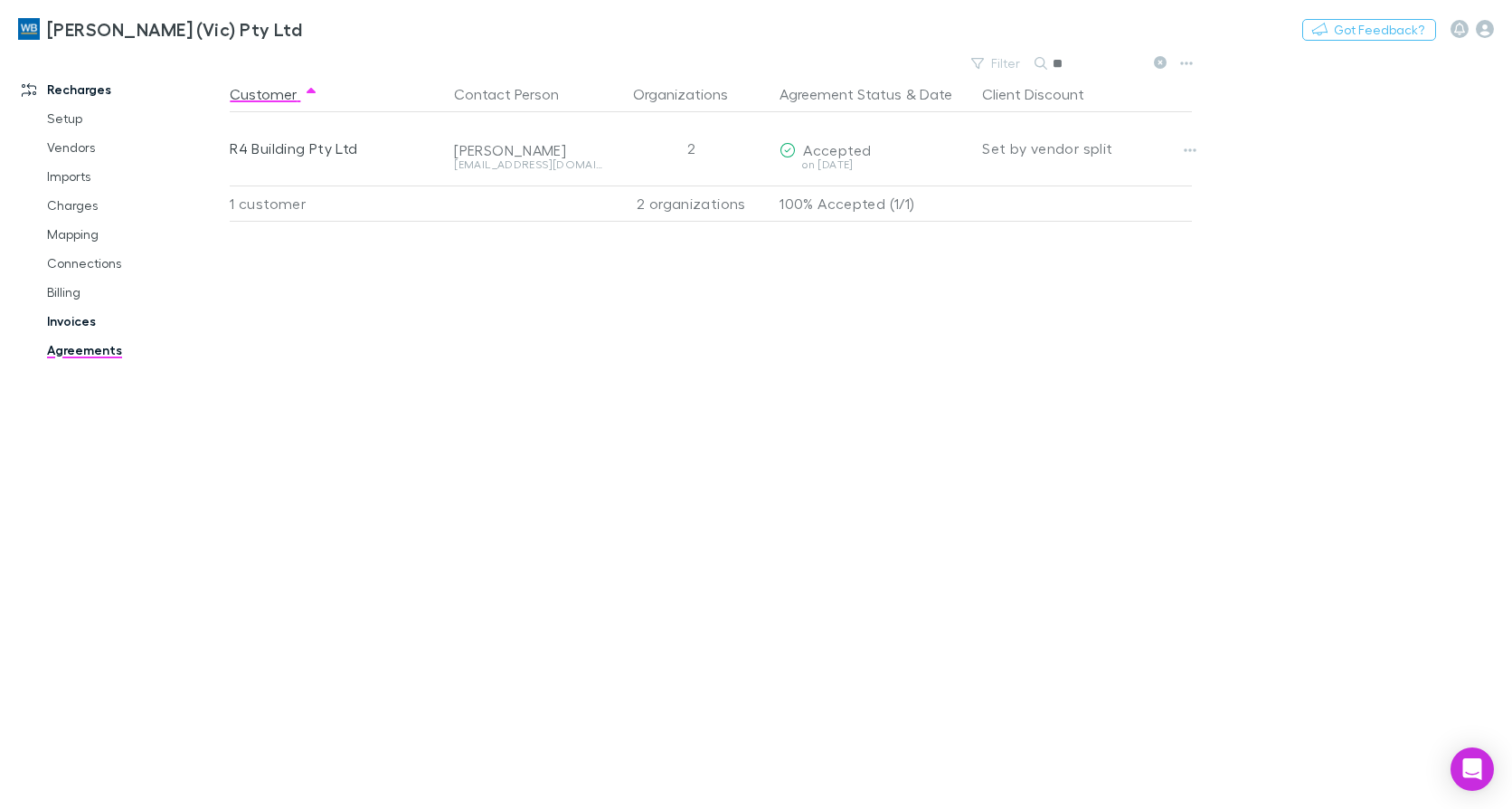
click at [71, 324] on link "Invoices" at bounding box center [133, 321] width 210 height 28
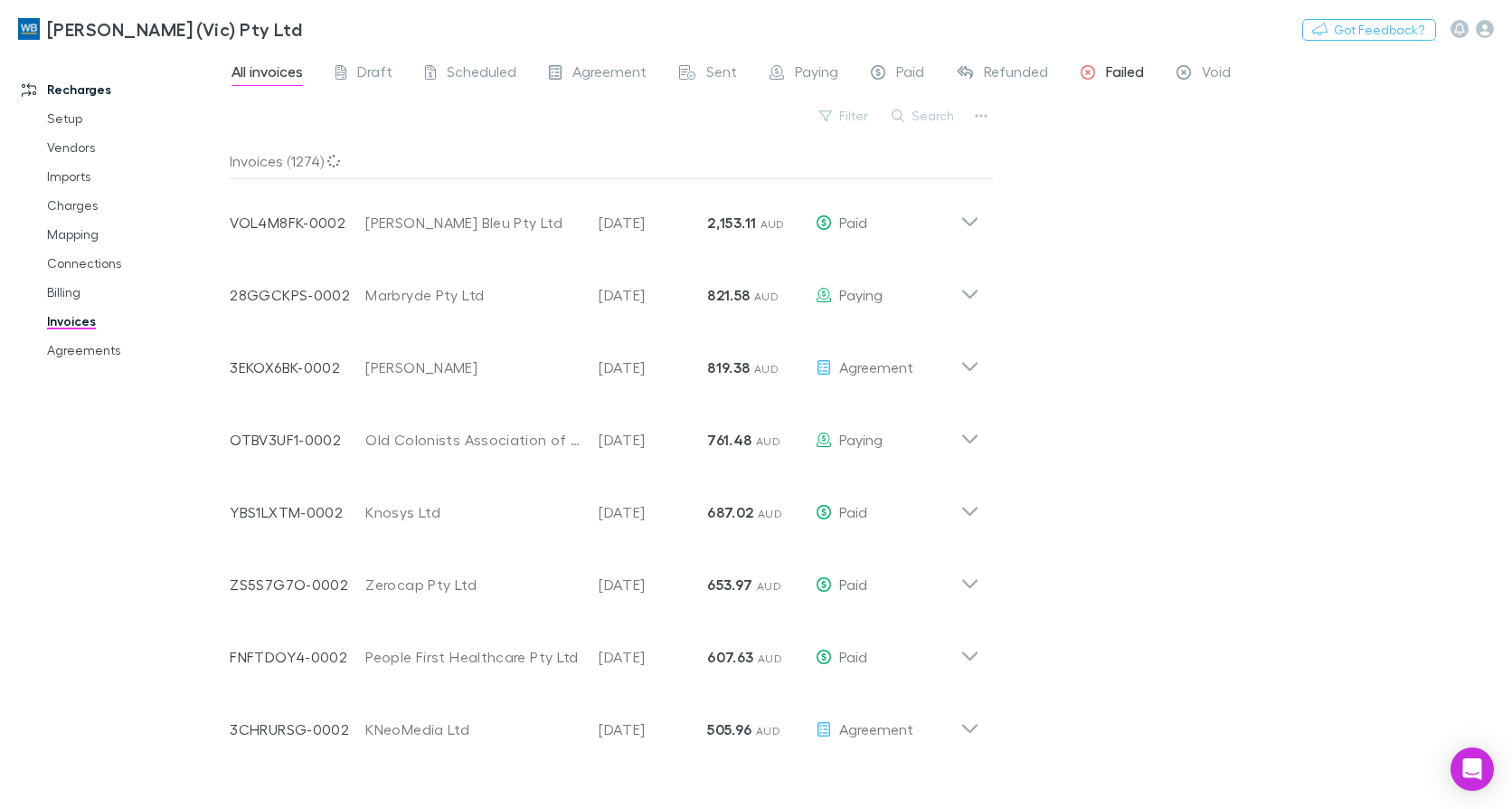
click at [1145, 74] on div "All invoices Draft Scheduled Agreement Sent Paying Paid Refunded Failed Void" at bounding box center [738, 74] width 1017 height 28
click at [1136, 74] on span "Failed" at bounding box center [1124, 74] width 38 height 24
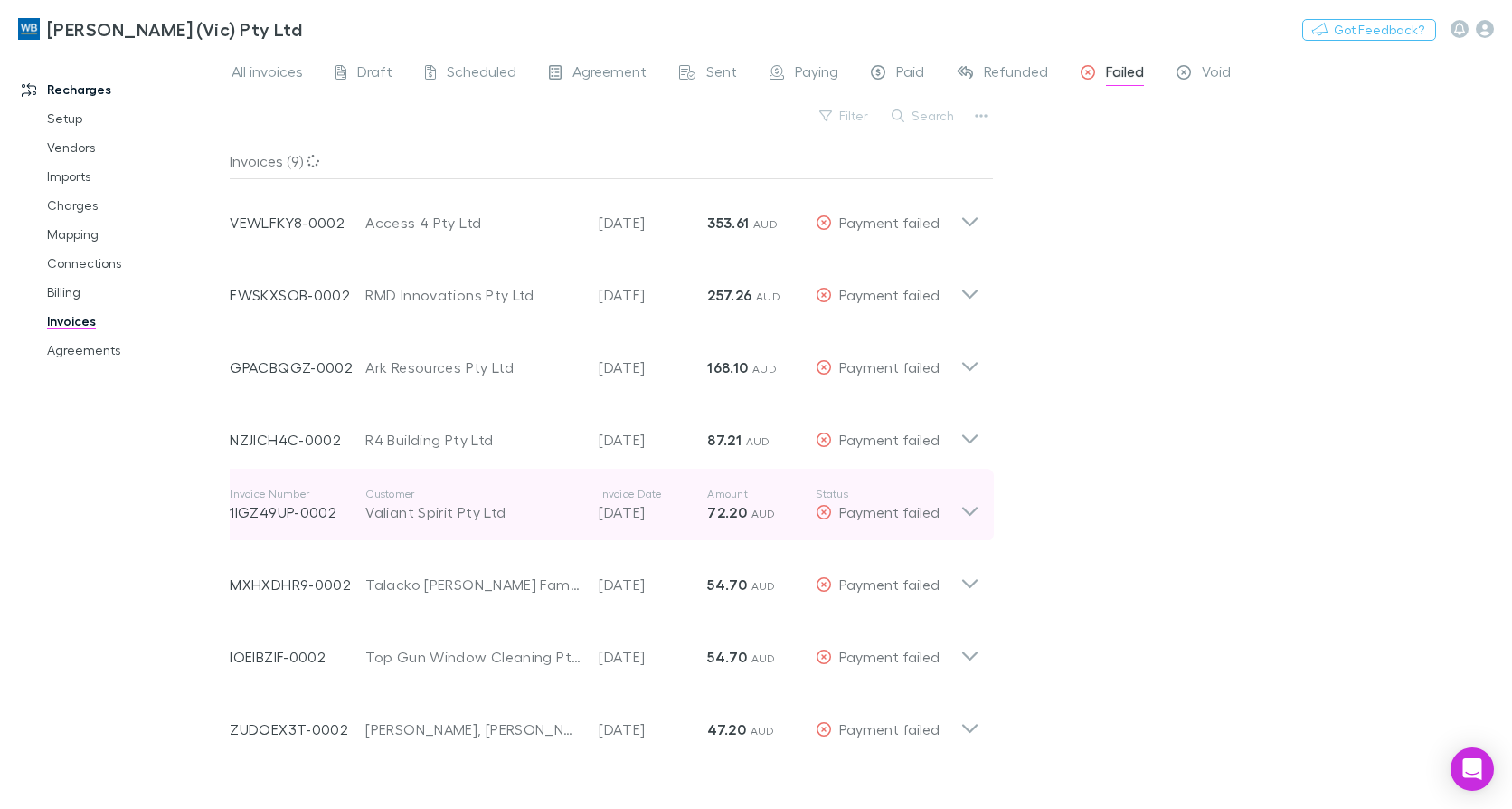
click at [968, 512] on icon at bounding box center [970, 511] width 16 height 9
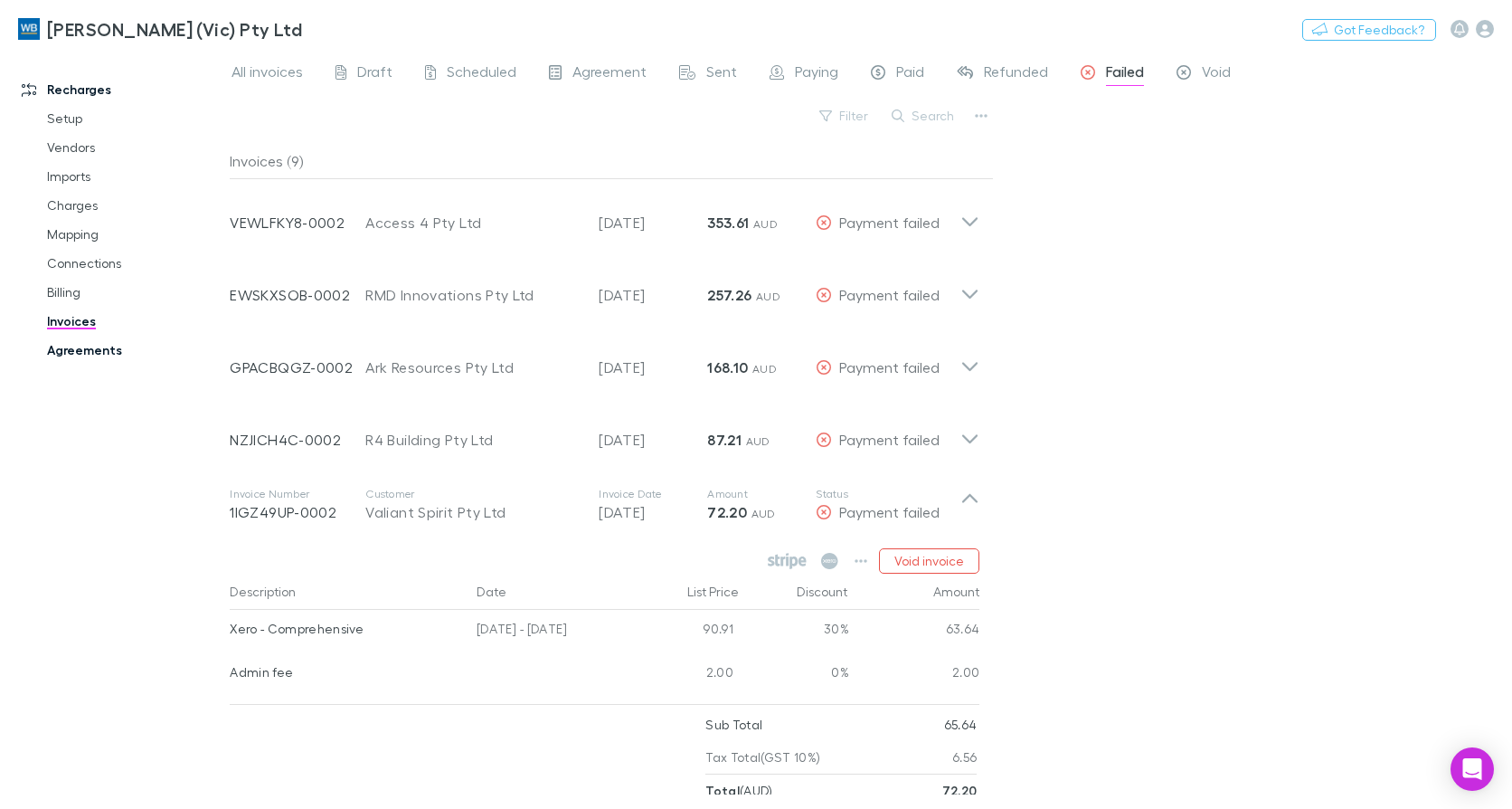
click at [105, 341] on link "Agreements" at bounding box center [133, 349] width 210 height 28
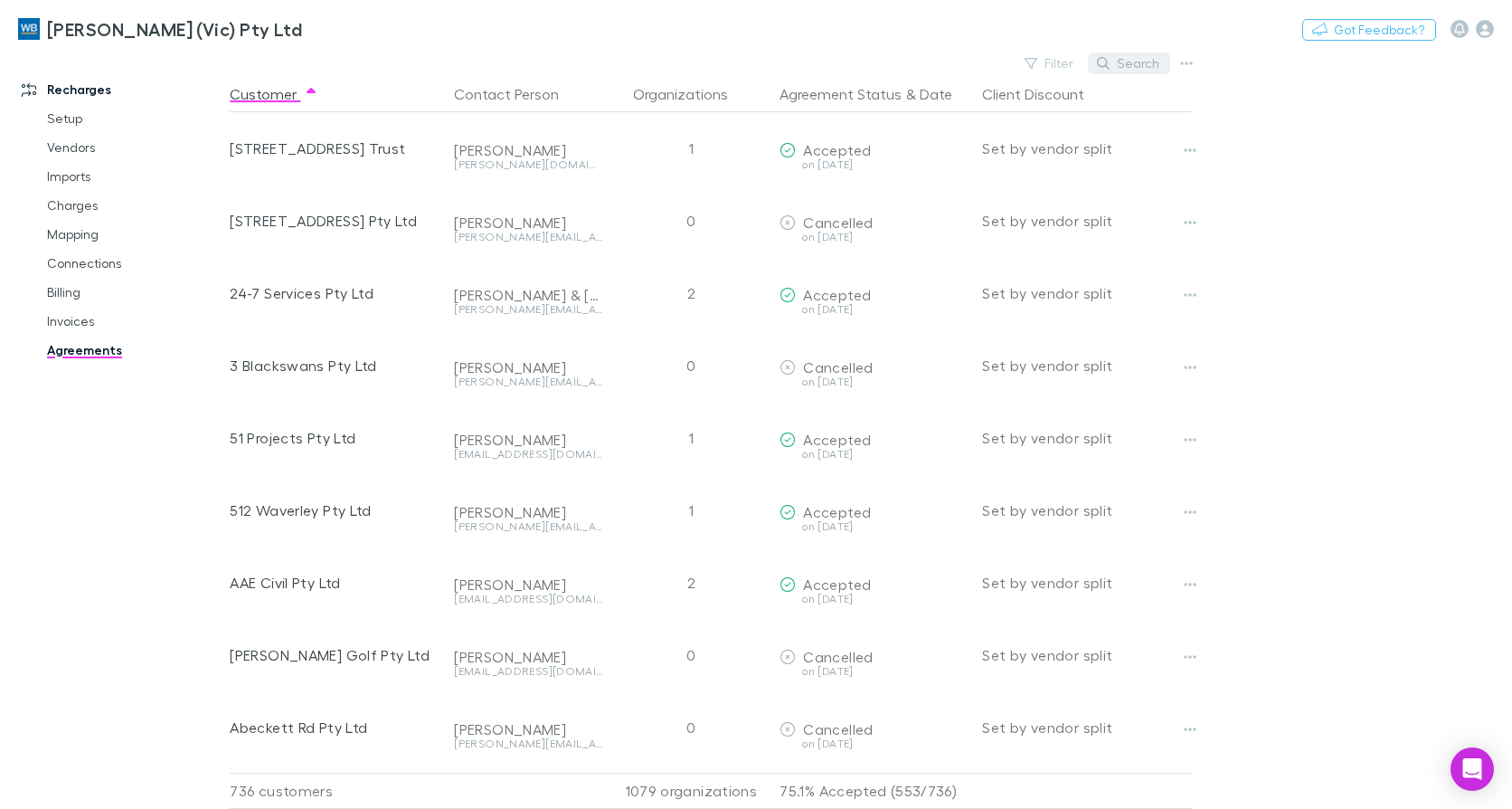
click at [1136, 56] on button "Search" at bounding box center [1130, 63] width 83 height 22
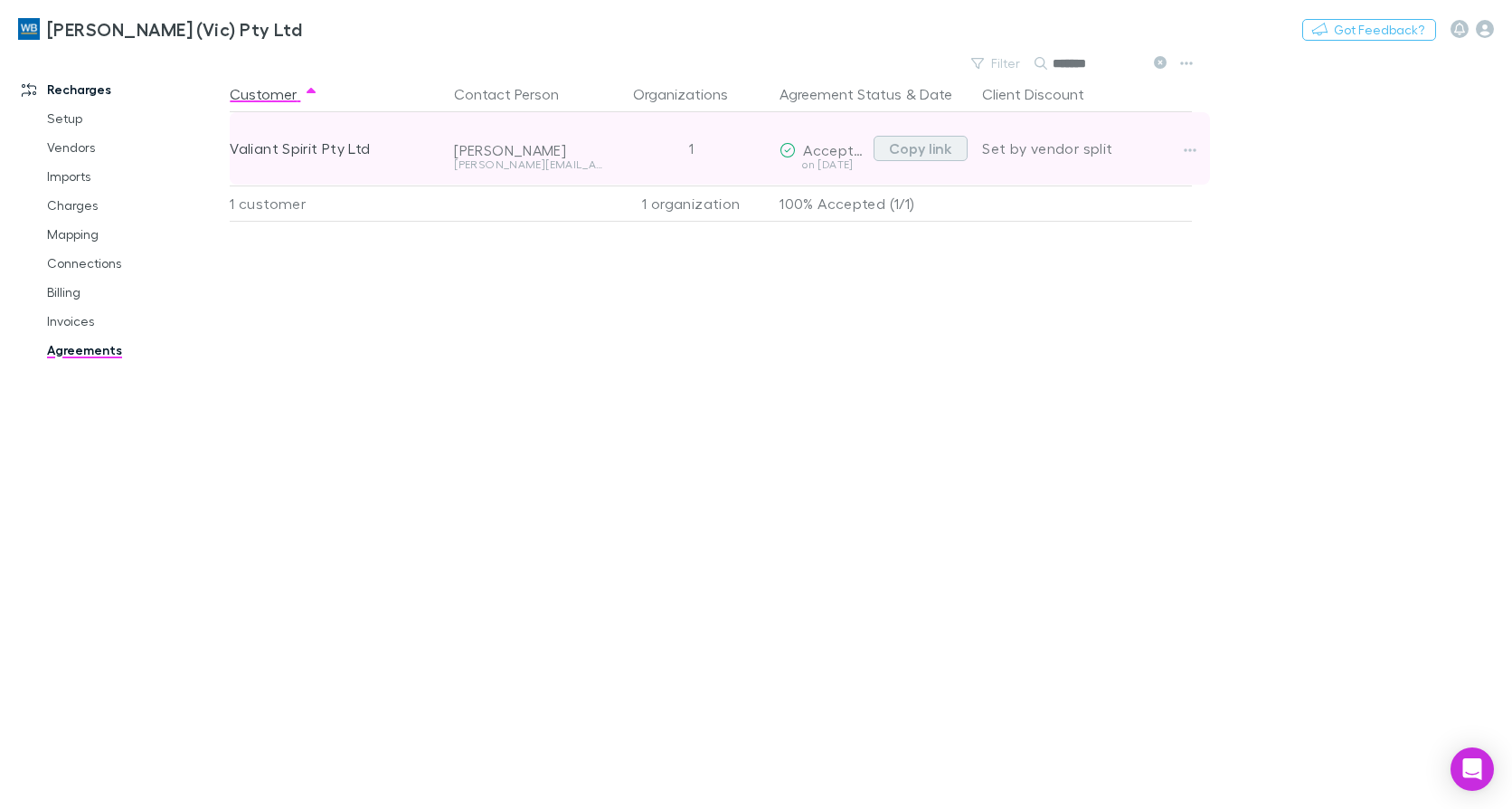
type input "*******"
click at [926, 151] on button "Copy link" at bounding box center [921, 149] width 94 height 26
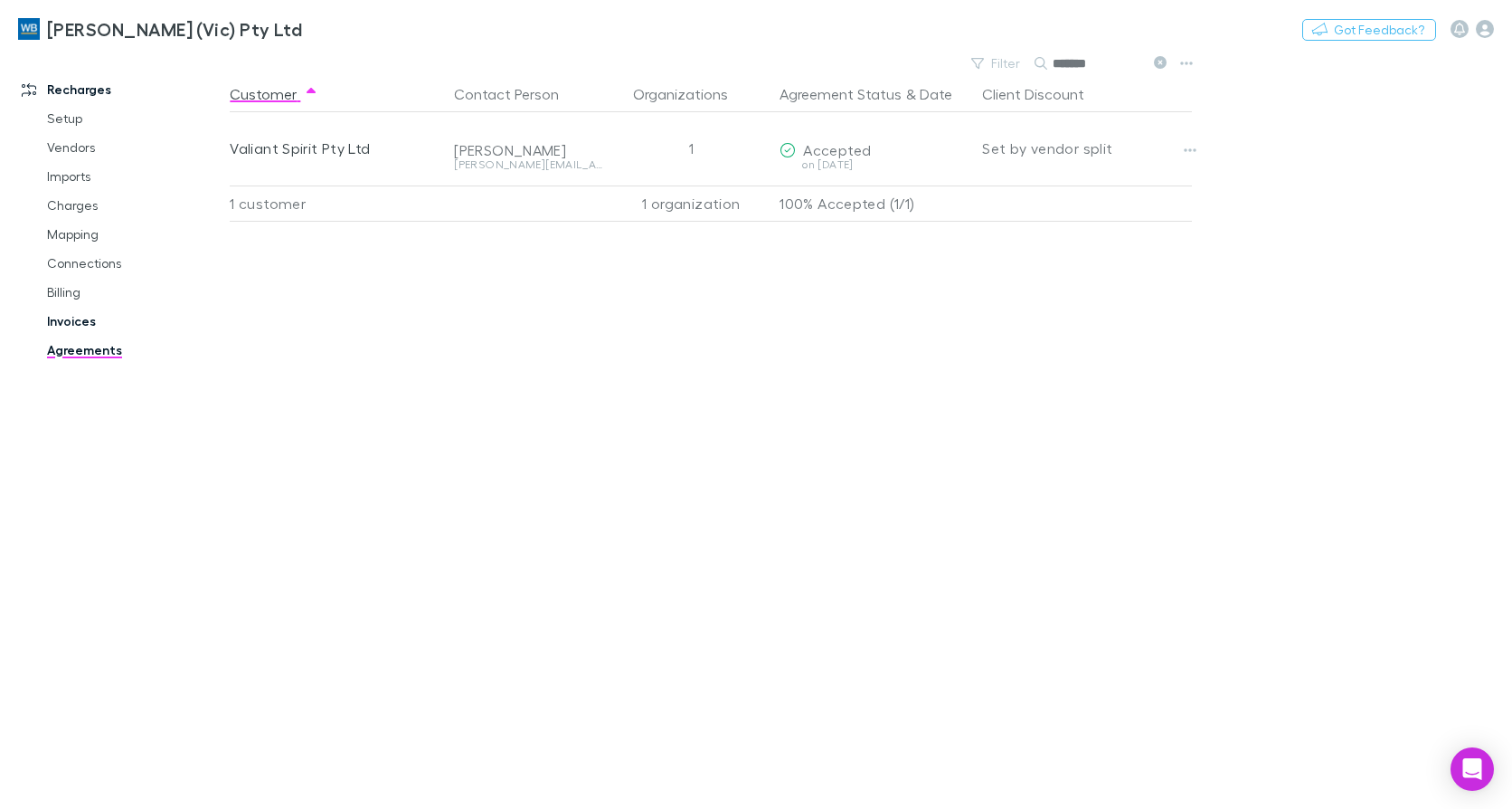
click at [65, 315] on link "Invoices" at bounding box center [133, 321] width 210 height 28
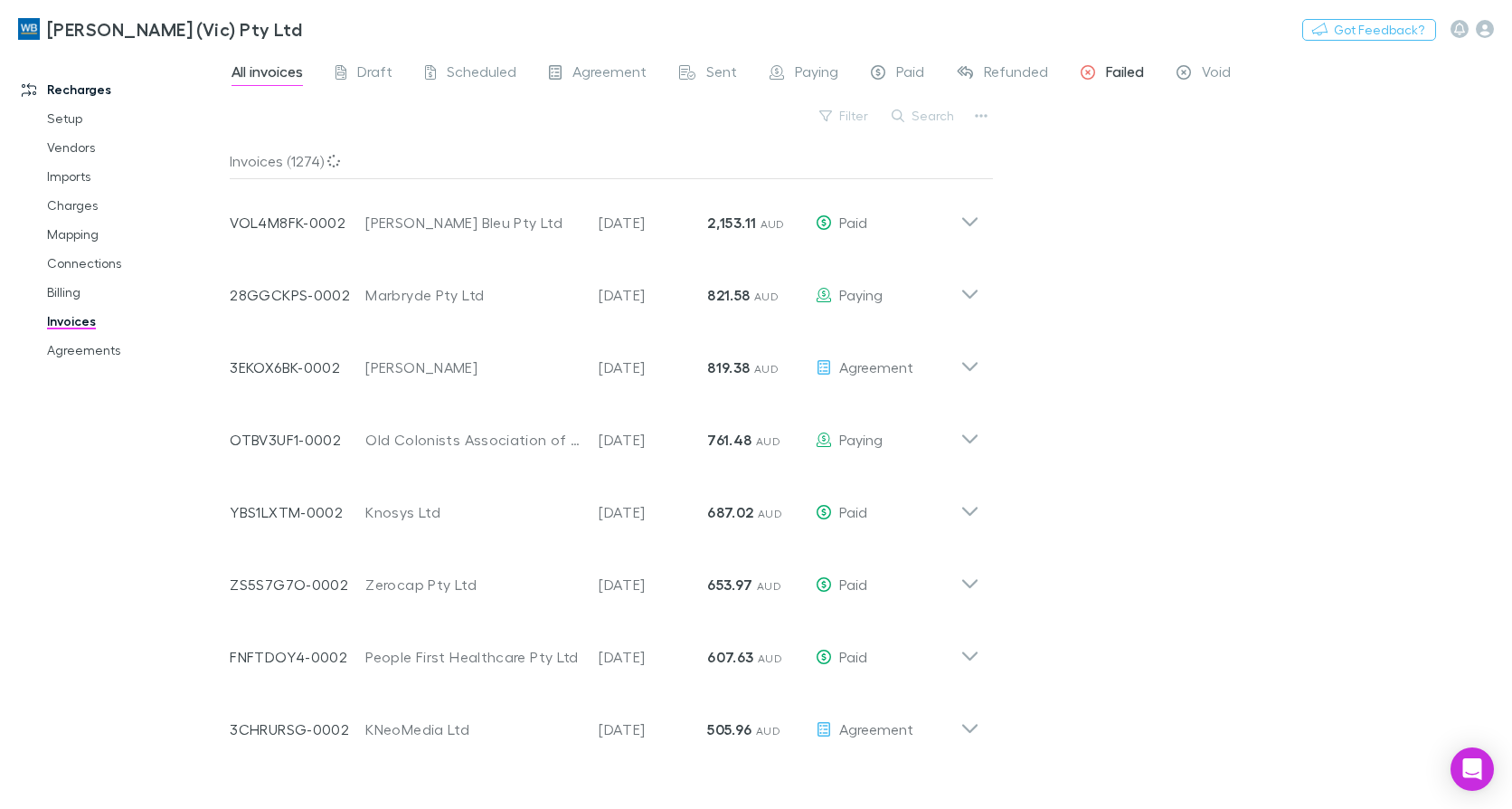
click at [1098, 67] on div "Failed" at bounding box center [1112, 74] width 63 height 24
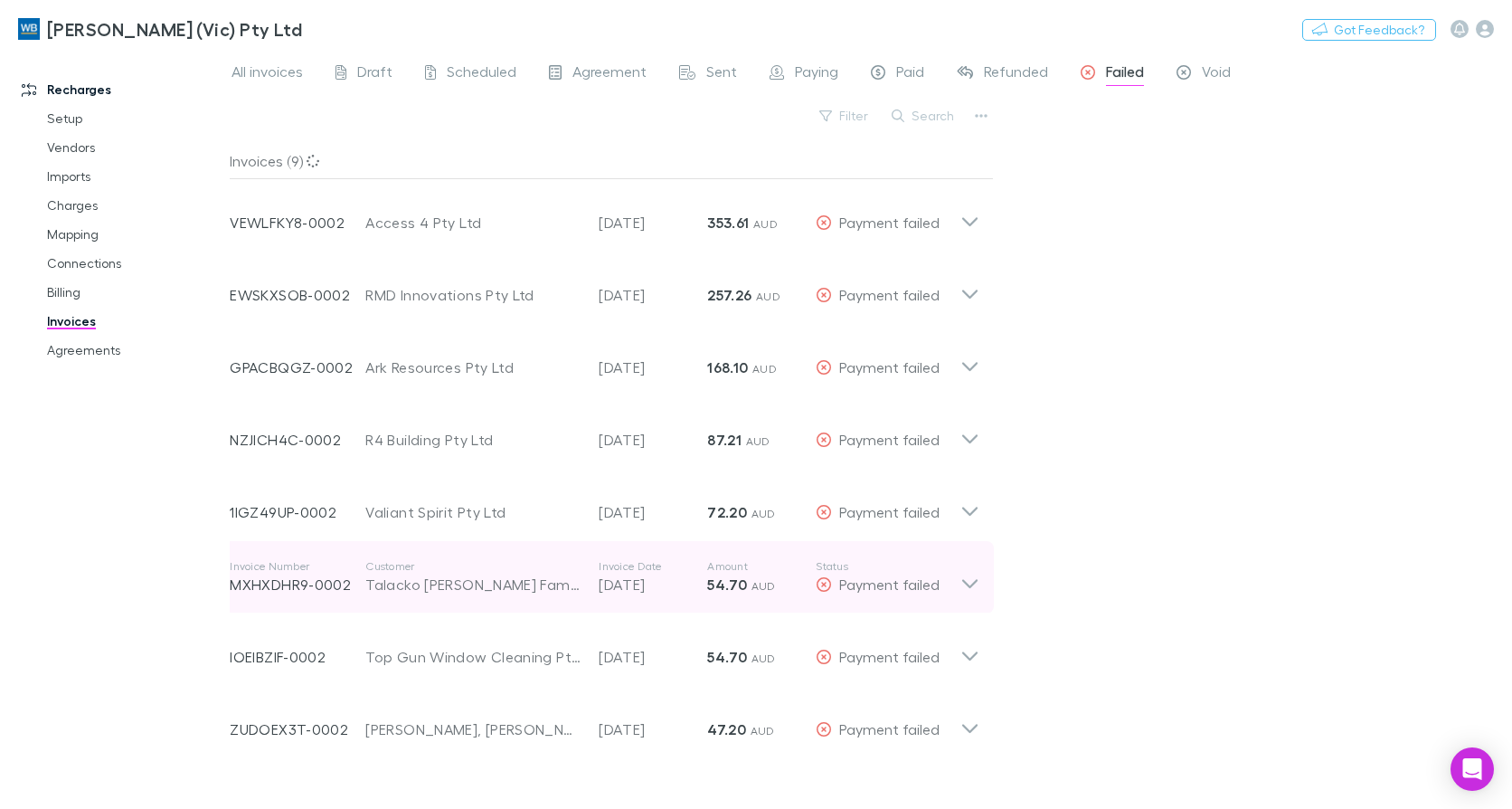
click at [965, 590] on icon at bounding box center [970, 576] width 19 height 36
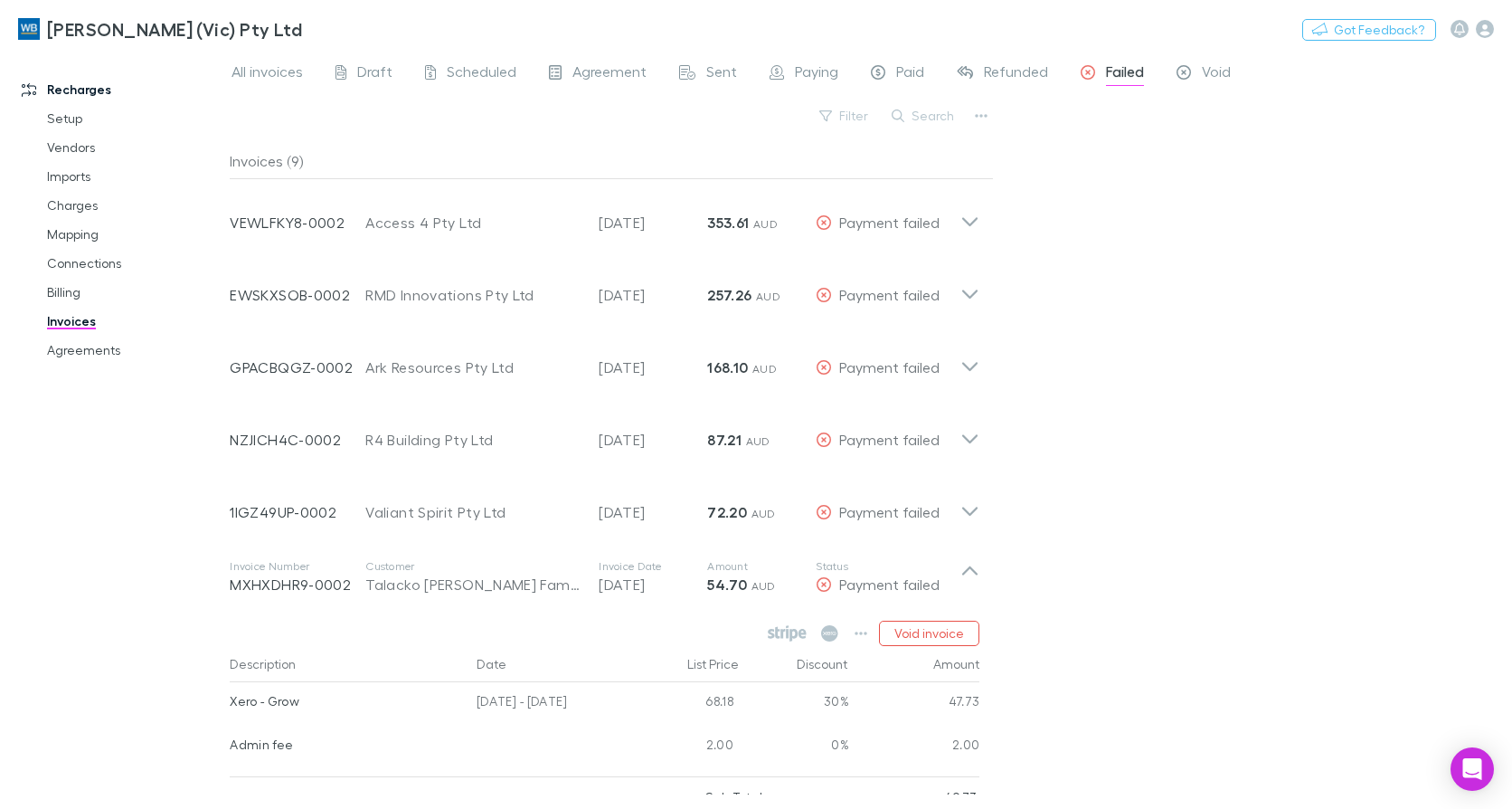
scroll to position [187, 0]
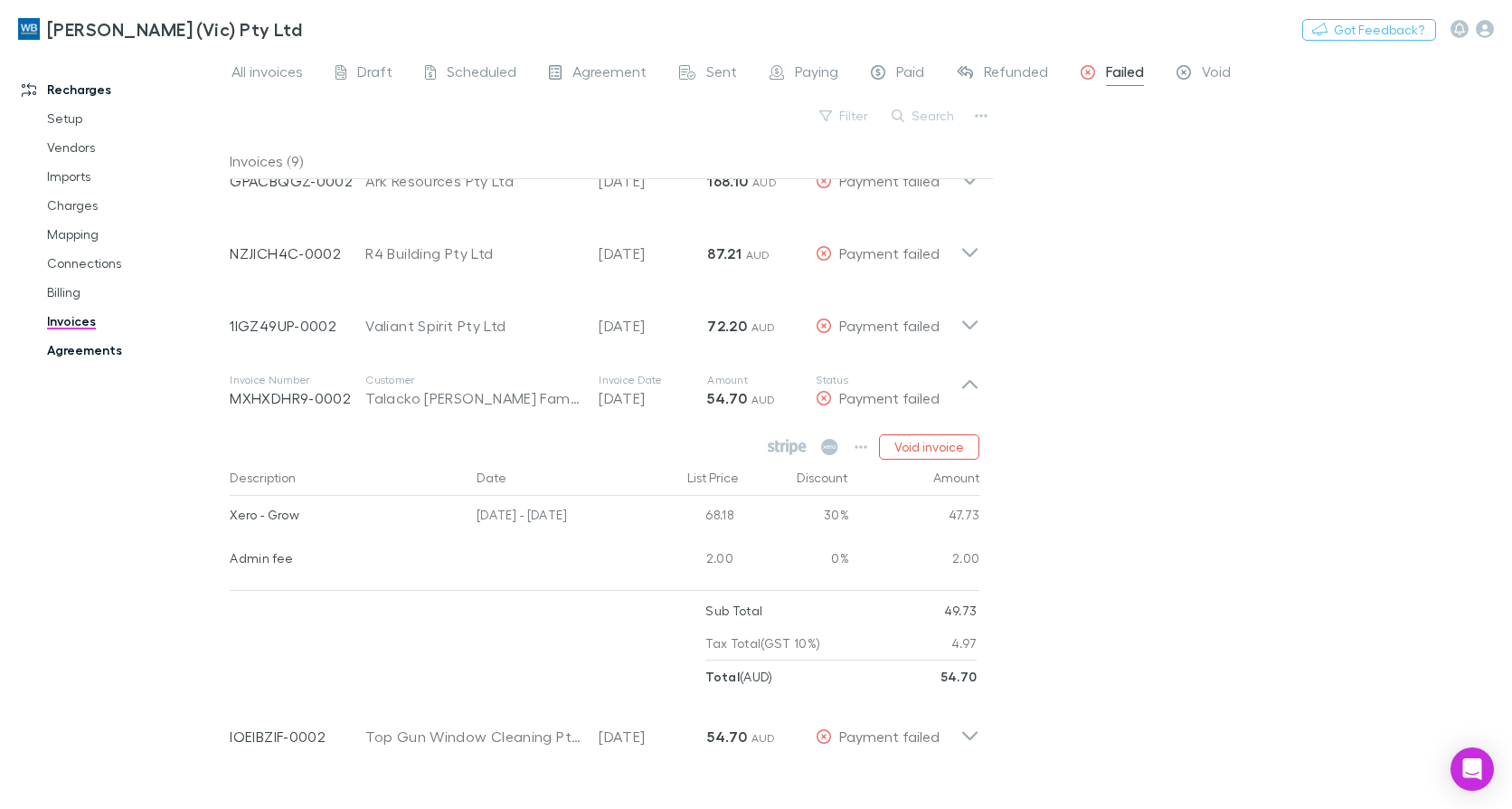
click at [103, 355] on link "Agreements" at bounding box center [133, 349] width 210 height 28
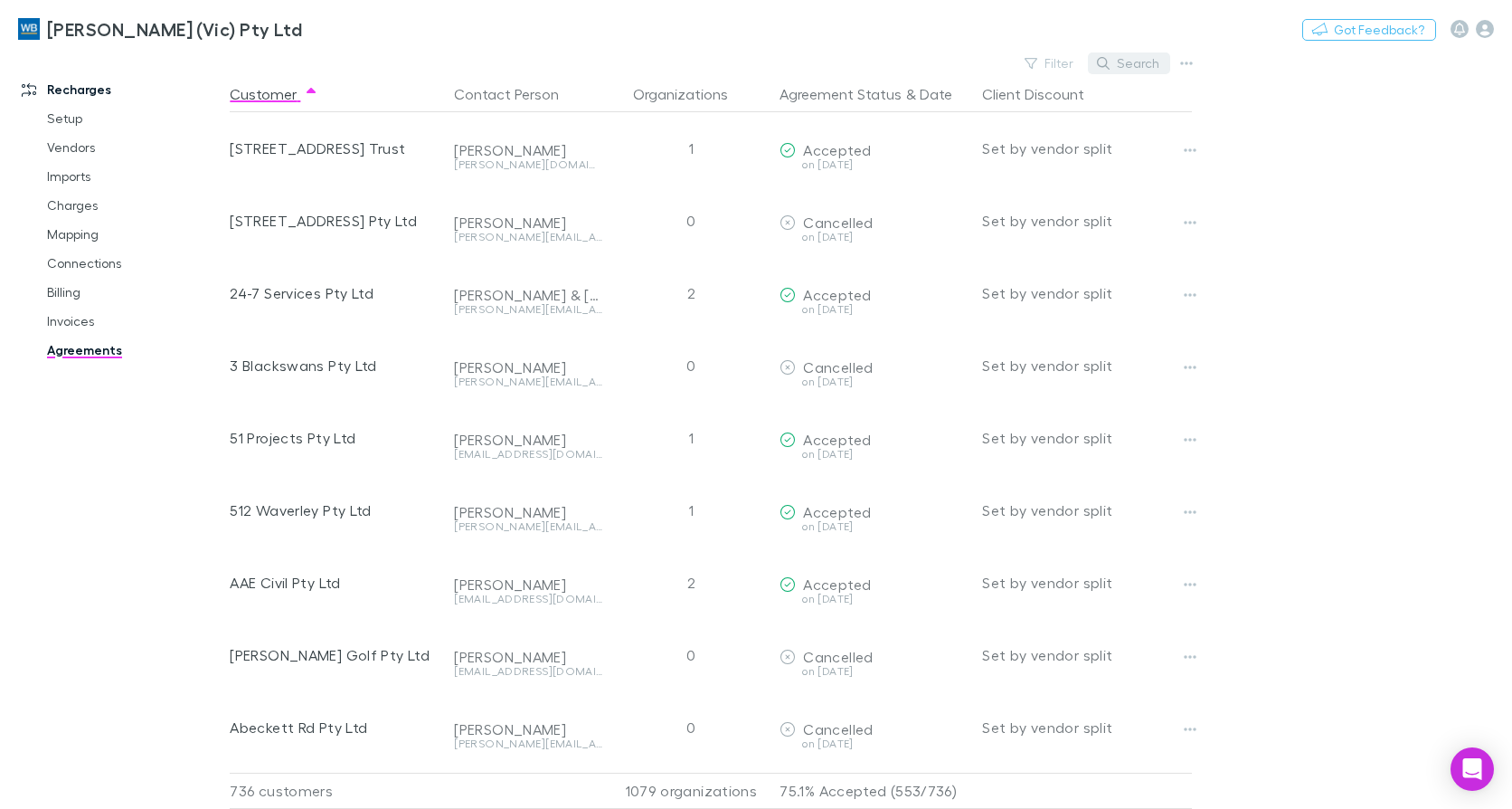
click at [1153, 62] on button "Search" at bounding box center [1130, 63] width 83 height 22
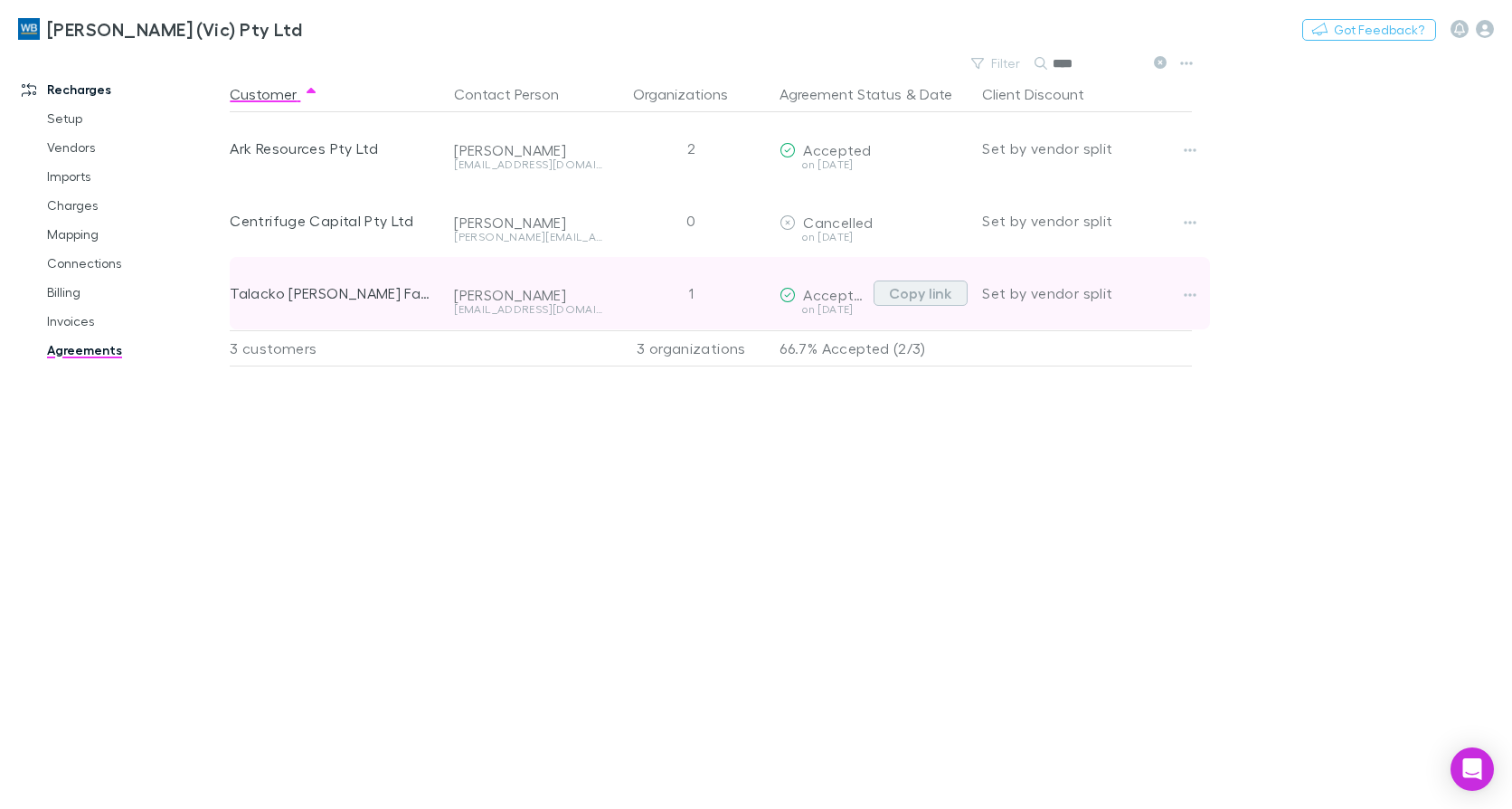
type input "****"
click at [924, 302] on button "Copy link" at bounding box center [921, 293] width 94 height 26
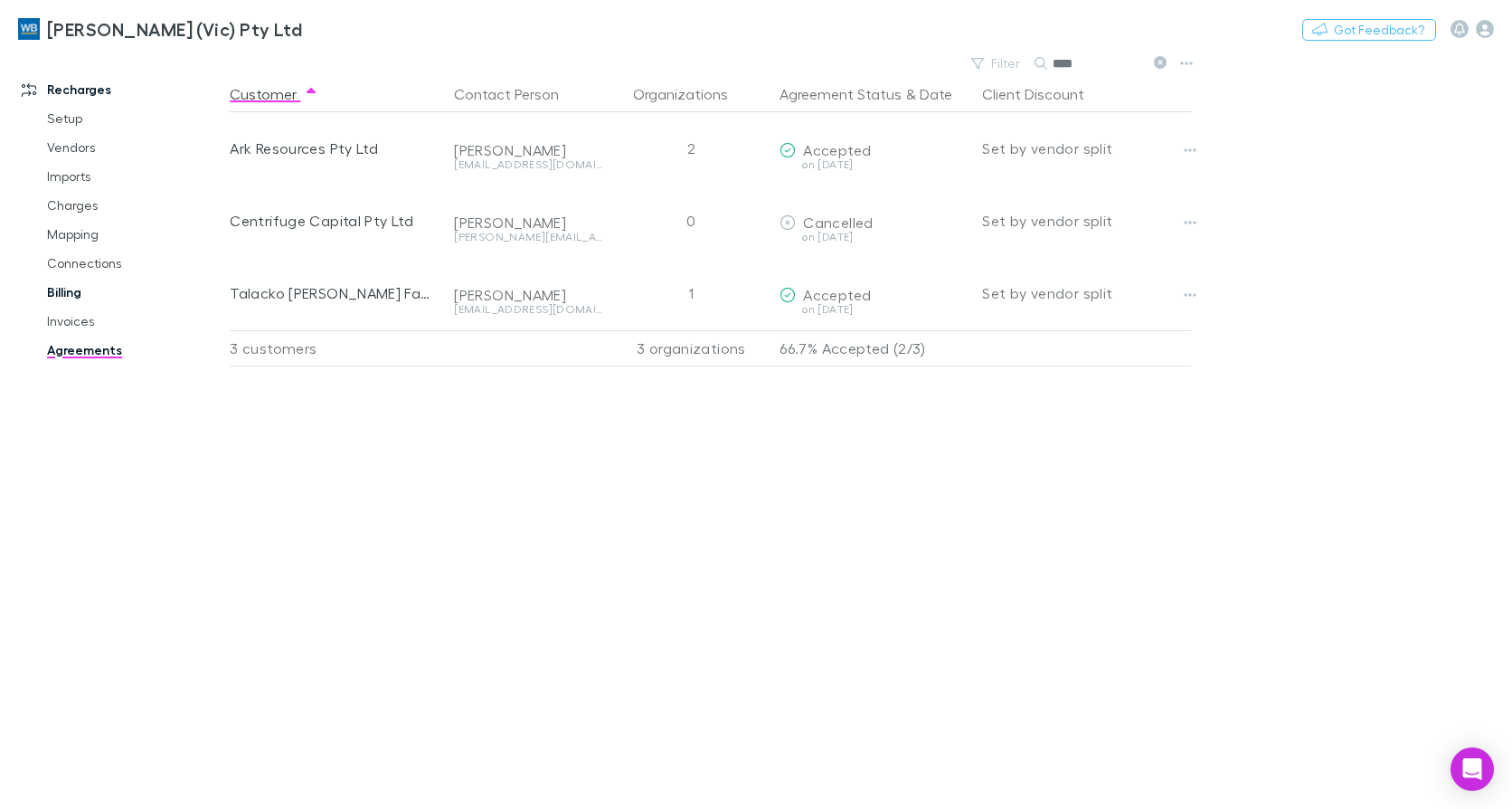
click at [63, 306] on link "Billing" at bounding box center [133, 291] width 210 height 28
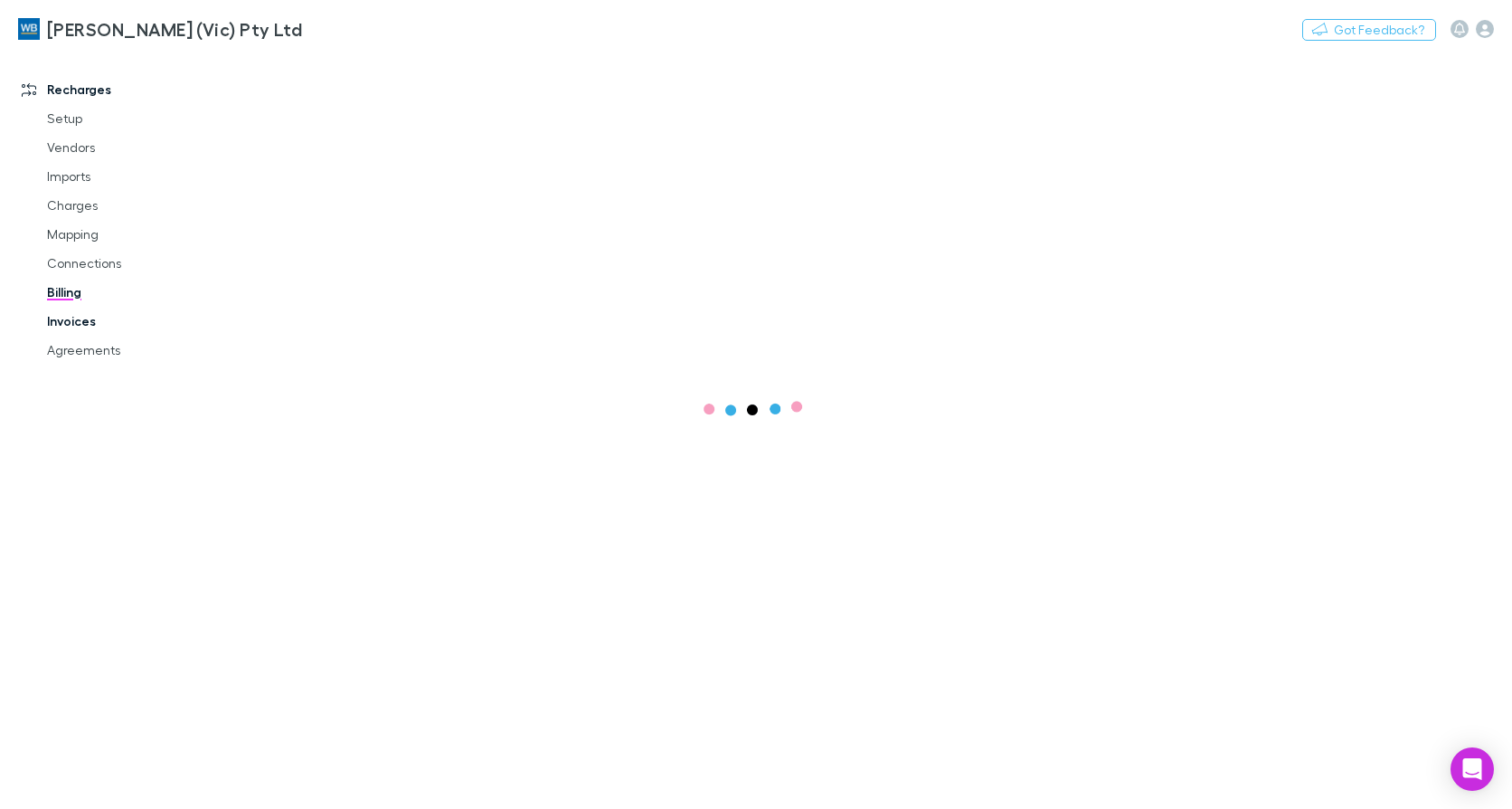
click at [71, 311] on link "Invoices" at bounding box center [133, 321] width 210 height 28
click at [97, 317] on link "Invoices" at bounding box center [133, 321] width 210 height 28
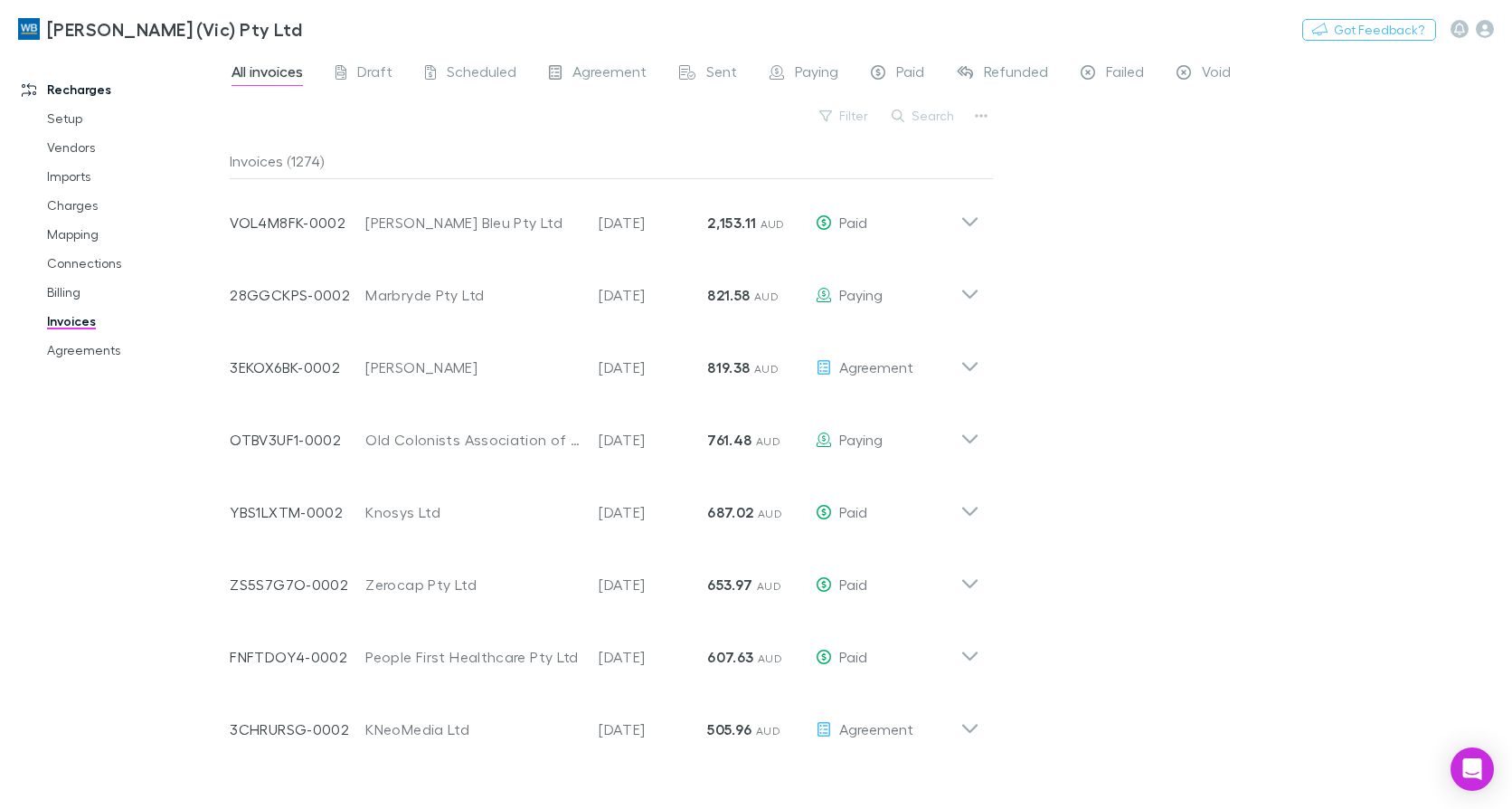
click at [1122, 69] on span "Failed" at bounding box center [1124, 74] width 38 height 24
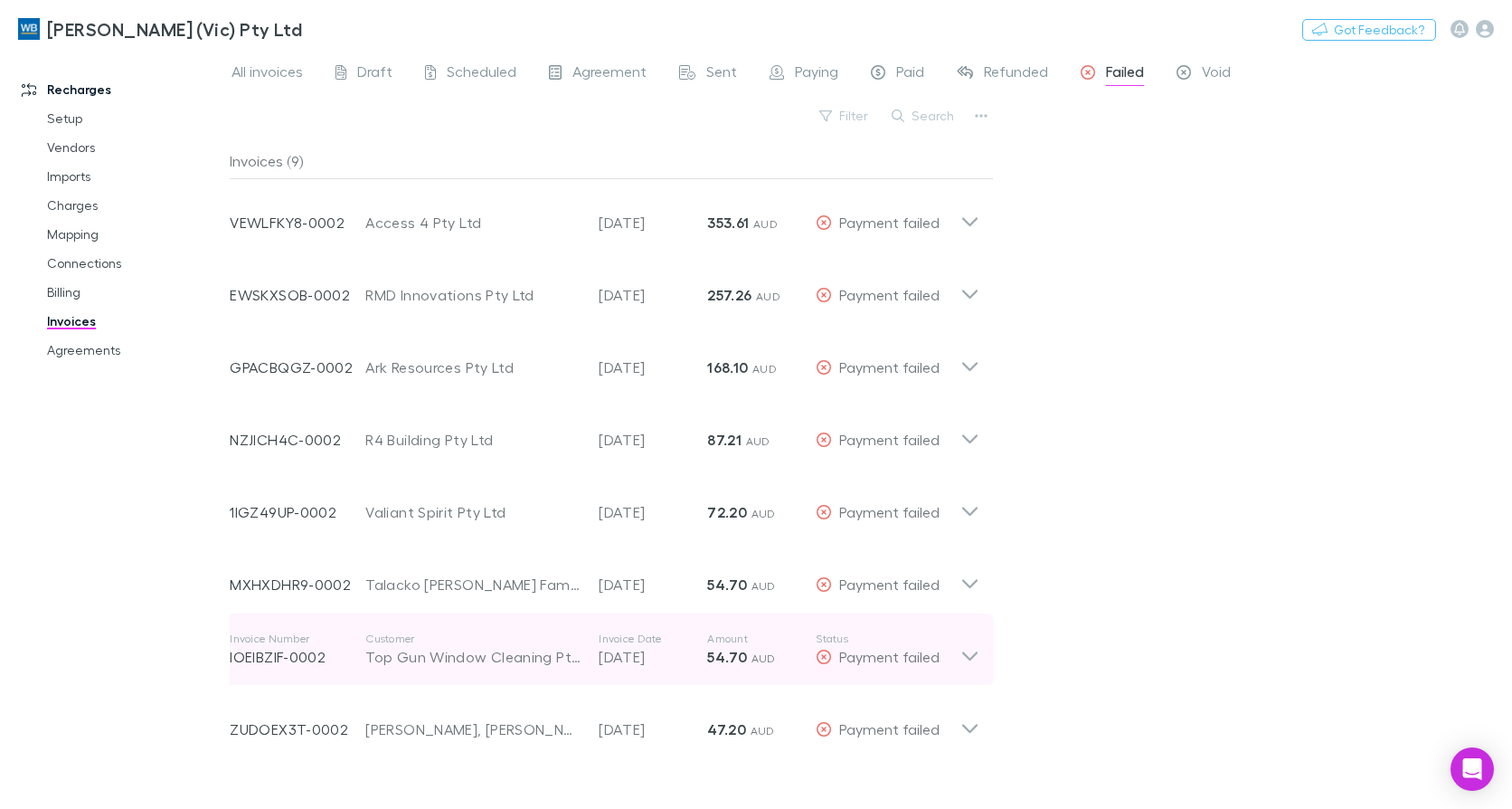
click at [972, 655] on icon at bounding box center [970, 649] width 19 height 36
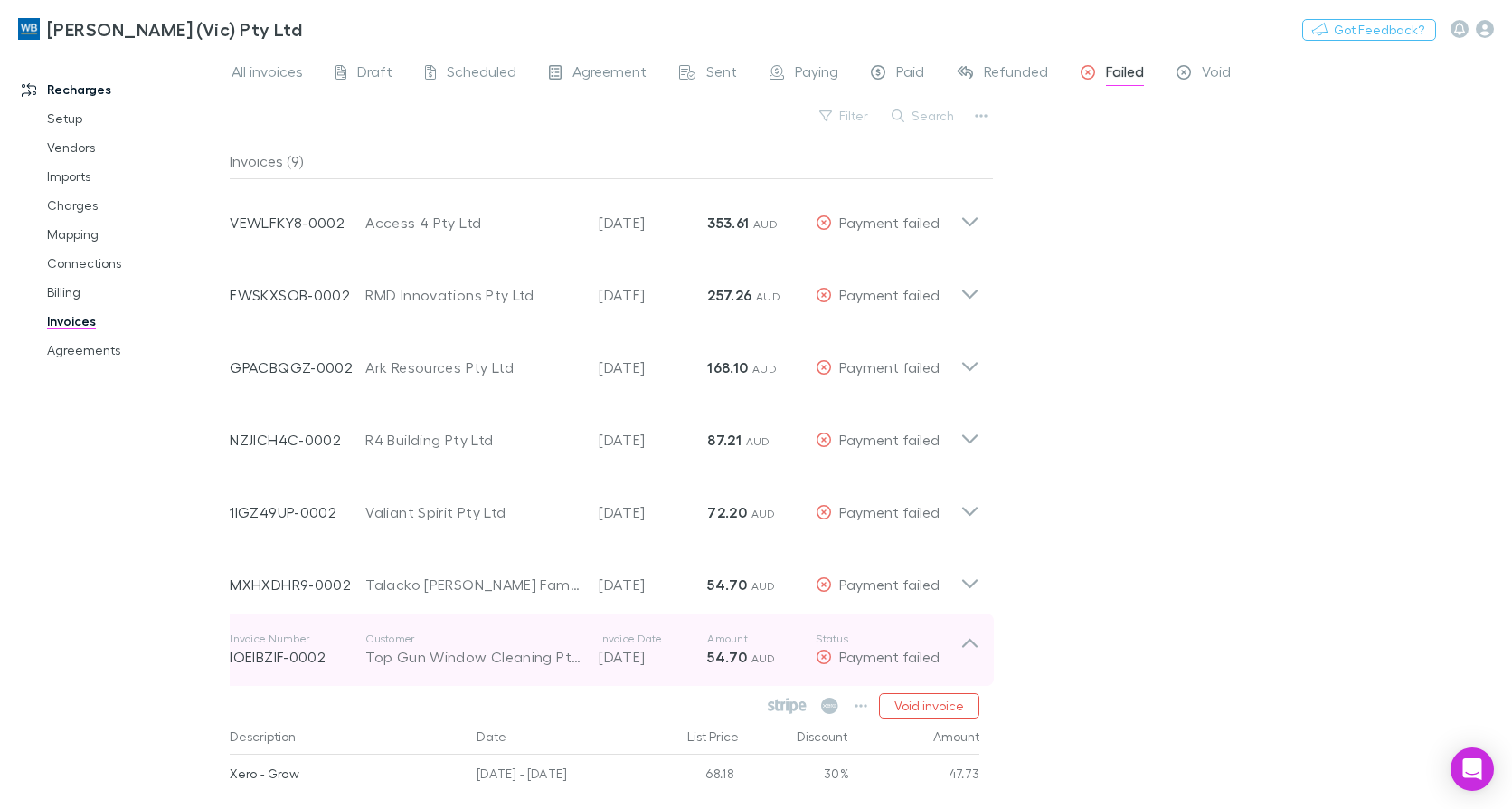
scroll to position [302, 0]
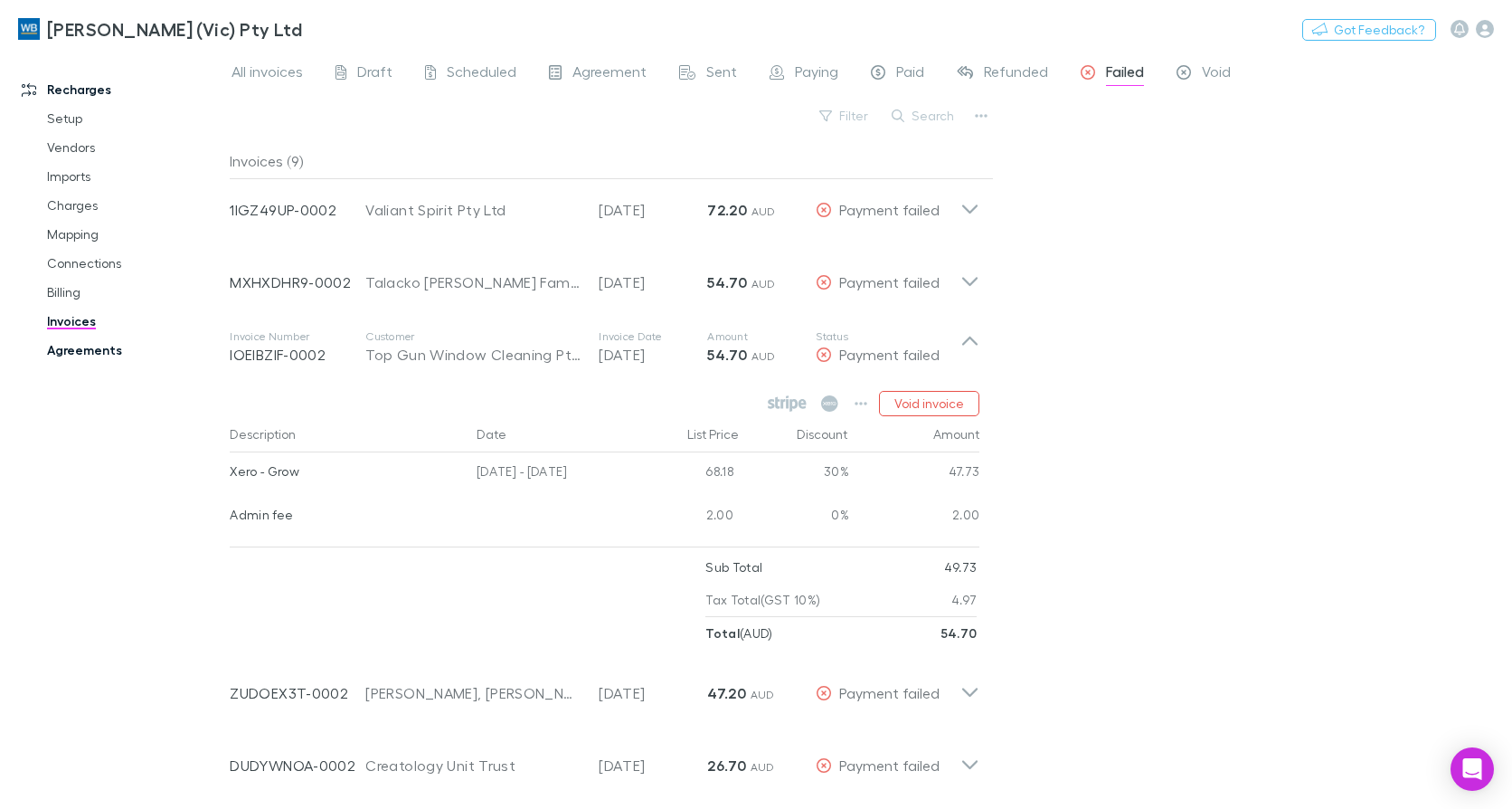
click at [74, 348] on link "Agreements" at bounding box center [133, 349] width 210 height 28
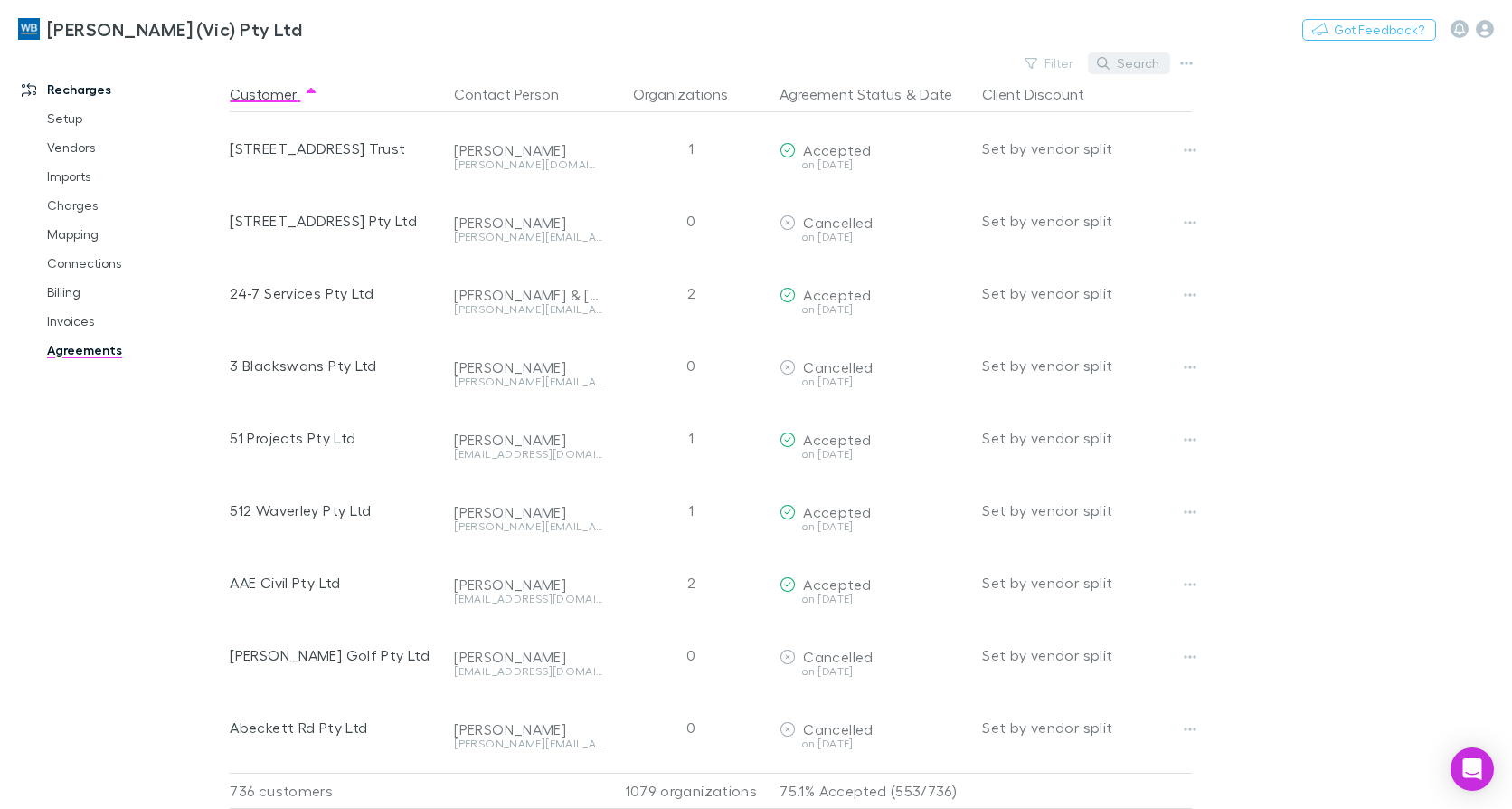
click at [1150, 52] on button "Search" at bounding box center [1130, 63] width 83 height 22
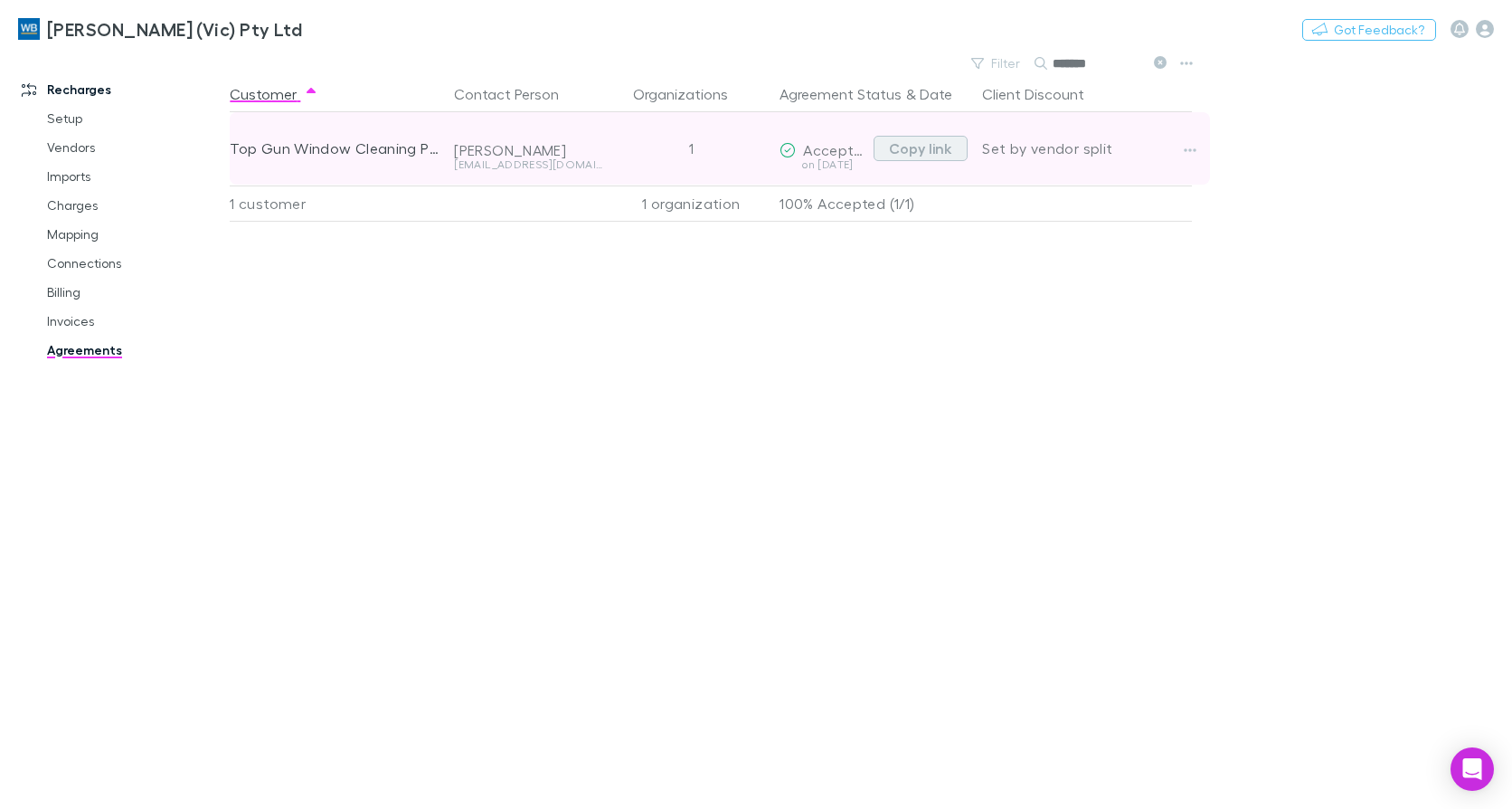
type input "*******"
click at [936, 146] on button "Copy link" at bounding box center [921, 149] width 94 height 26
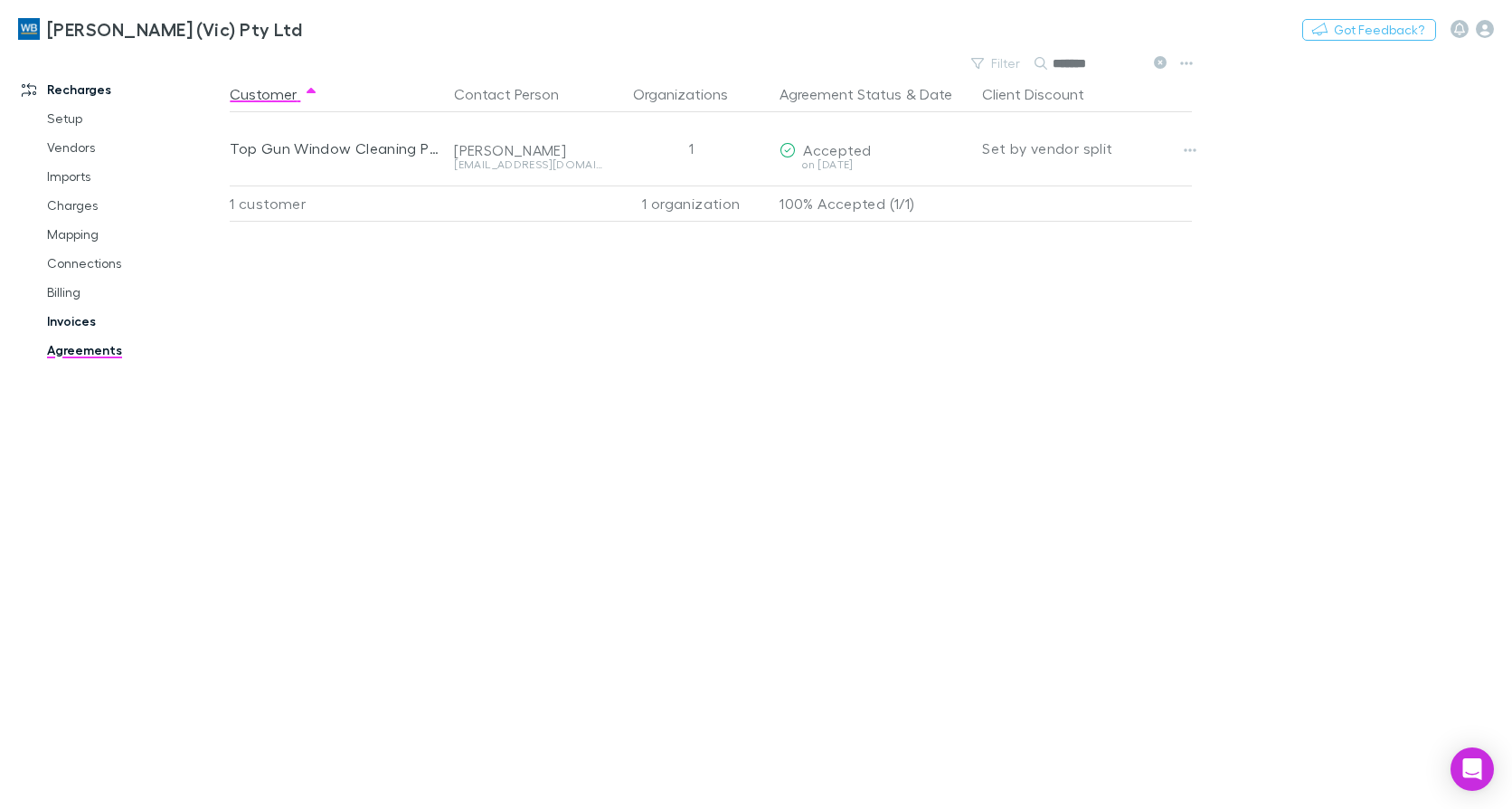
click at [81, 314] on link "Invoices" at bounding box center [133, 321] width 210 height 28
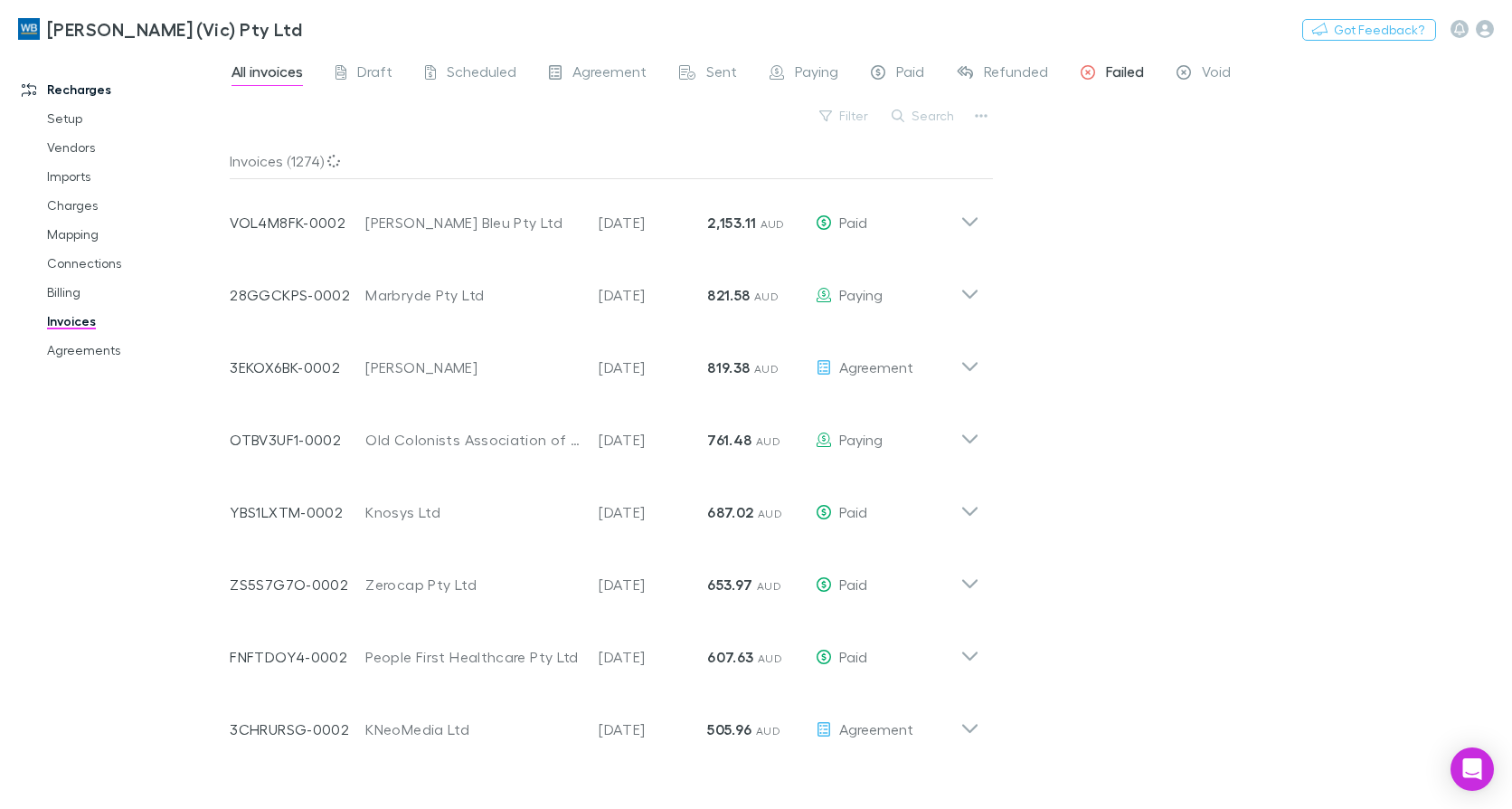
click at [1126, 71] on span "Failed" at bounding box center [1124, 74] width 38 height 24
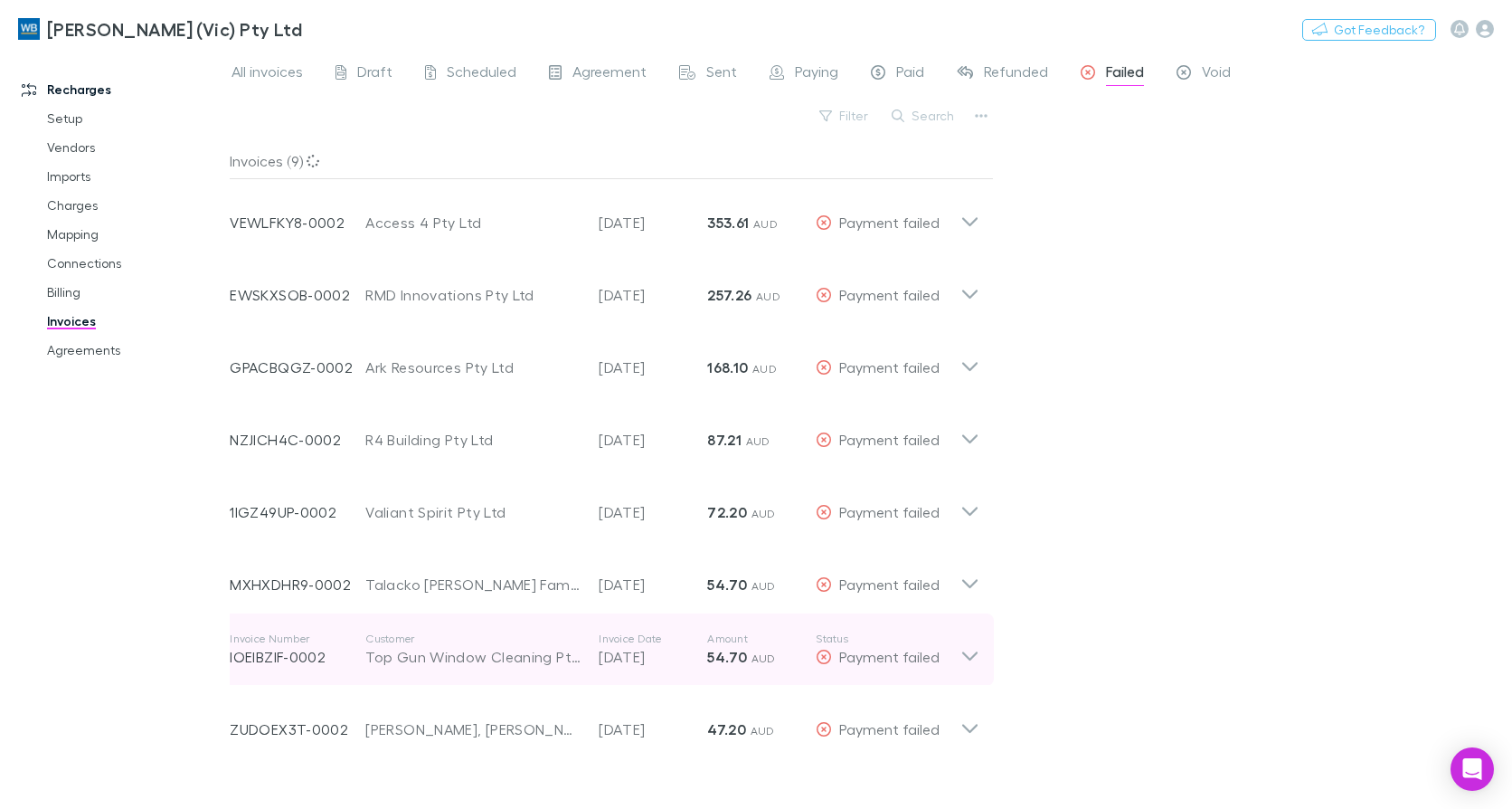
scroll to position [36, 0]
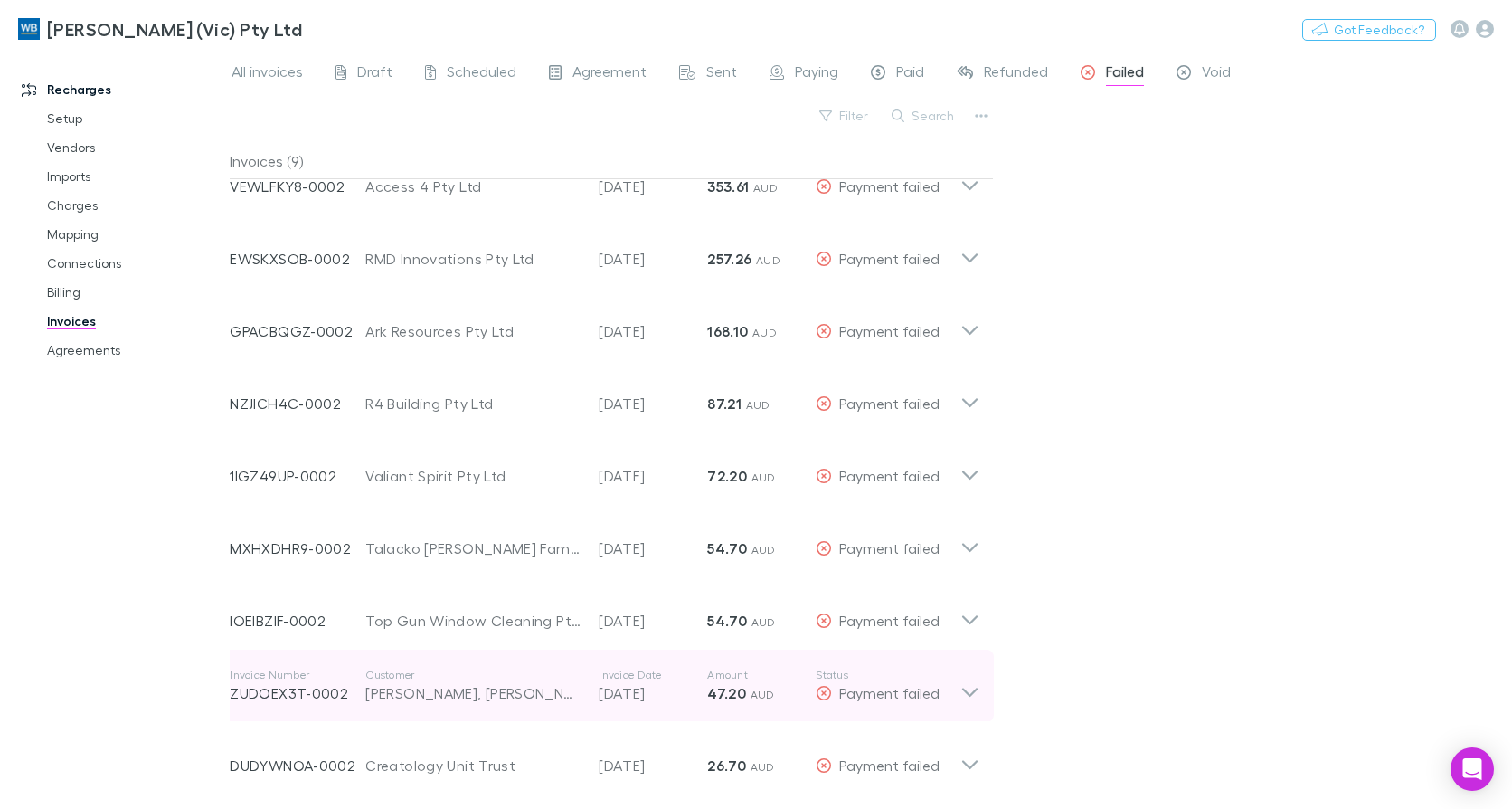
click at [967, 691] on icon at bounding box center [970, 692] width 16 height 9
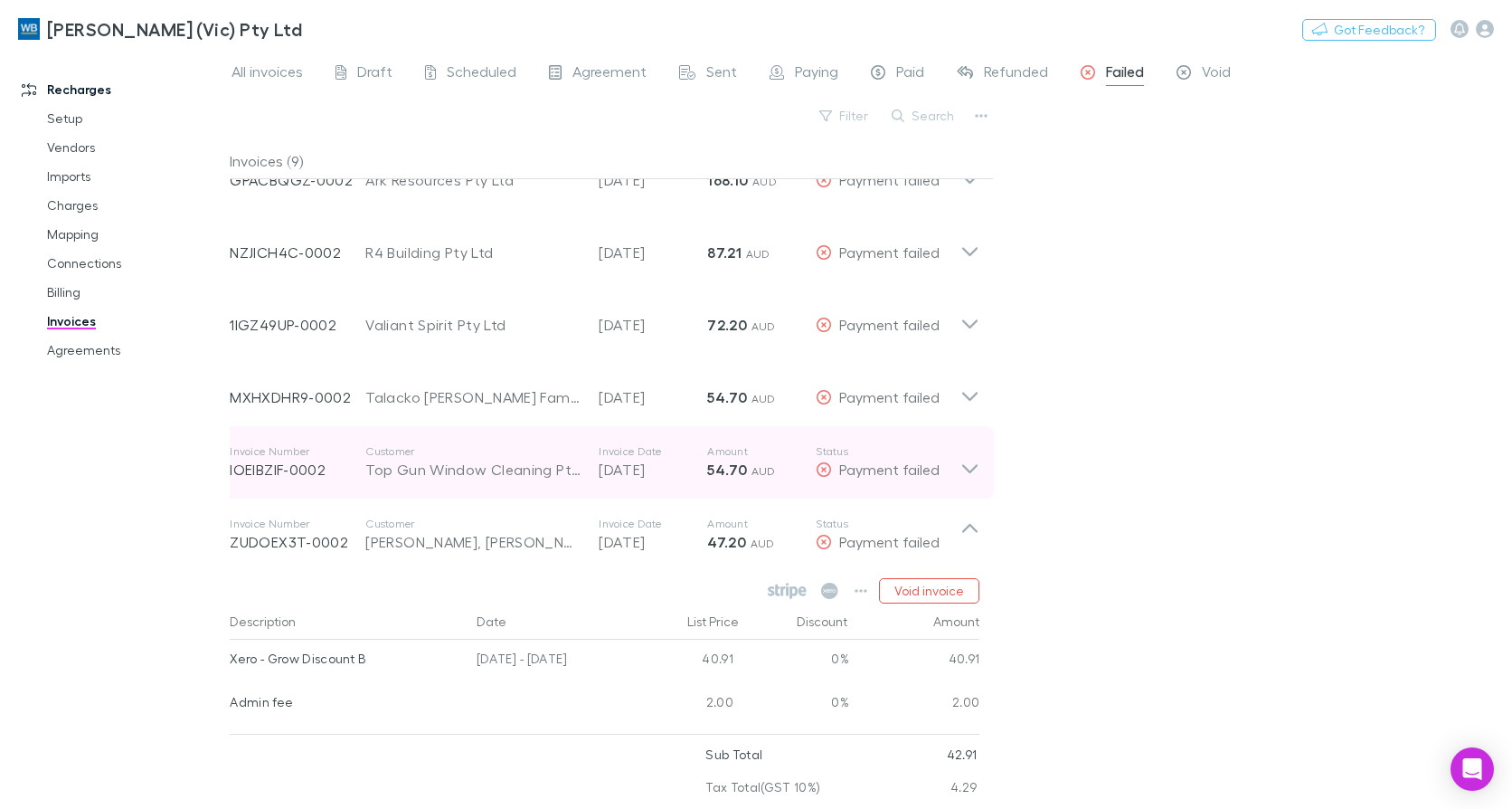
scroll to position [302, 0]
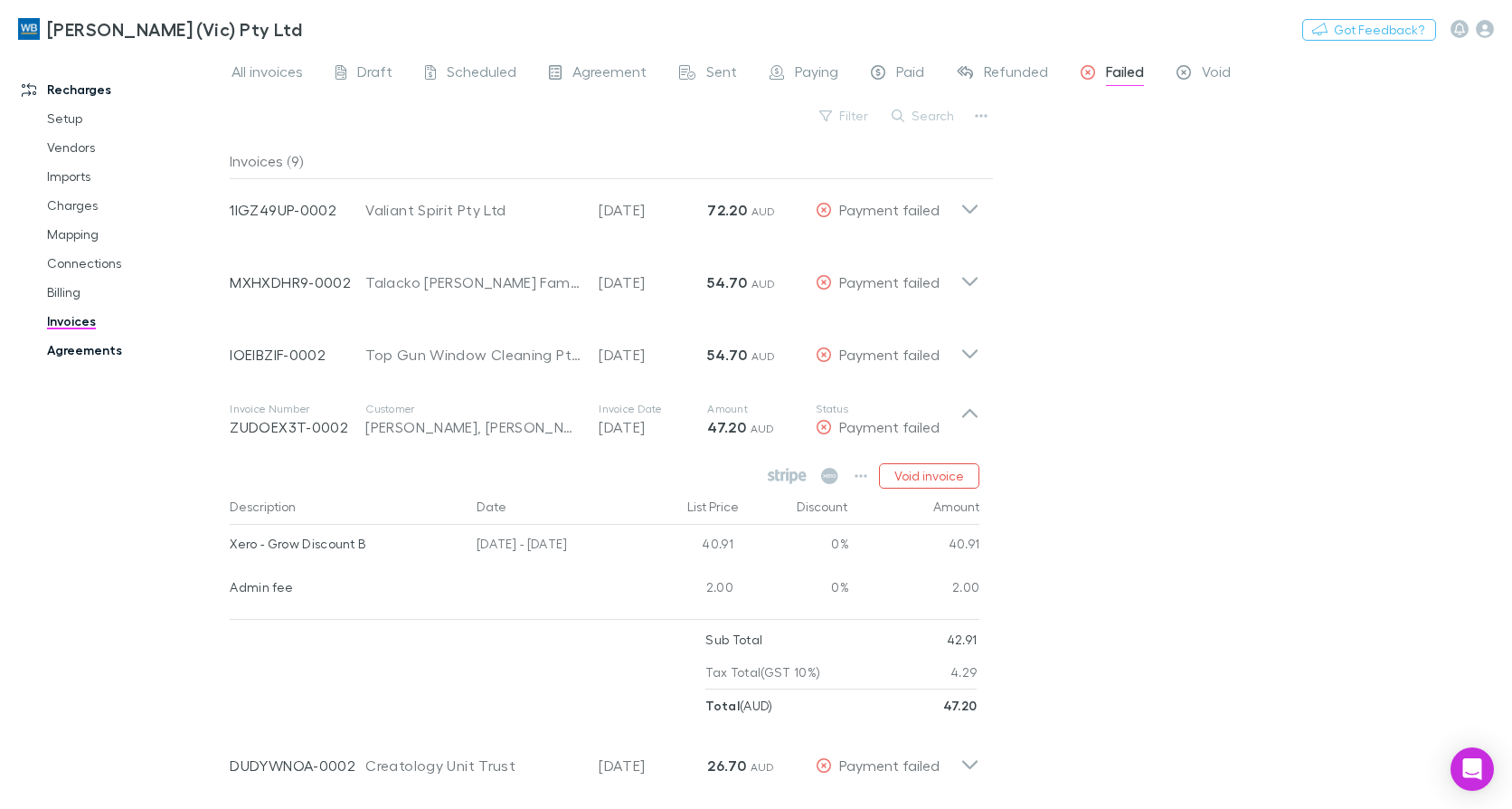
click at [93, 359] on link "Agreements" at bounding box center [133, 349] width 210 height 28
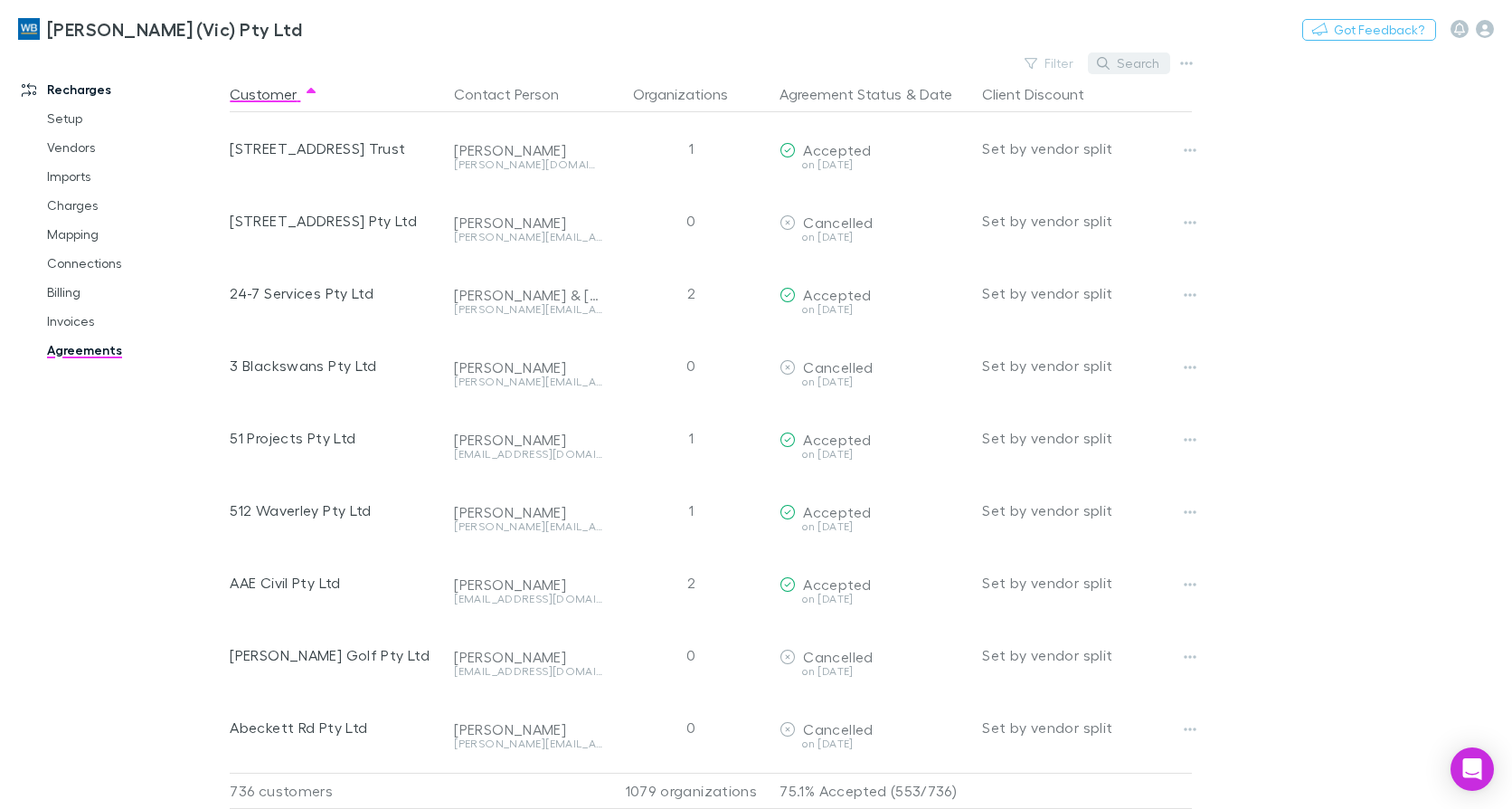
click at [1112, 71] on button "Search" at bounding box center [1130, 63] width 83 height 22
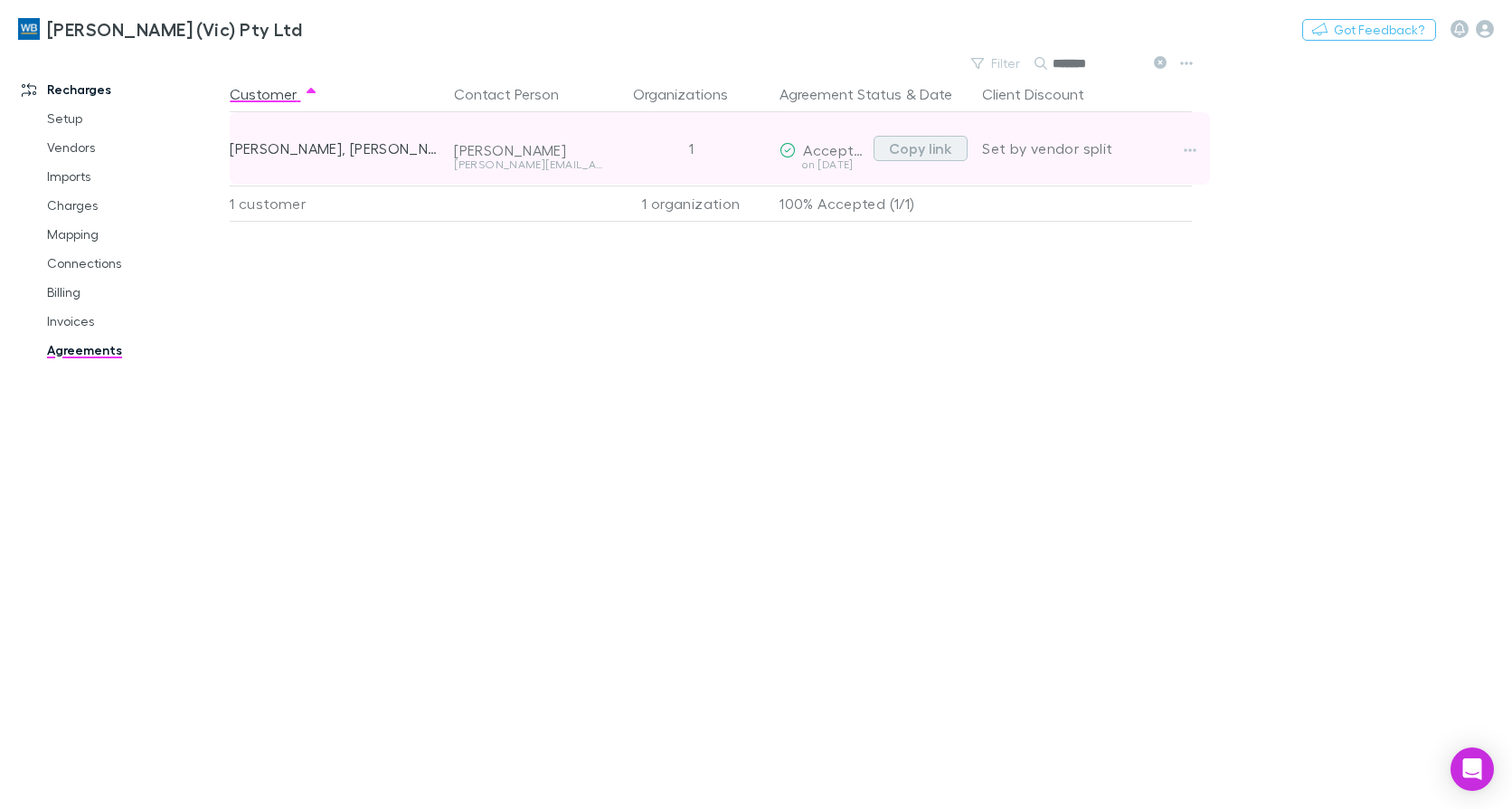
type input "*******"
drag, startPoint x: 948, startPoint y: 149, endPoint x: 949, endPoint y: 141, distance: 8.1
click at [948, 143] on button "Copy link" at bounding box center [921, 149] width 94 height 26
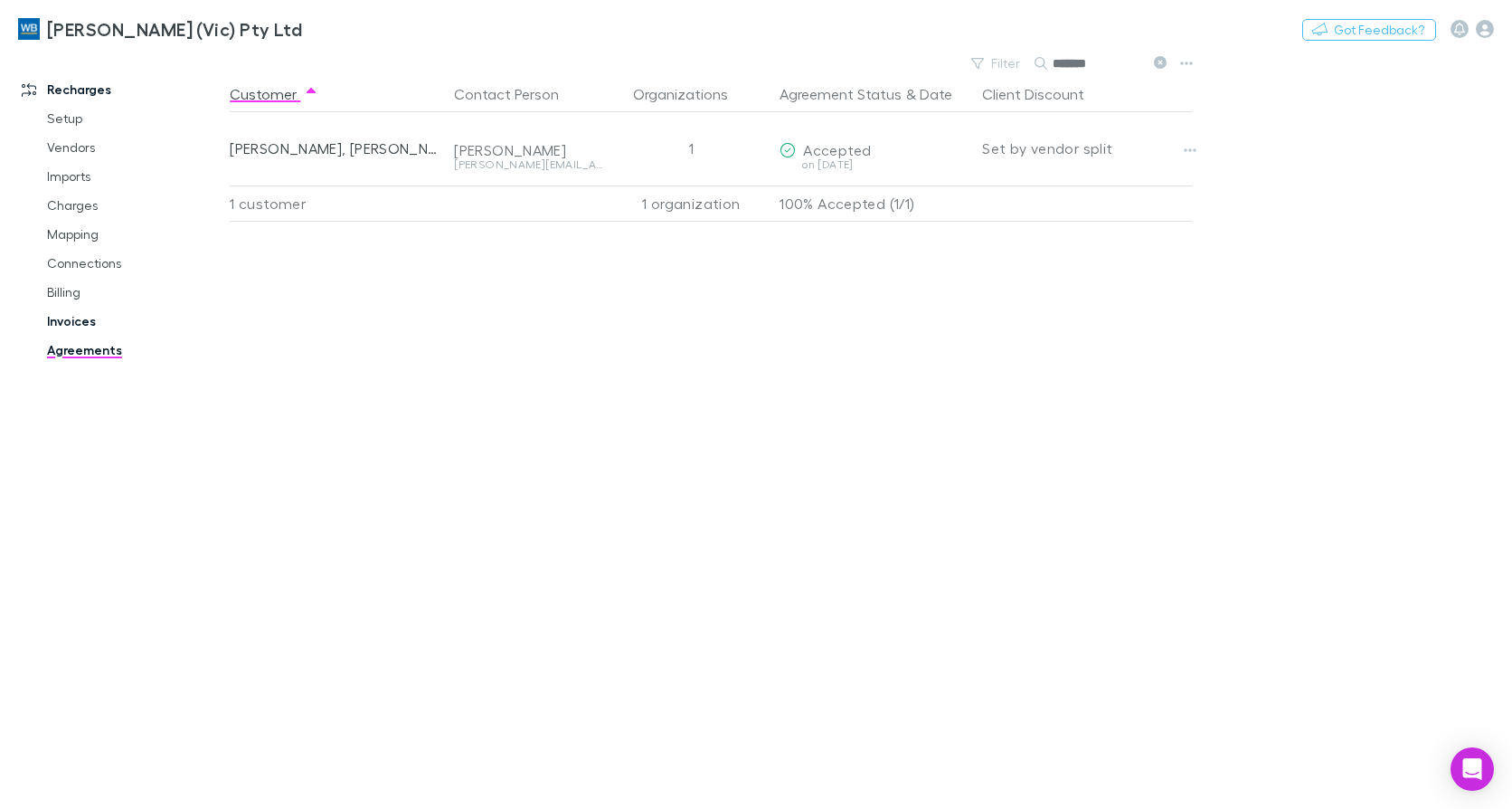
click at [95, 316] on link "Invoices" at bounding box center [133, 321] width 210 height 28
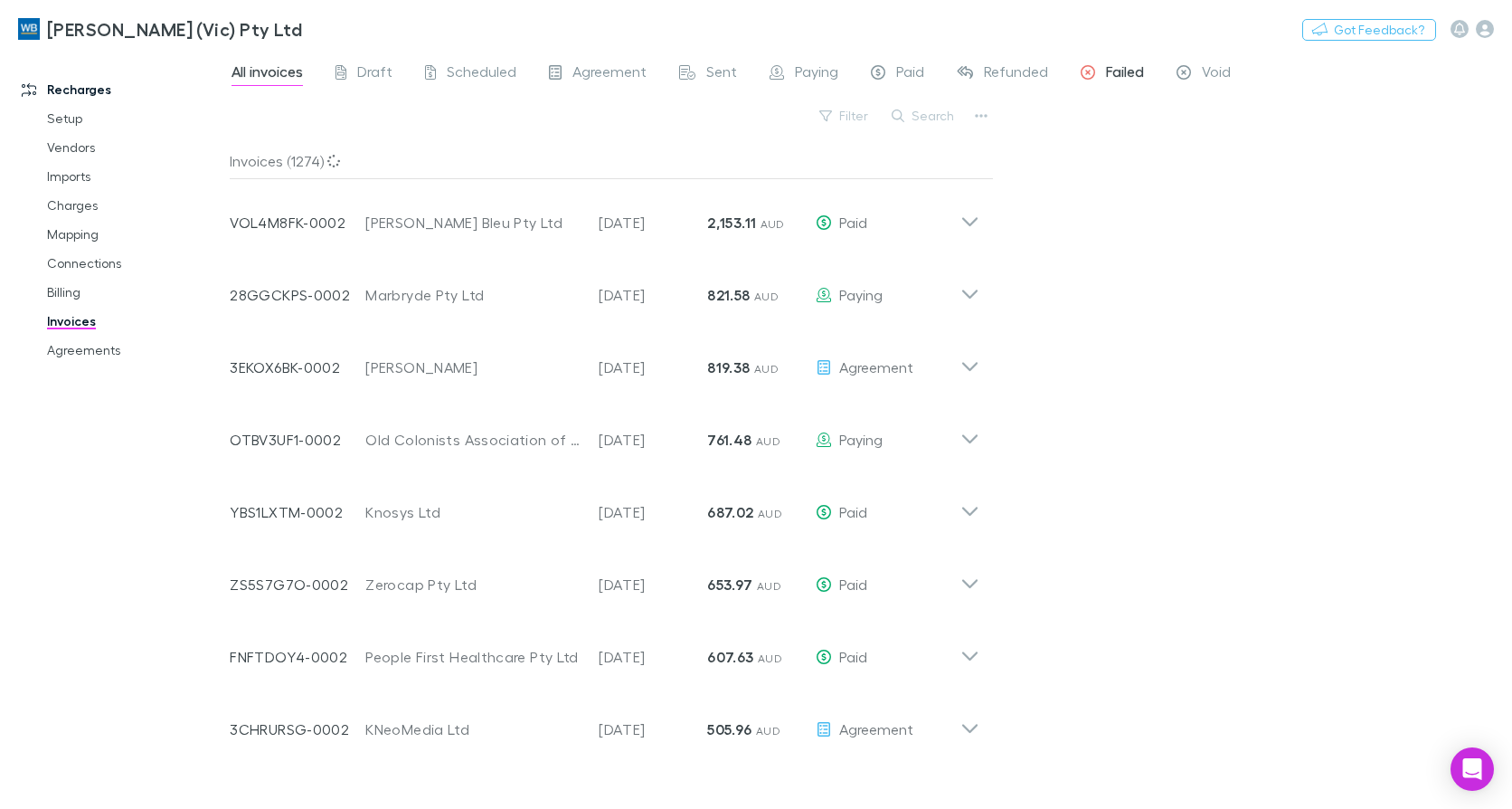
click at [1106, 65] on span "Failed" at bounding box center [1124, 74] width 38 height 24
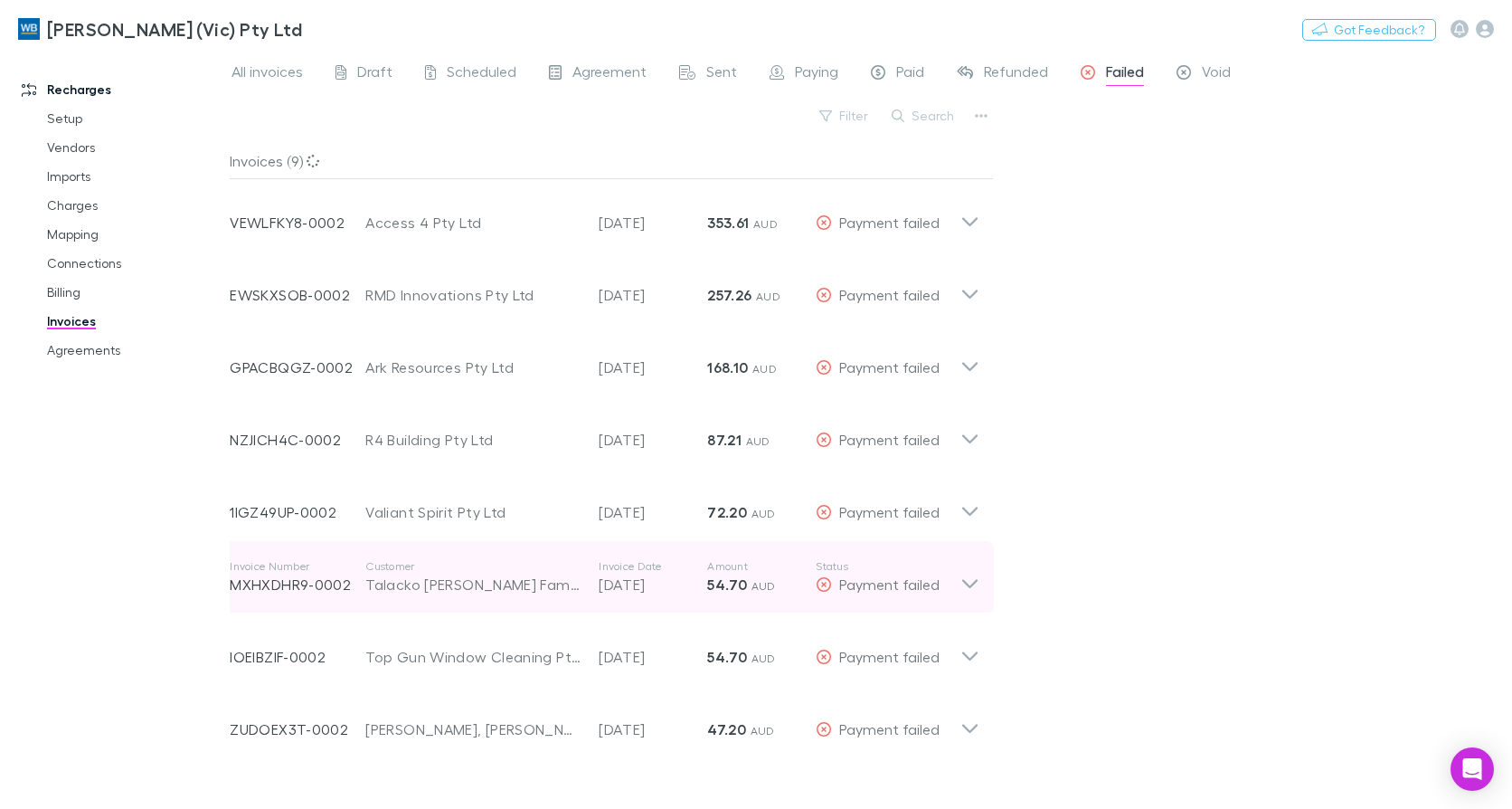
scroll to position [36, 0]
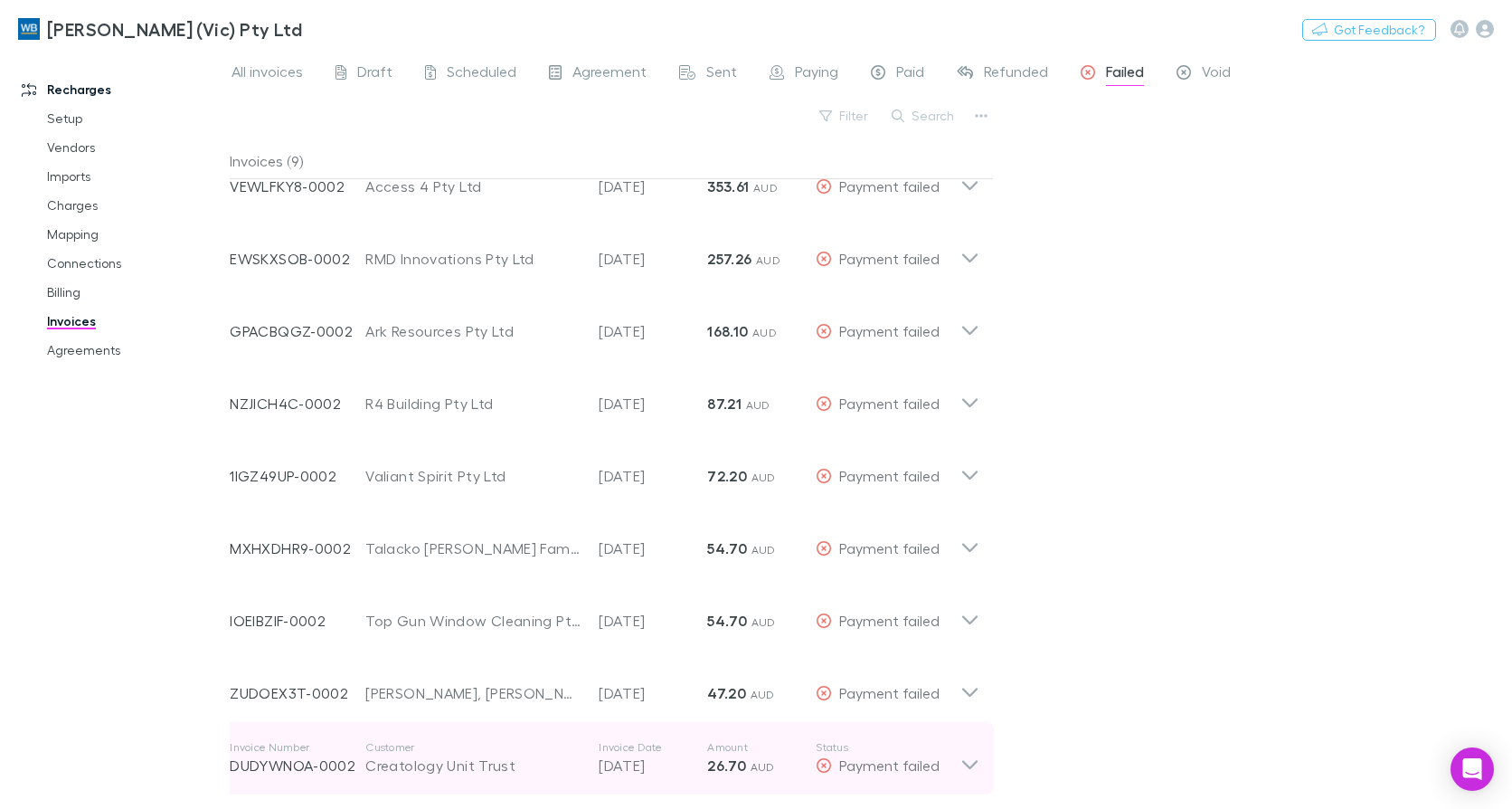
click at [973, 764] on icon at bounding box center [970, 765] width 16 height 9
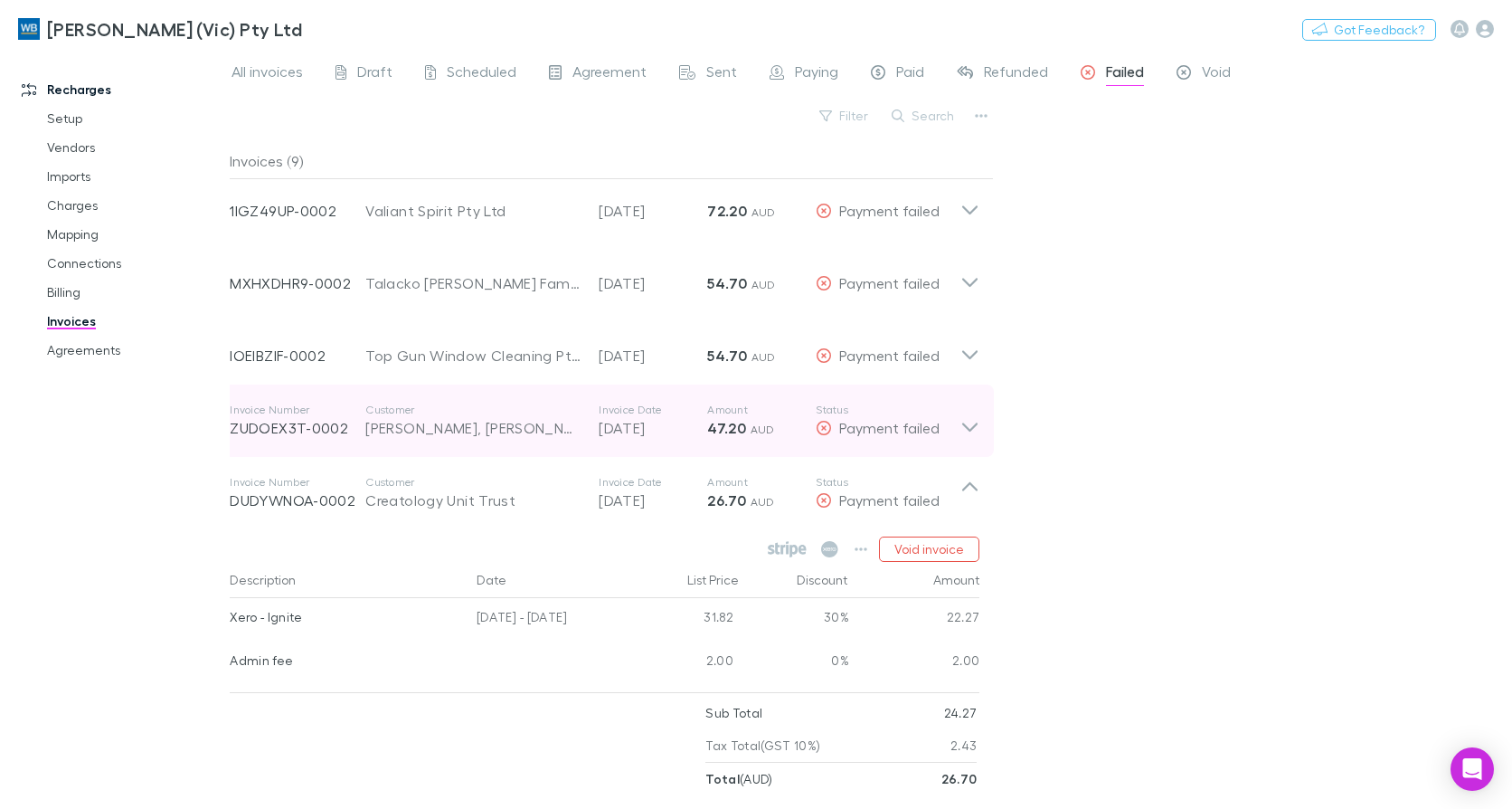
scroll to position [302, 0]
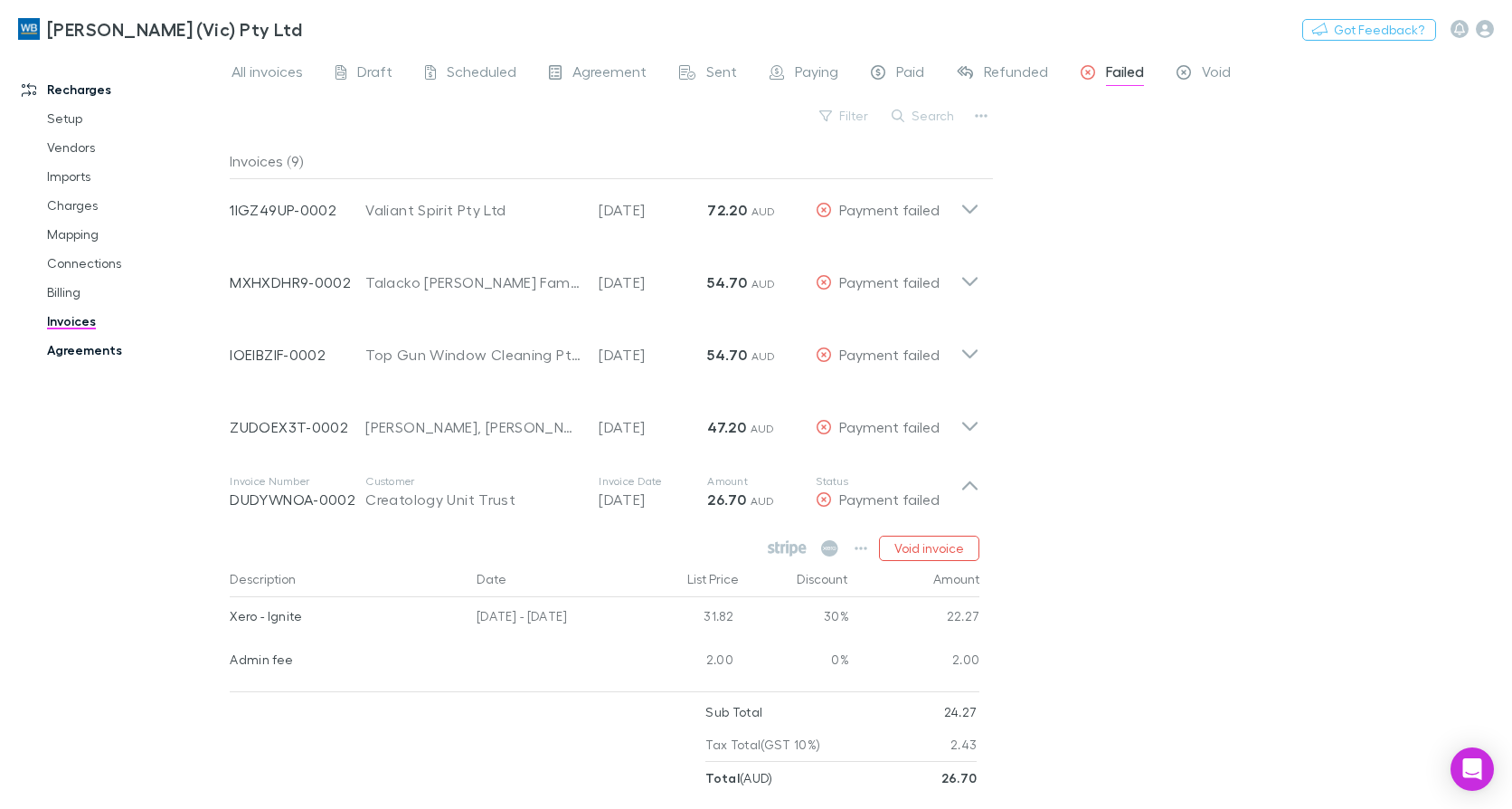
click at [70, 358] on link "Agreements" at bounding box center [133, 349] width 210 height 28
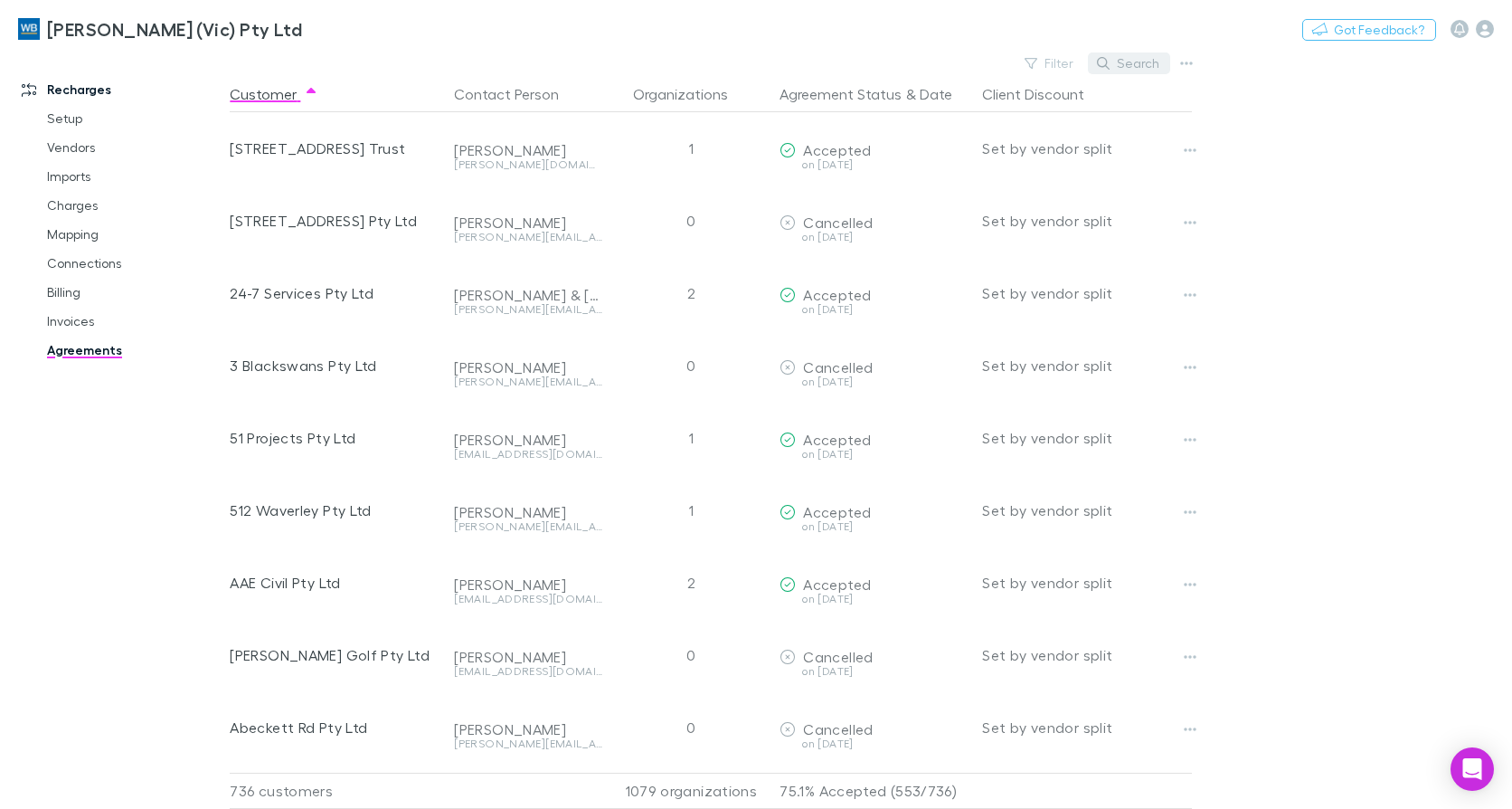
click at [1154, 66] on button "Search" at bounding box center [1130, 63] width 83 height 22
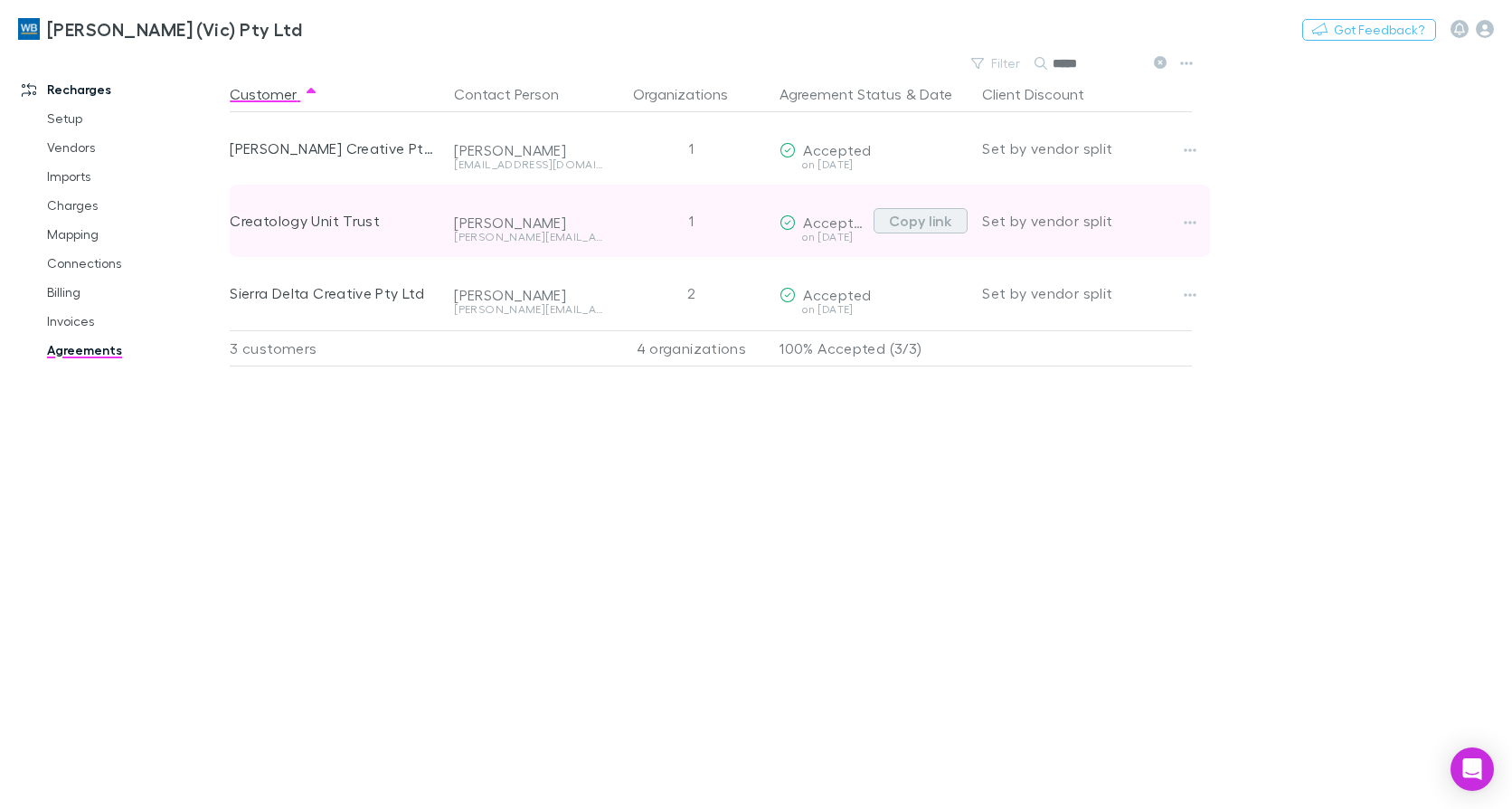
type input "*****"
click at [946, 222] on button "Copy link" at bounding box center [921, 221] width 94 height 26
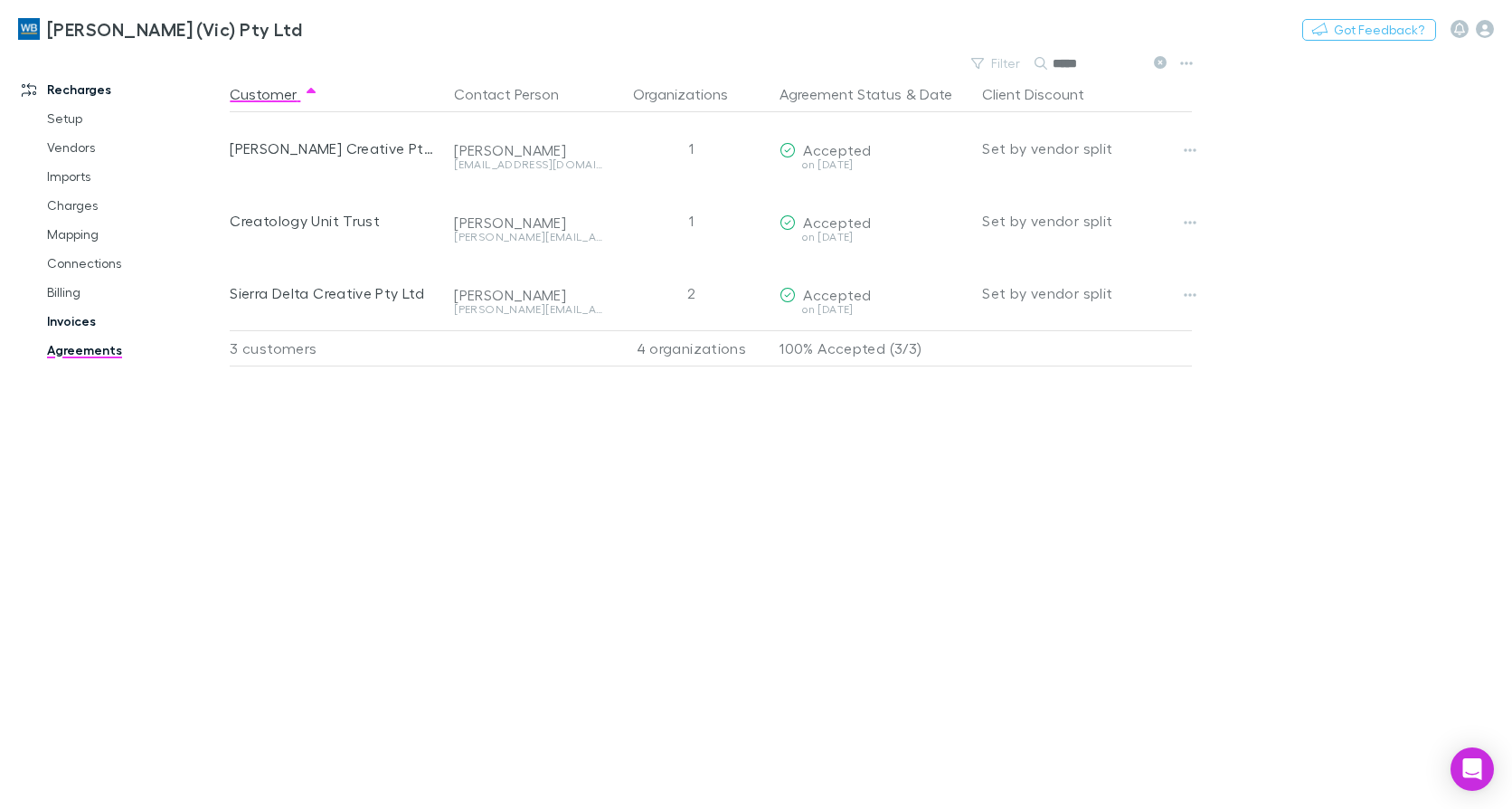
click at [55, 322] on link "Invoices" at bounding box center [133, 321] width 210 height 28
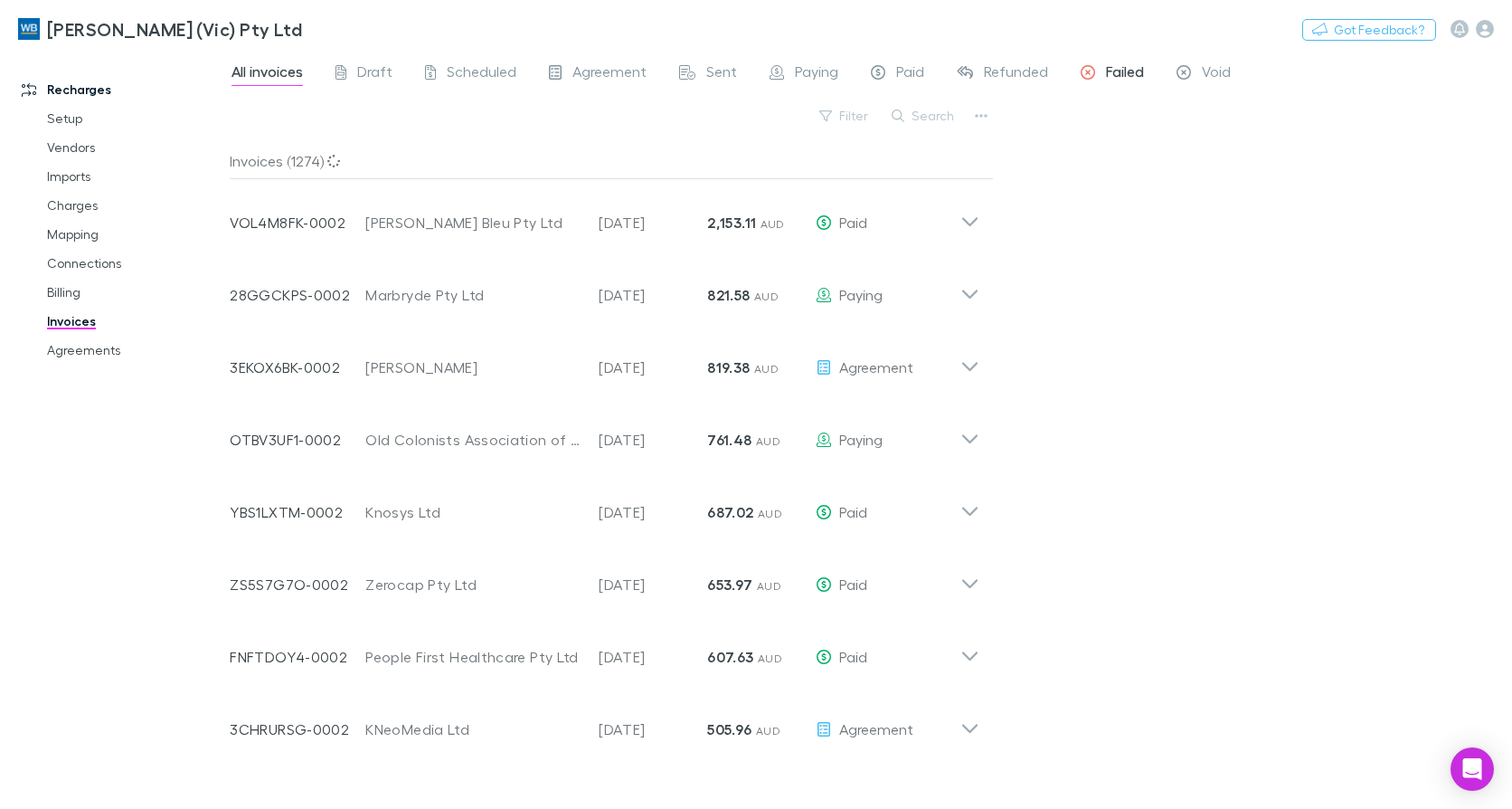
click at [1123, 71] on span "Failed" at bounding box center [1124, 74] width 38 height 24
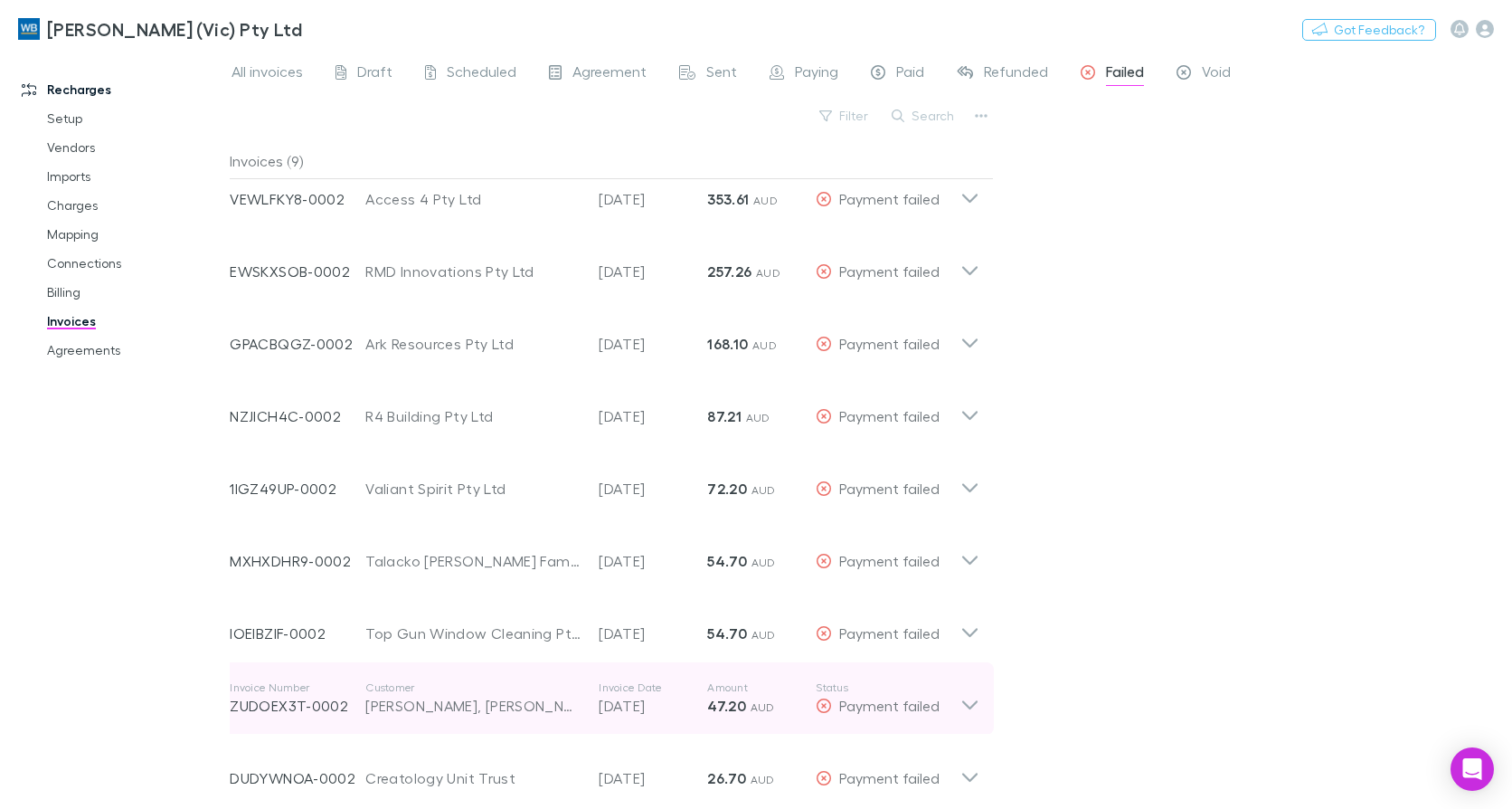
scroll to position [36, 0]
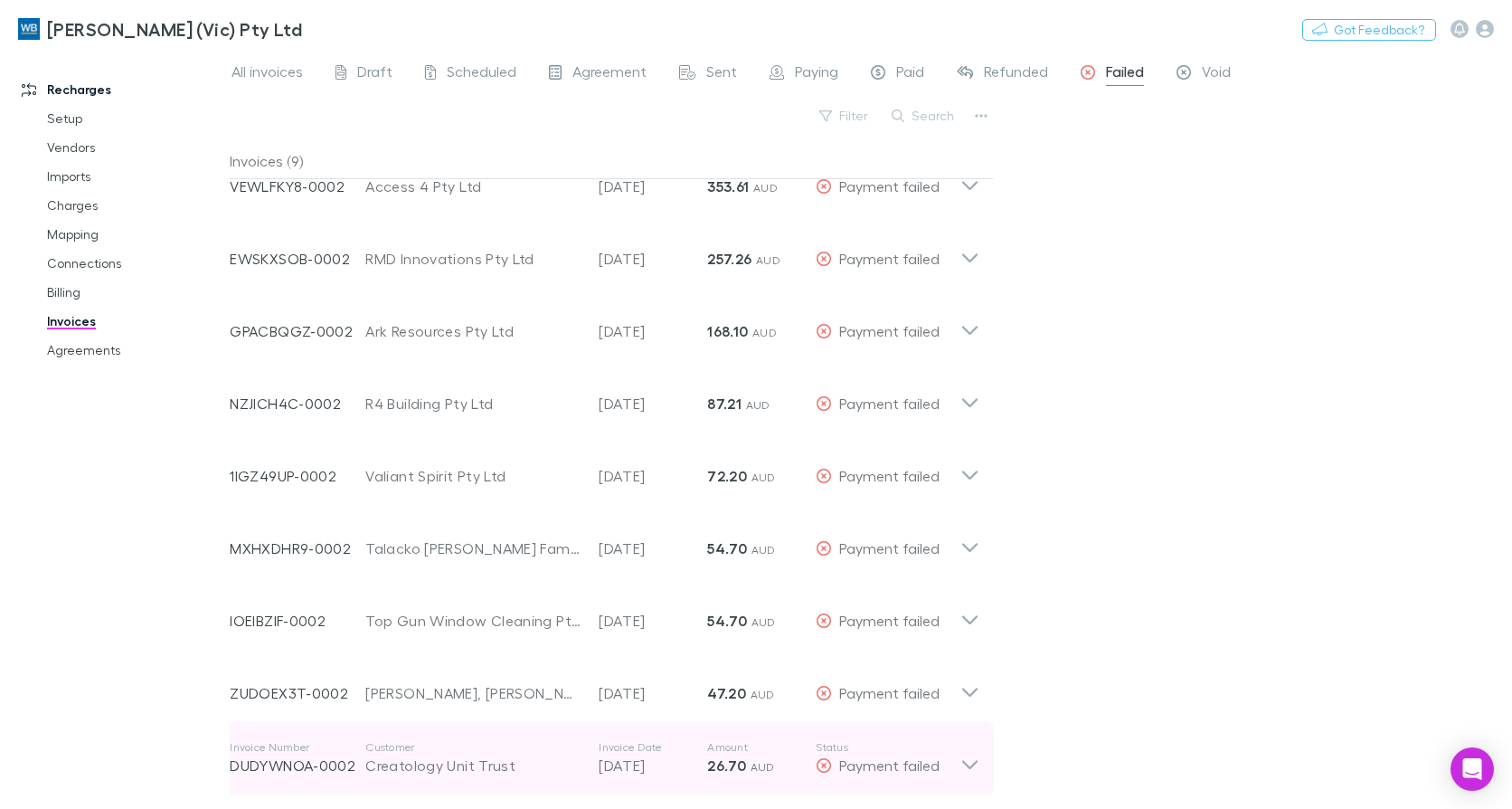
click at [969, 753] on icon at bounding box center [970, 758] width 19 height 36
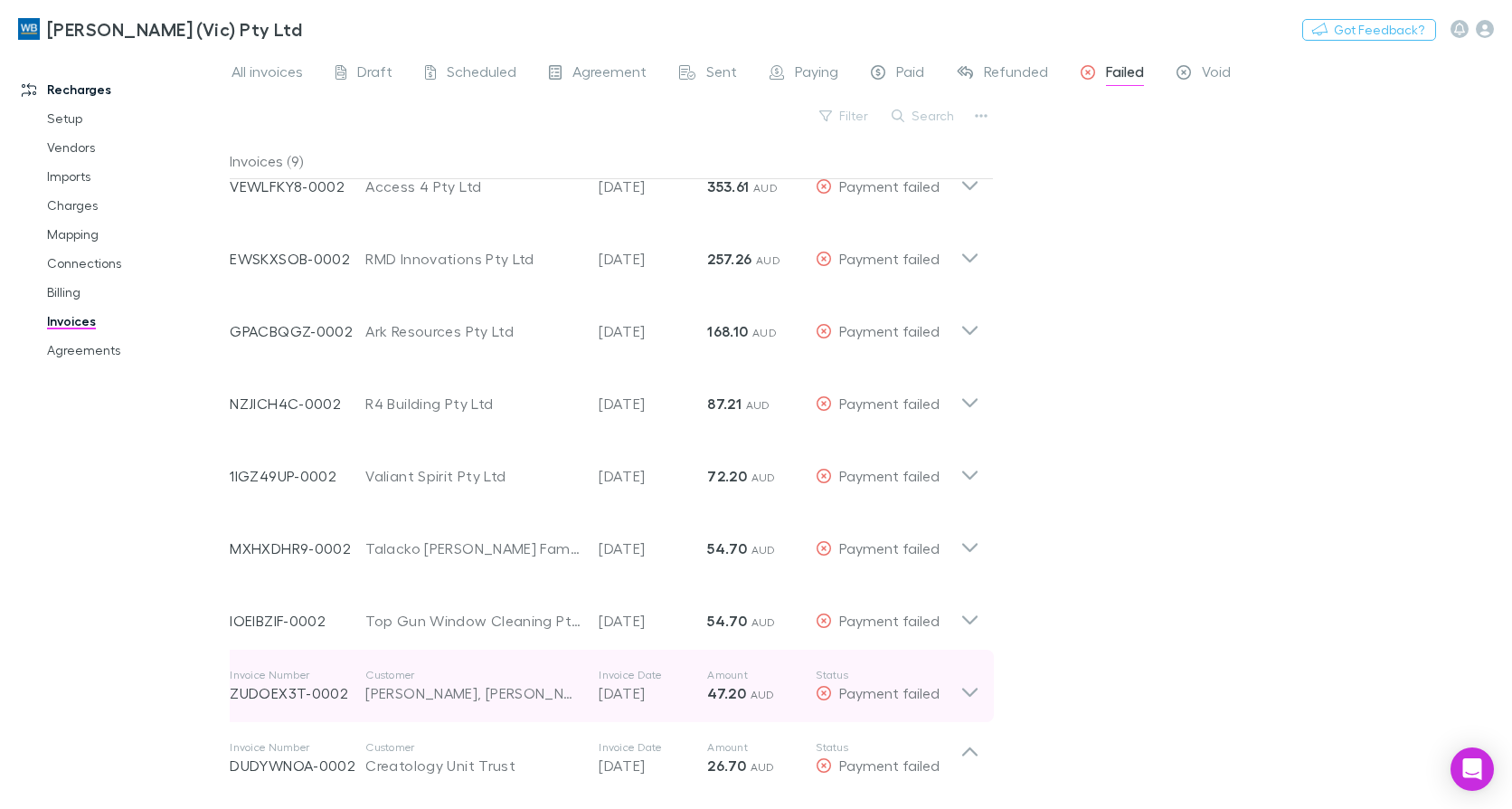
scroll to position [302, 0]
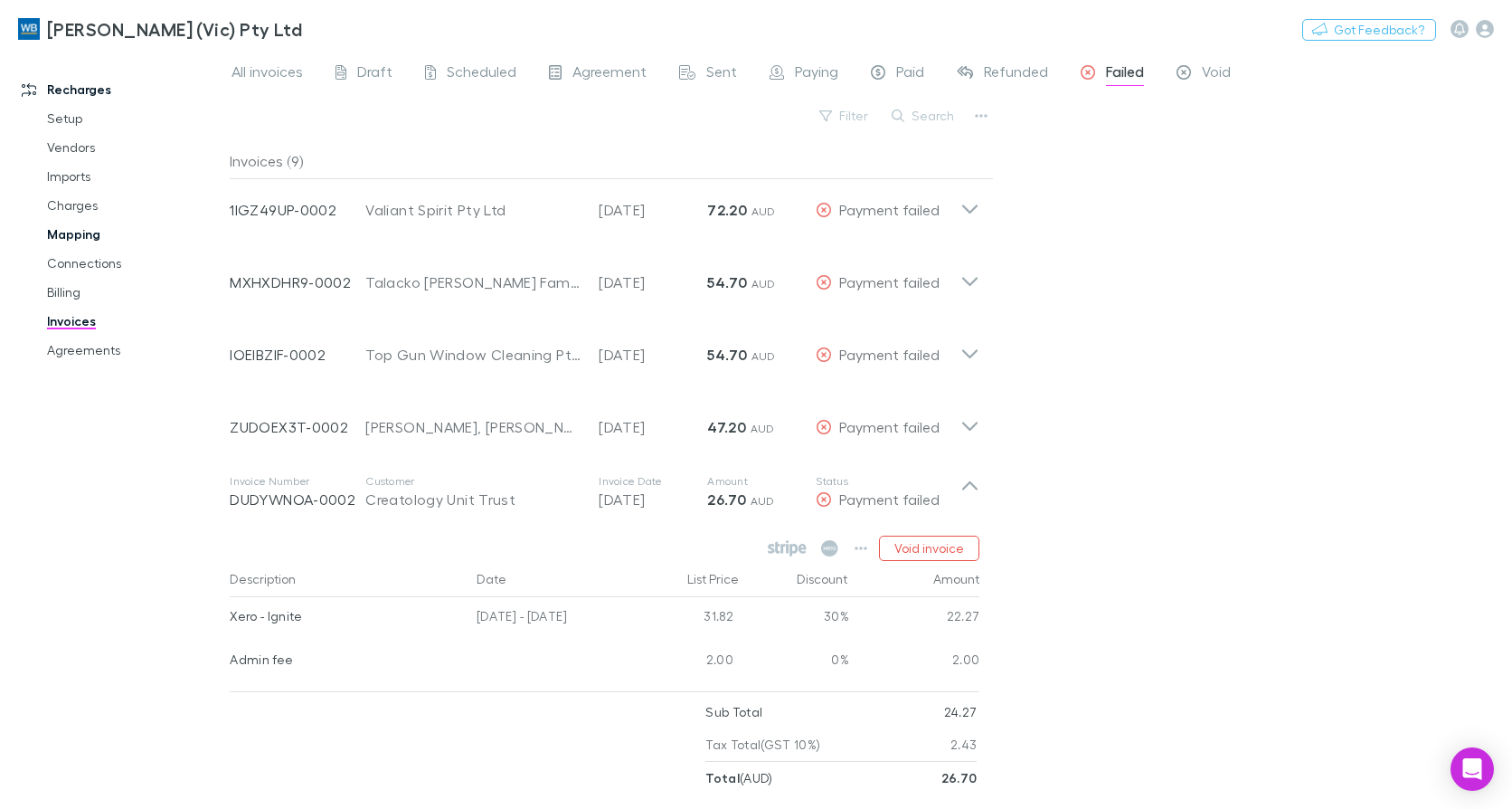
click at [85, 235] on link "Mapping" at bounding box center [133, 234] width 210 height 28
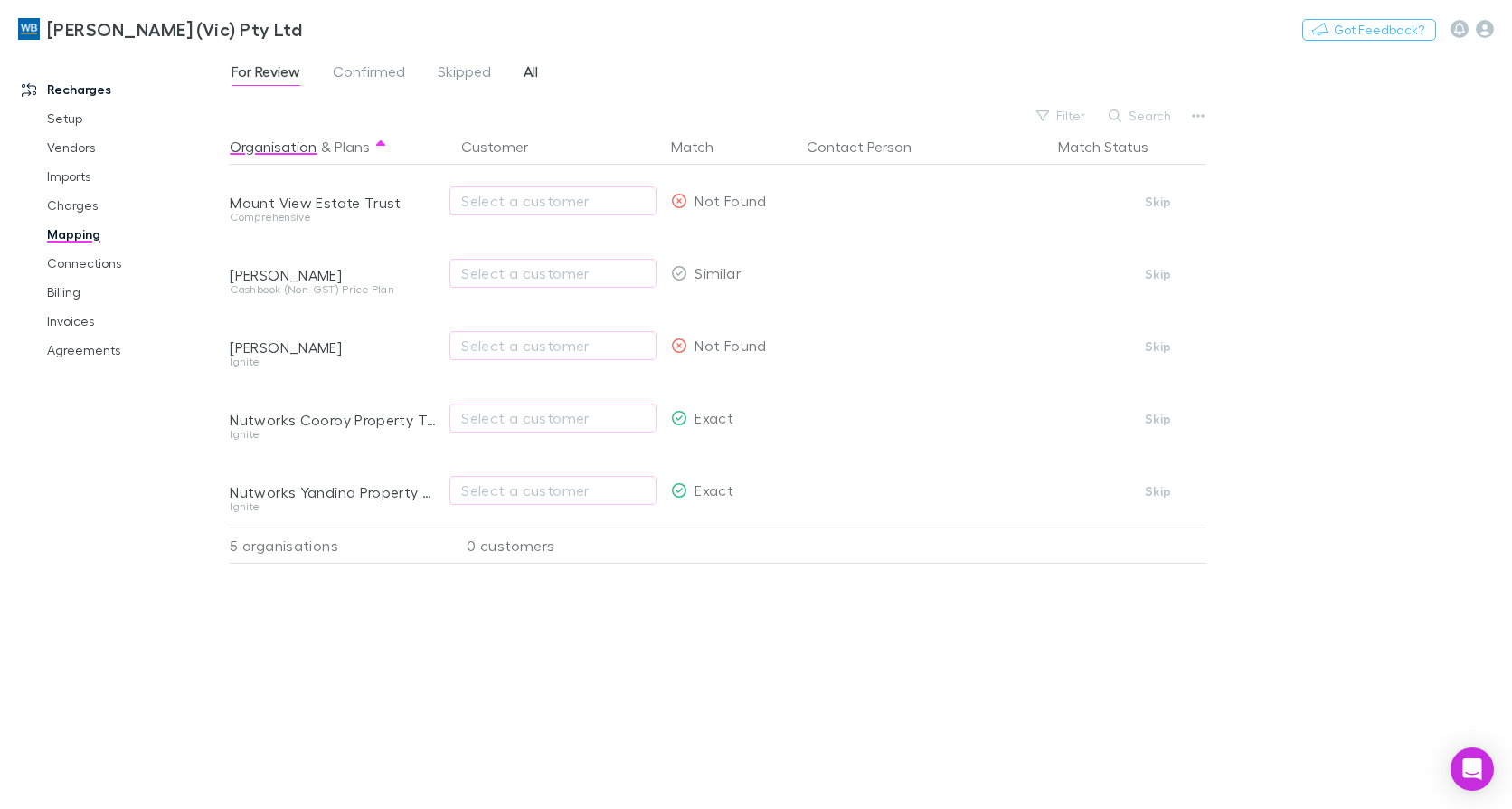
click at [532, 77] on span "All" at bounding box center [531, 74] width 15 height 24
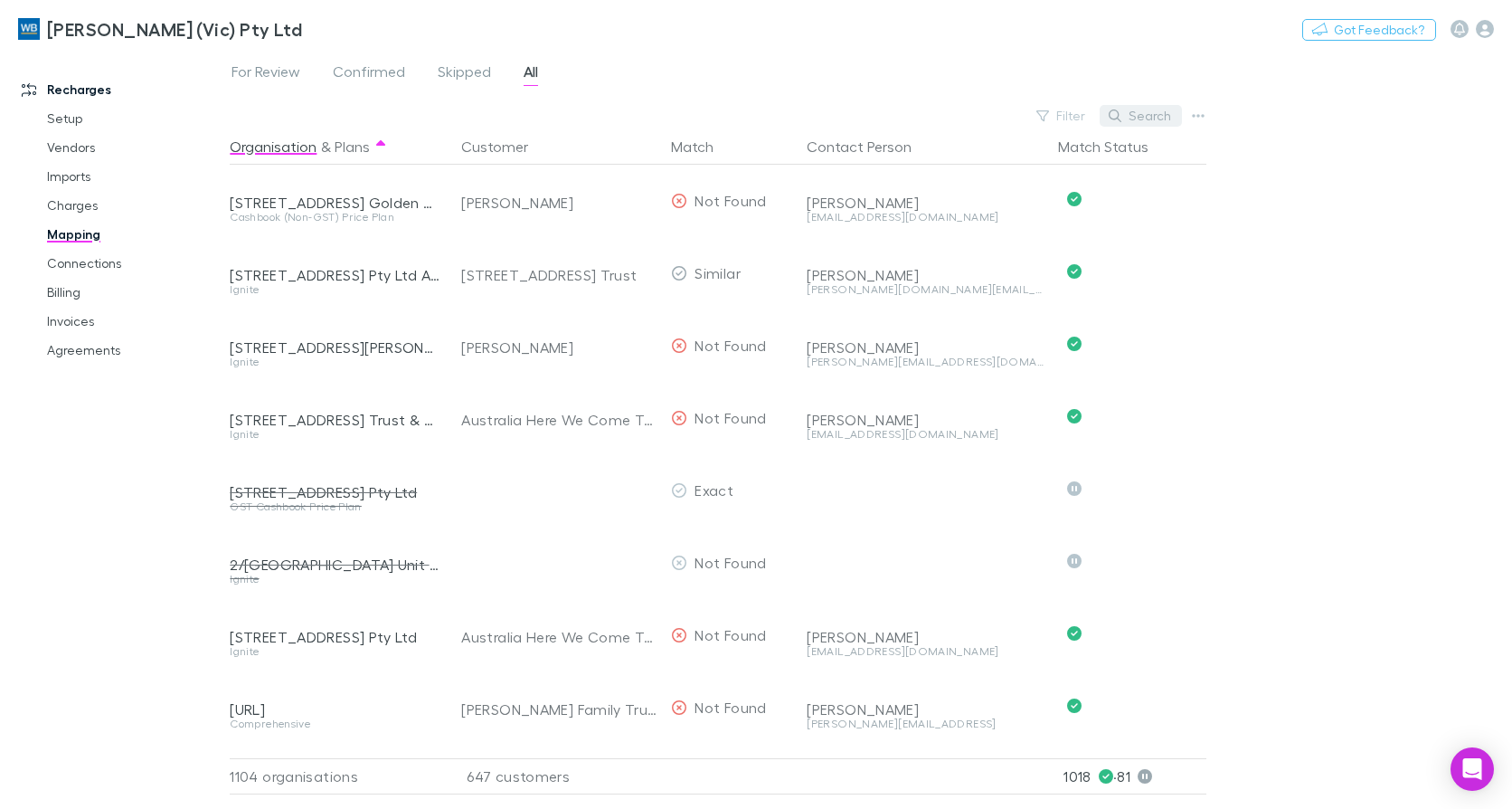
click at [1160, 114] on button "Search" at bounding box center [1142, 116] width 83 height 22
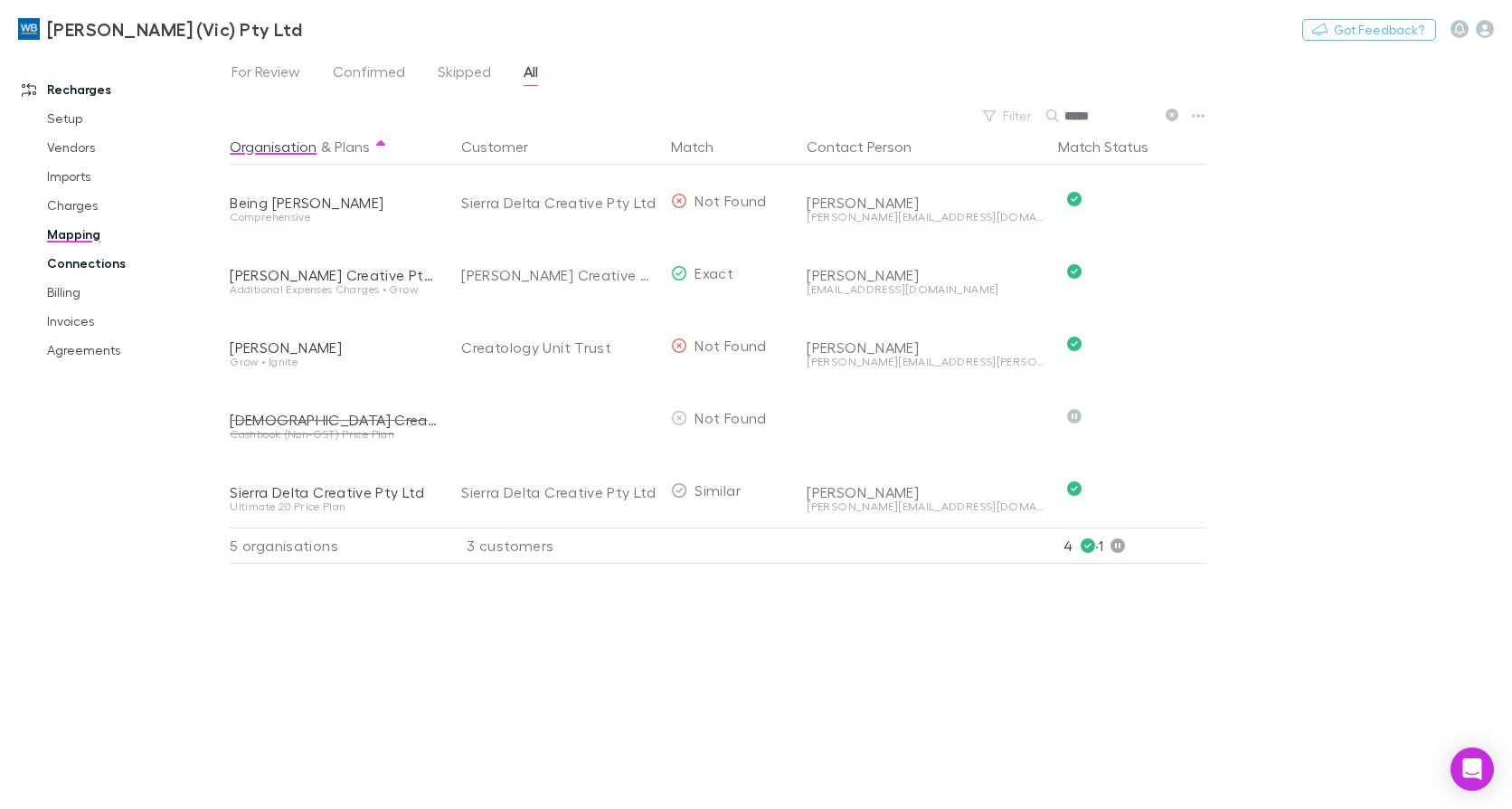
type input "*****"
click at [90, 326] on link "Invoices" at bounding box center [133, 321] width 210 height 28
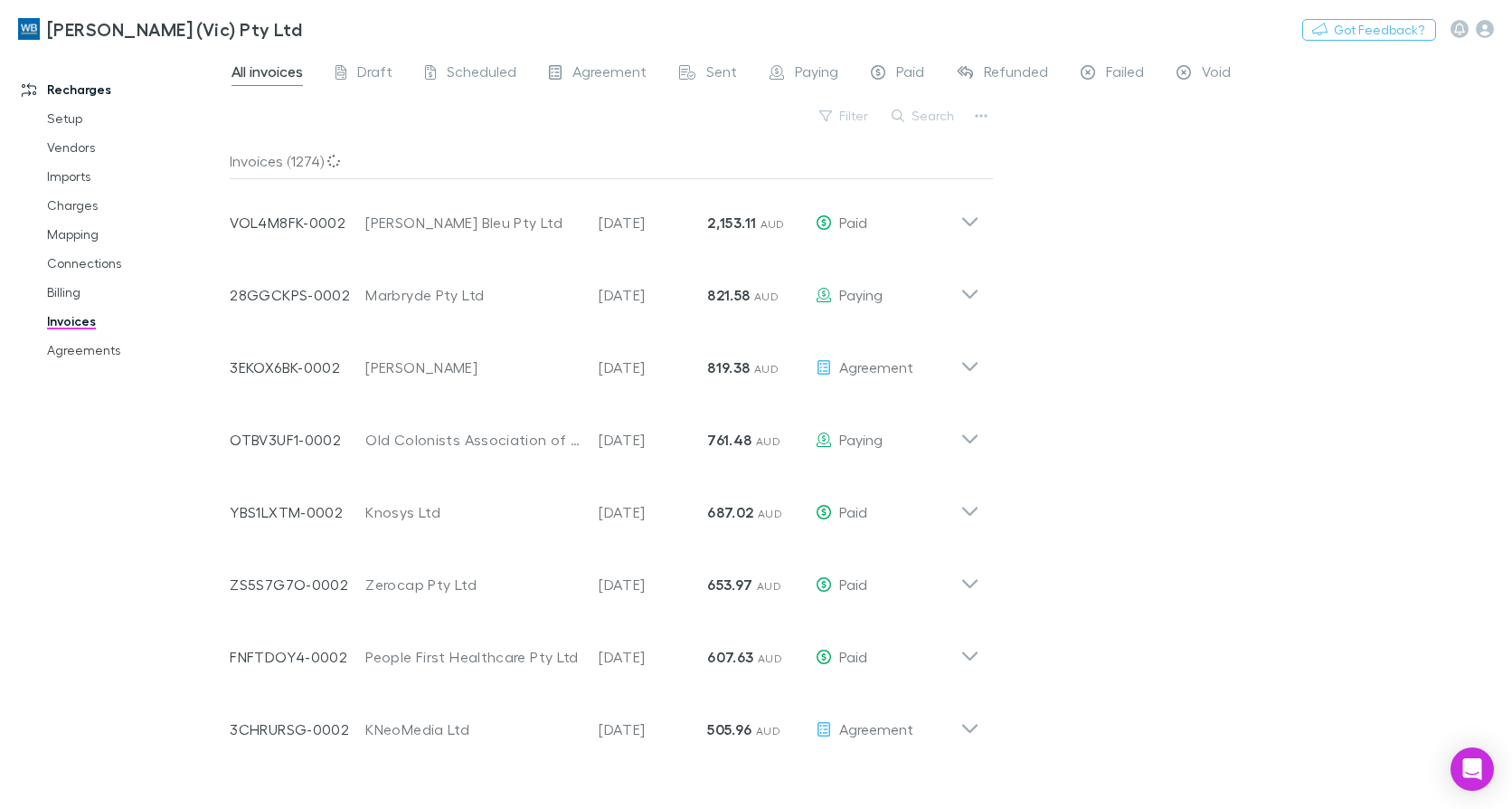
click at [938, 114] on button "Search" at bounding box center [924, 116] width 83 height 22
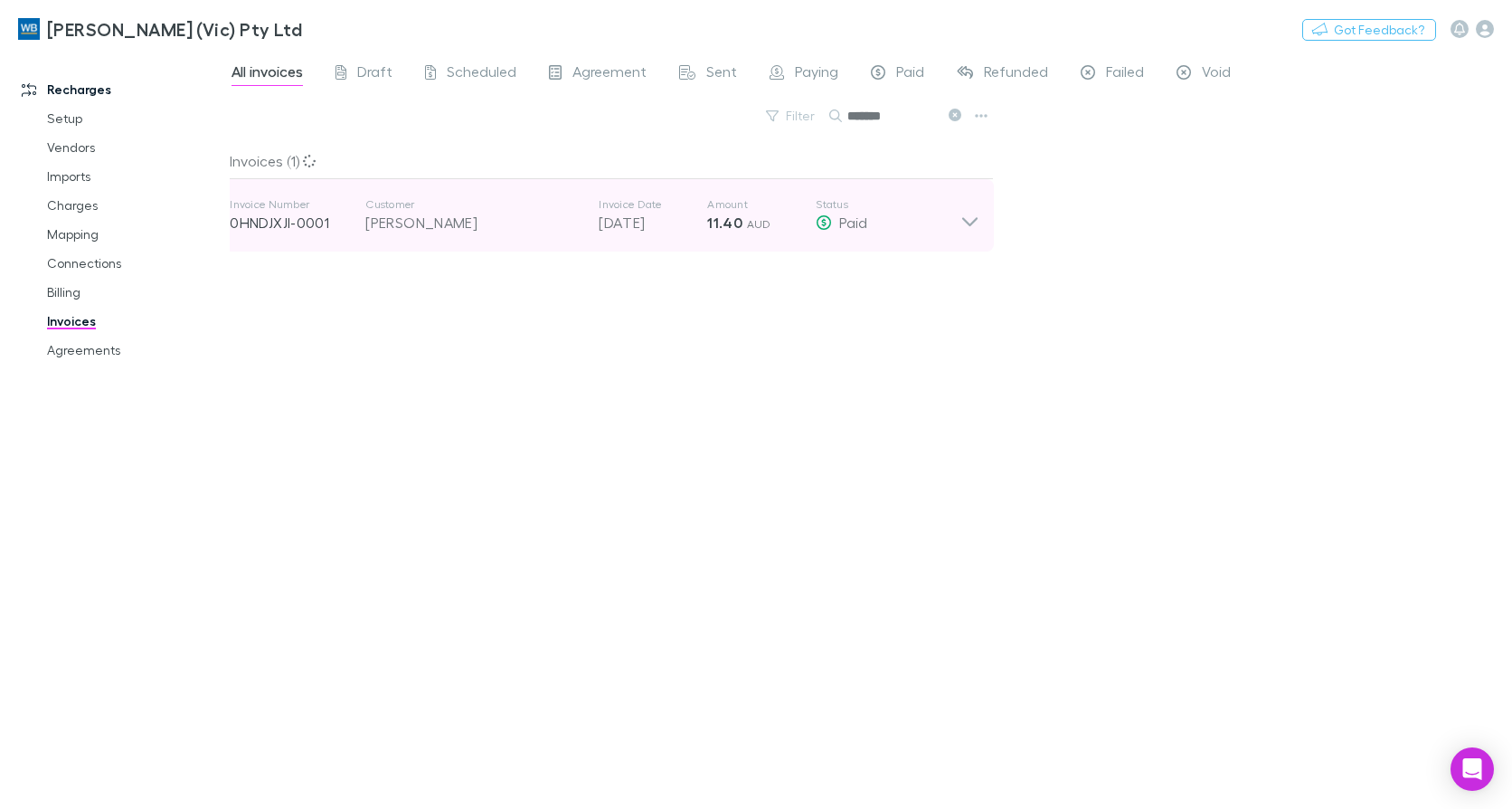
type input "*******"
click at [963, 217] on icon at bounding box center [970, 215] width 19 height 36
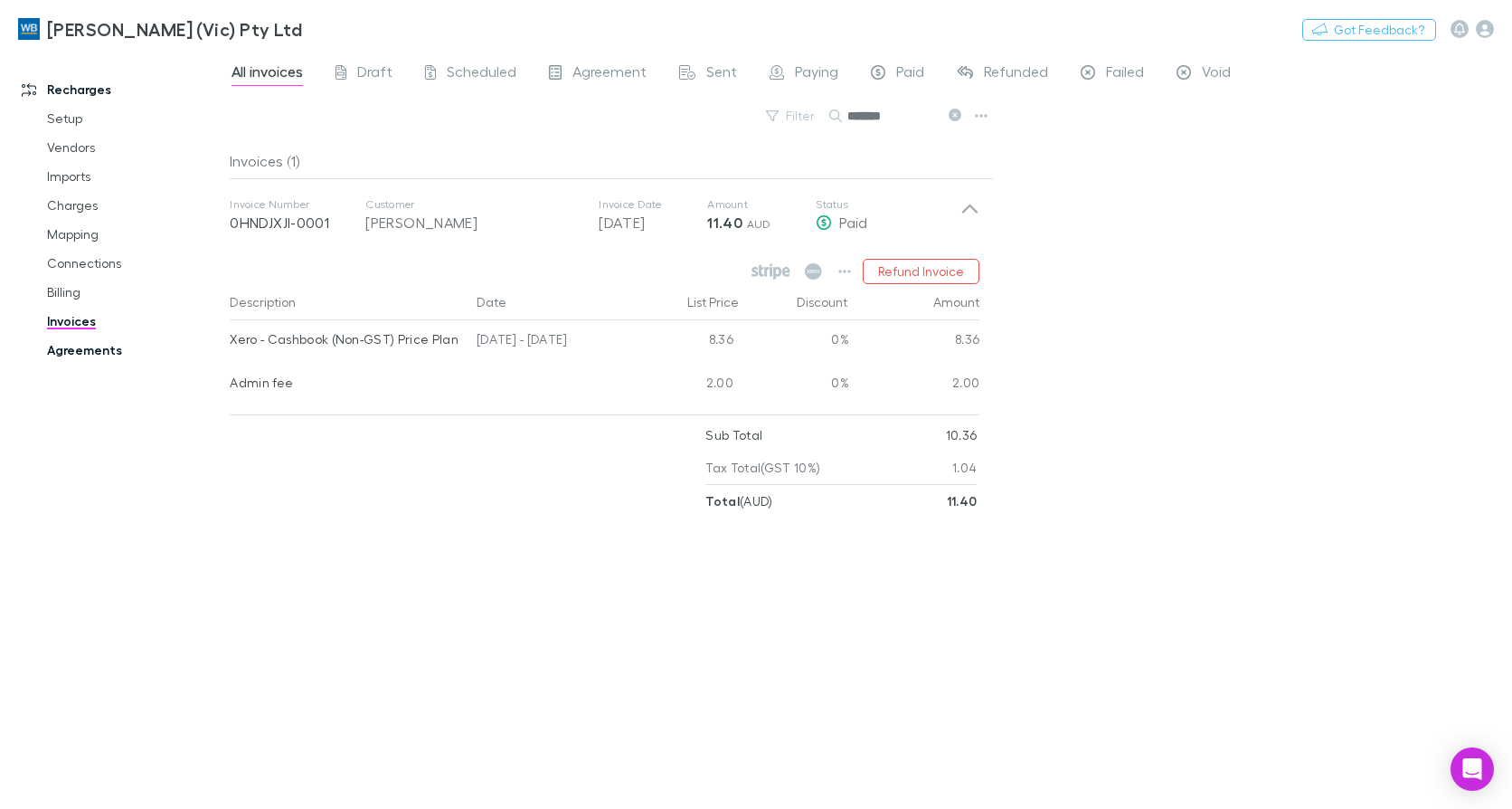
click at [72, 348] on link "Agreements" at bounding box center [133, 349] width 210 height 28
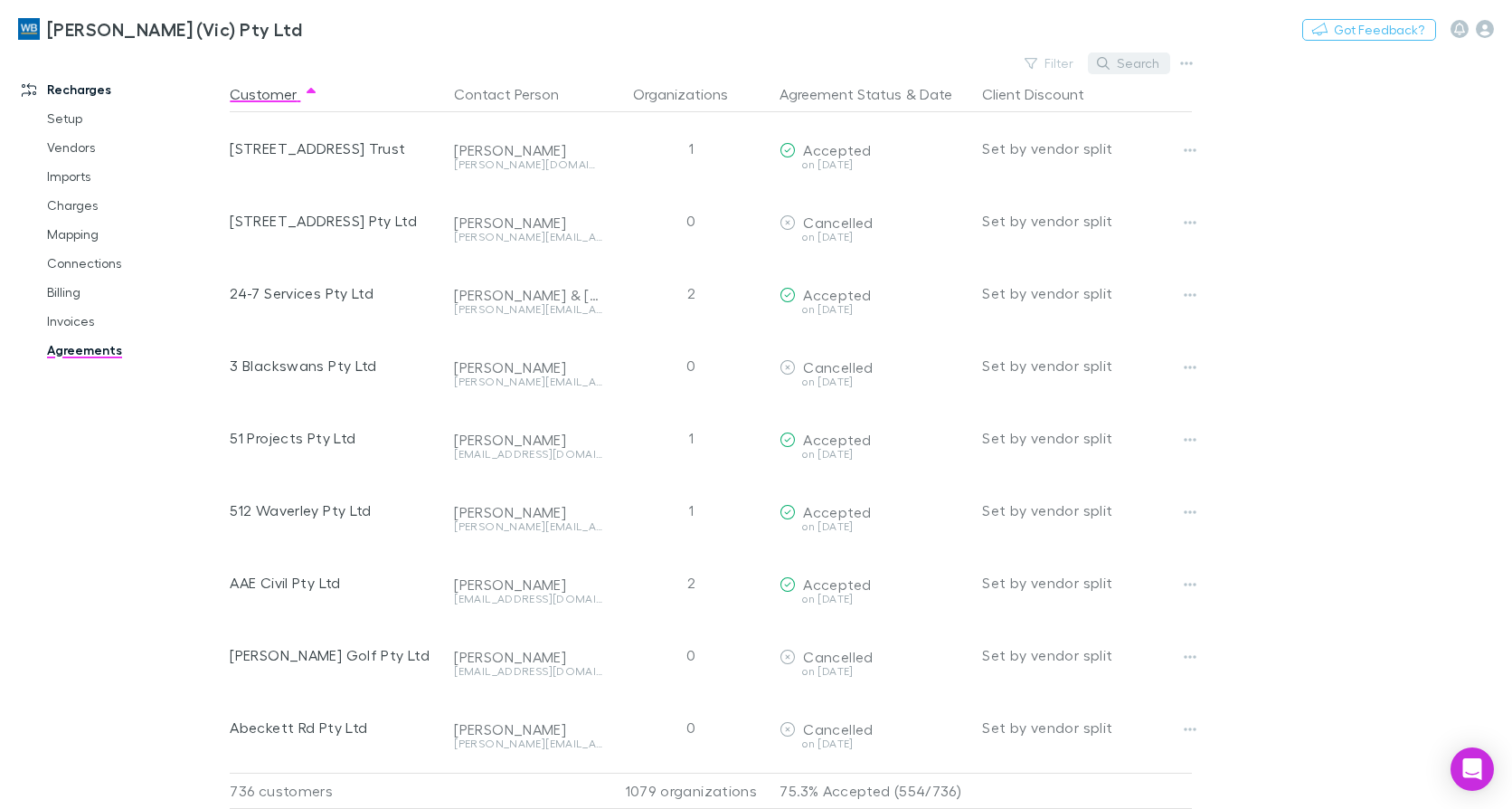
click at [1126, 66] on button "Search" at bounding box center [1130, 63] width 83 height 22
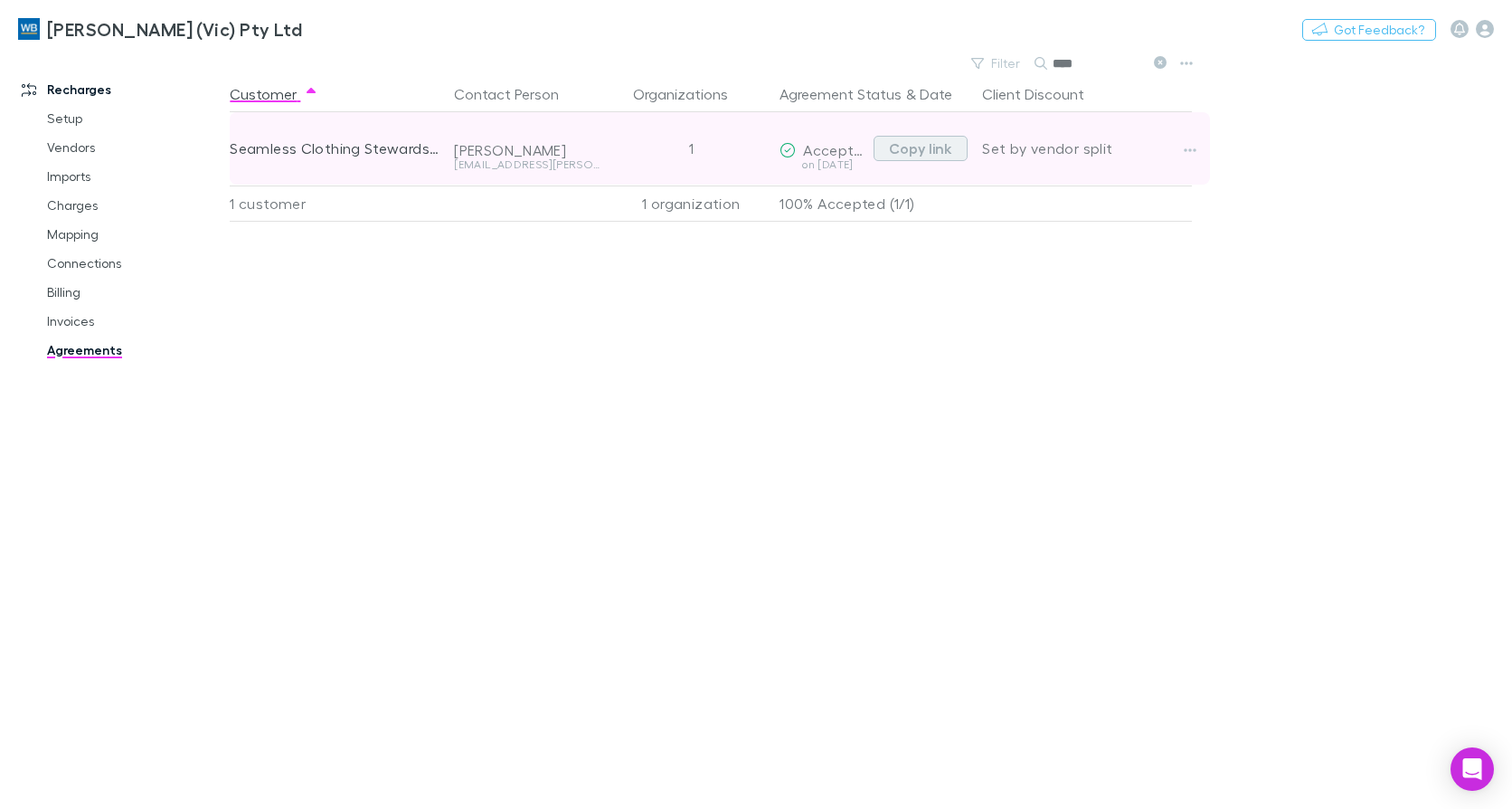
type input "****"
click at [942, 145] on button "Copy link" at bounding box center [921, 149] width 94 height 26
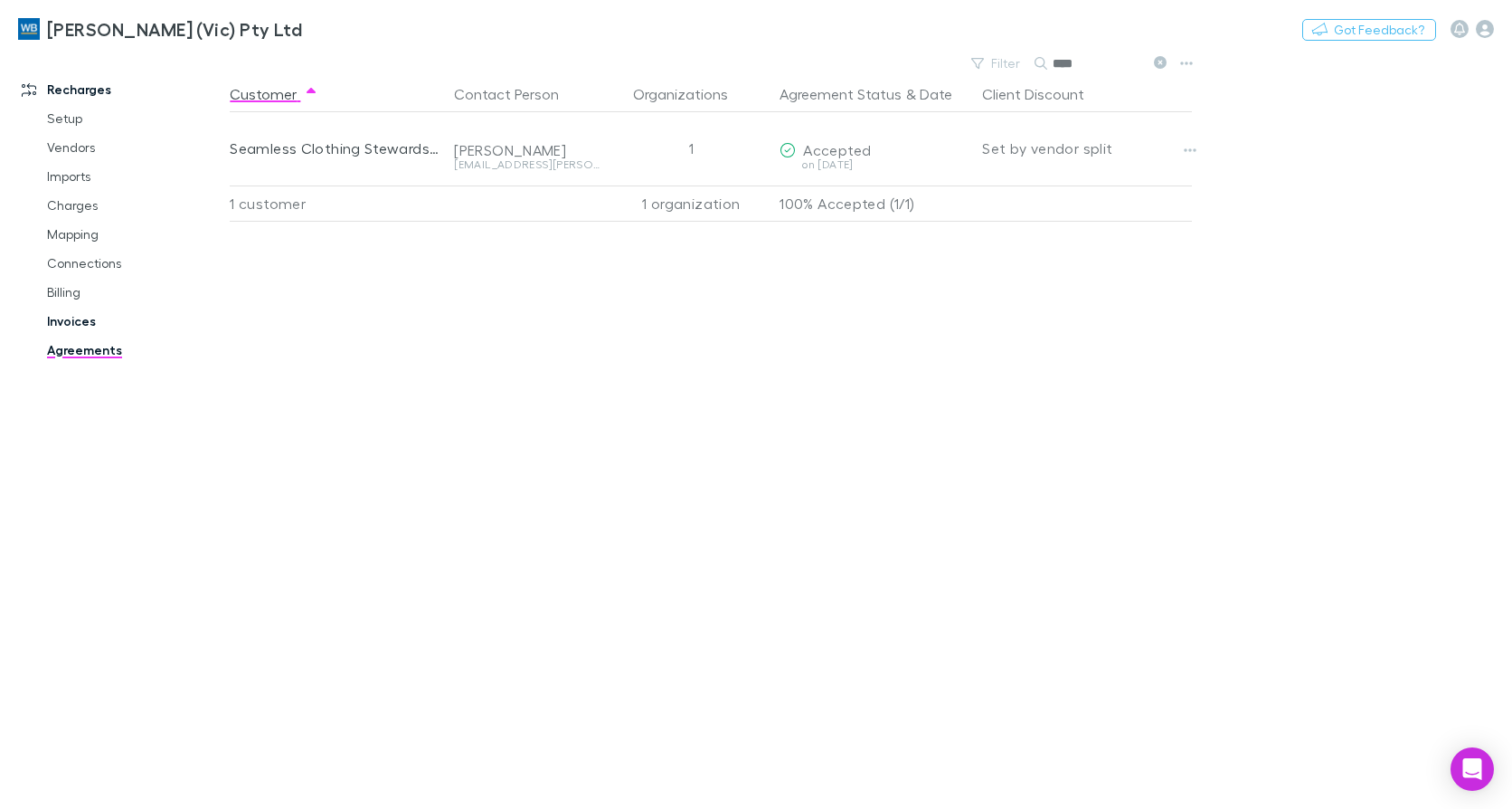
click at [87, 317] on link "Invoices" at bounding box center [133, 321] width 210 height 28
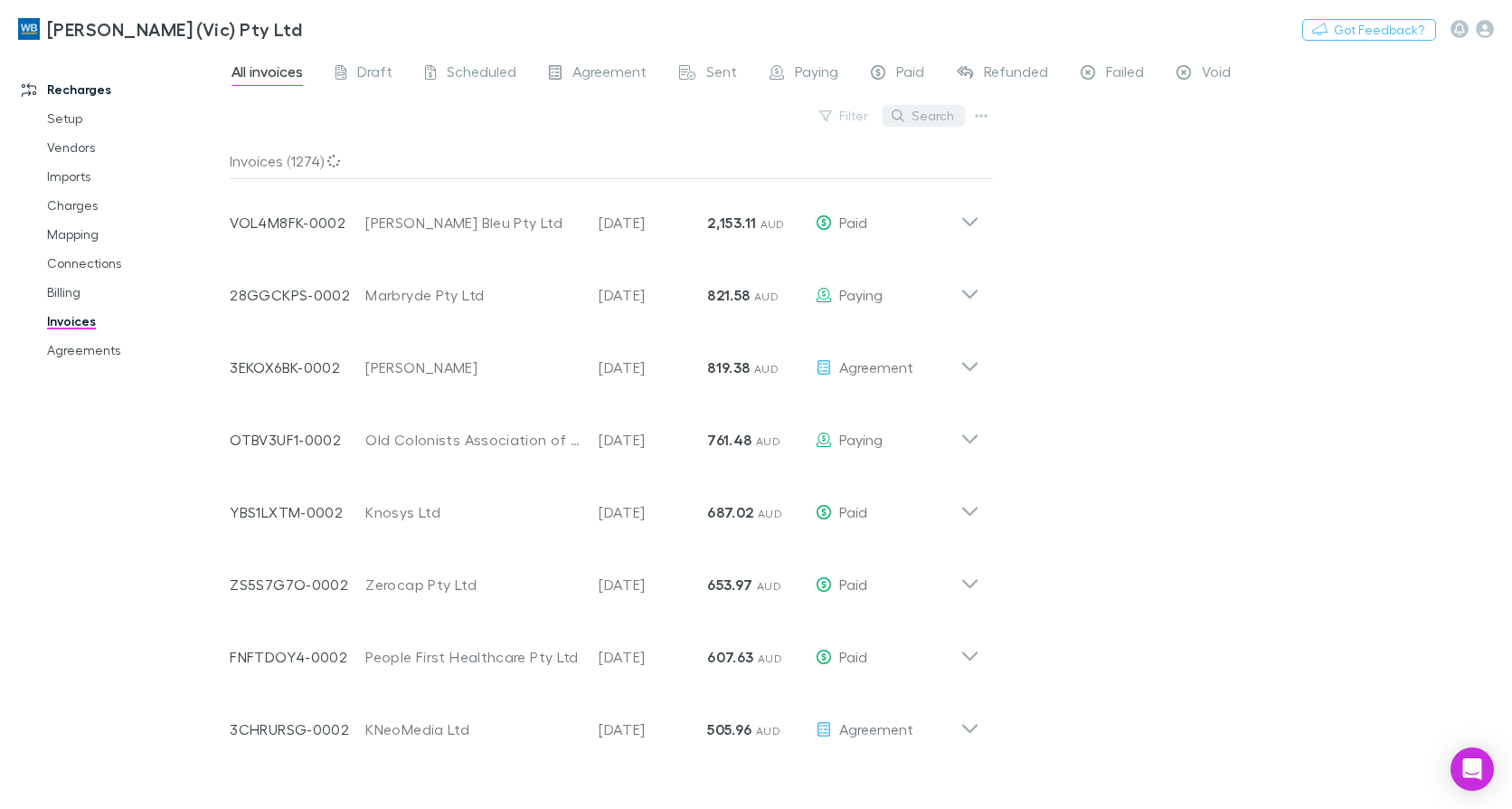
click at [914, 113] on button "Search" at bounding box center [924, 116] width 83 height 22
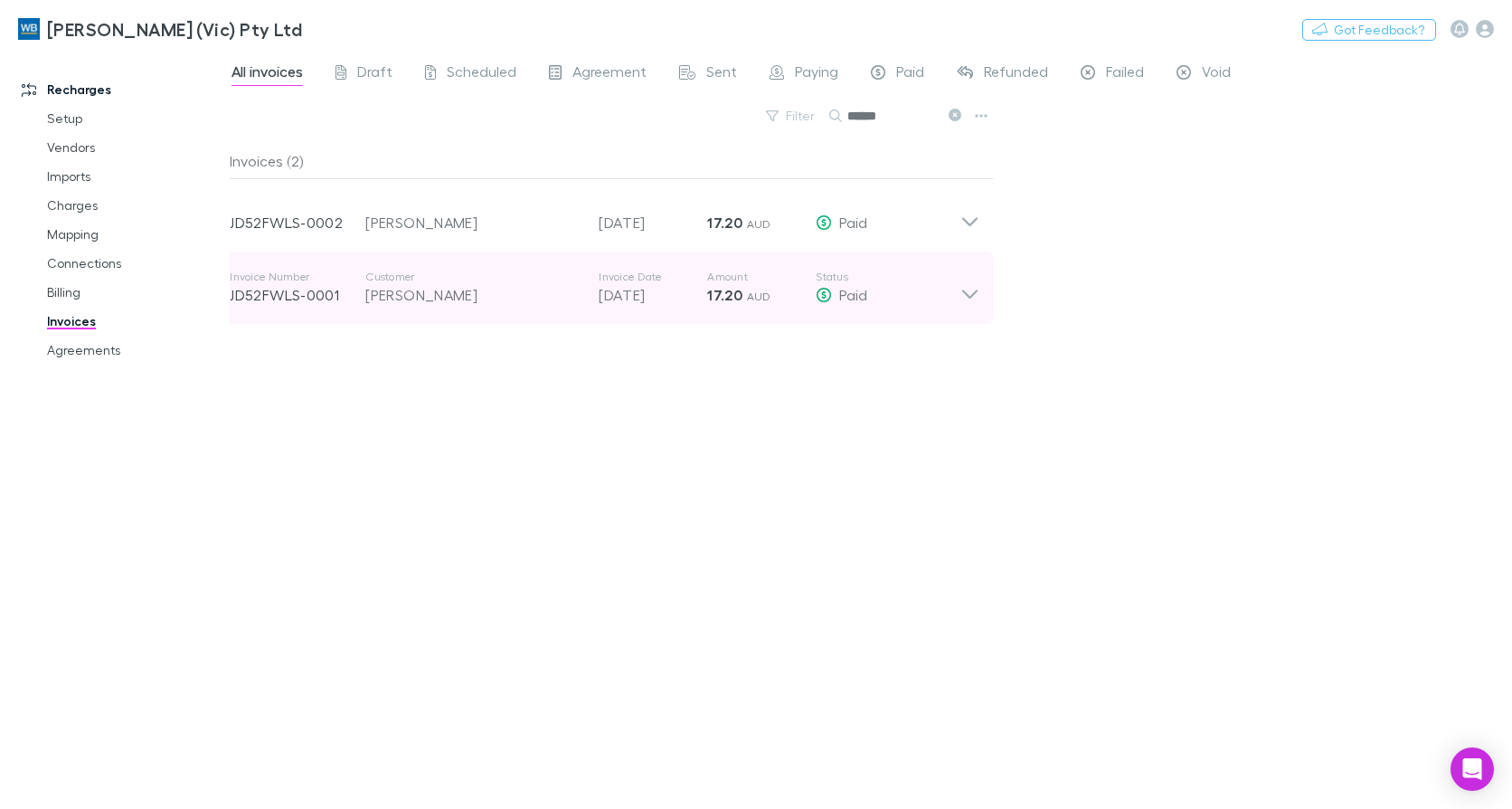
type input "******"
click at [972, 290] on icon at bounding box center [970, 287] width 19 height 36
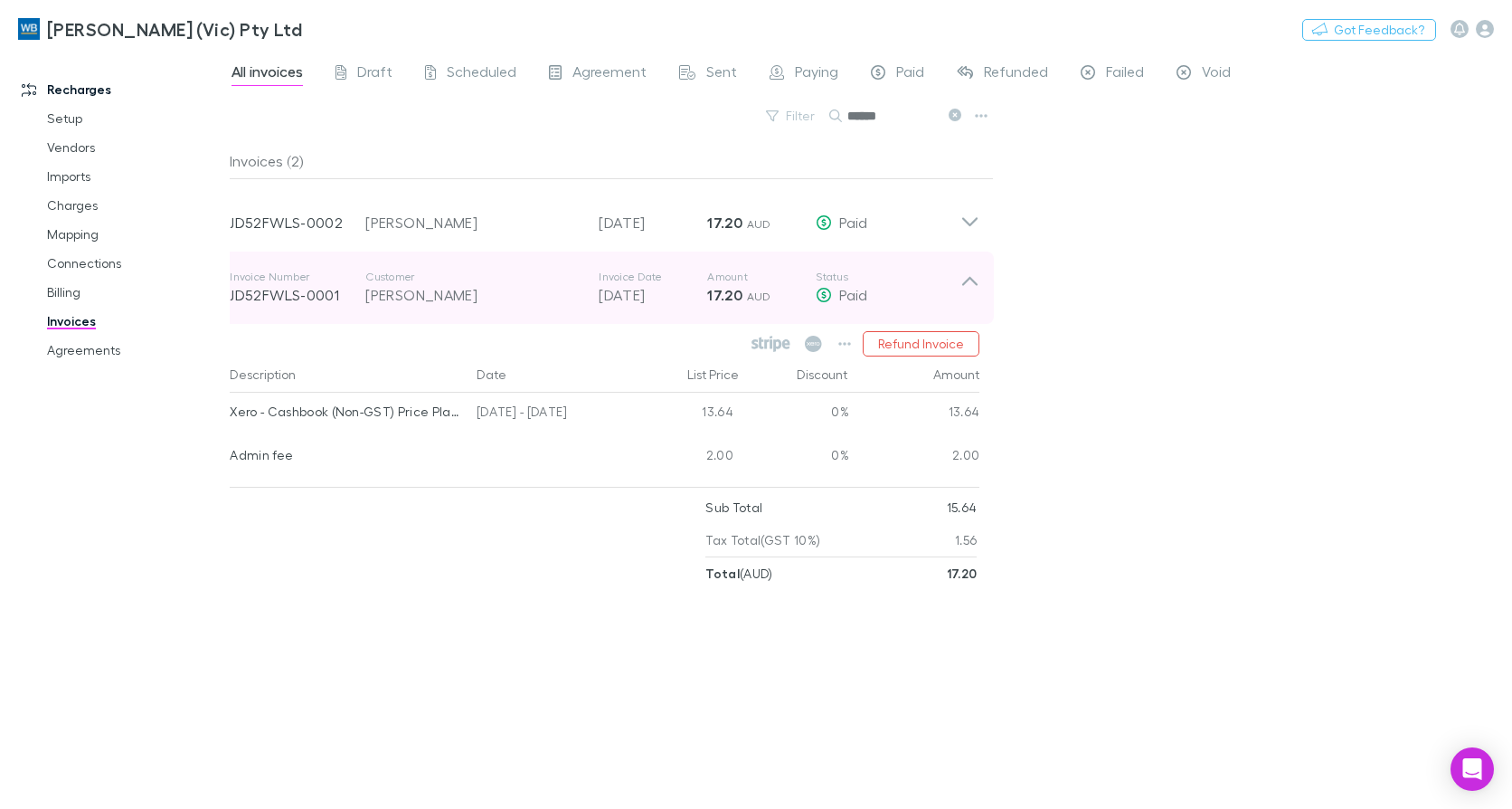
click at [972, 290] on icon at bounding box center [970, 287] width 19 height 36
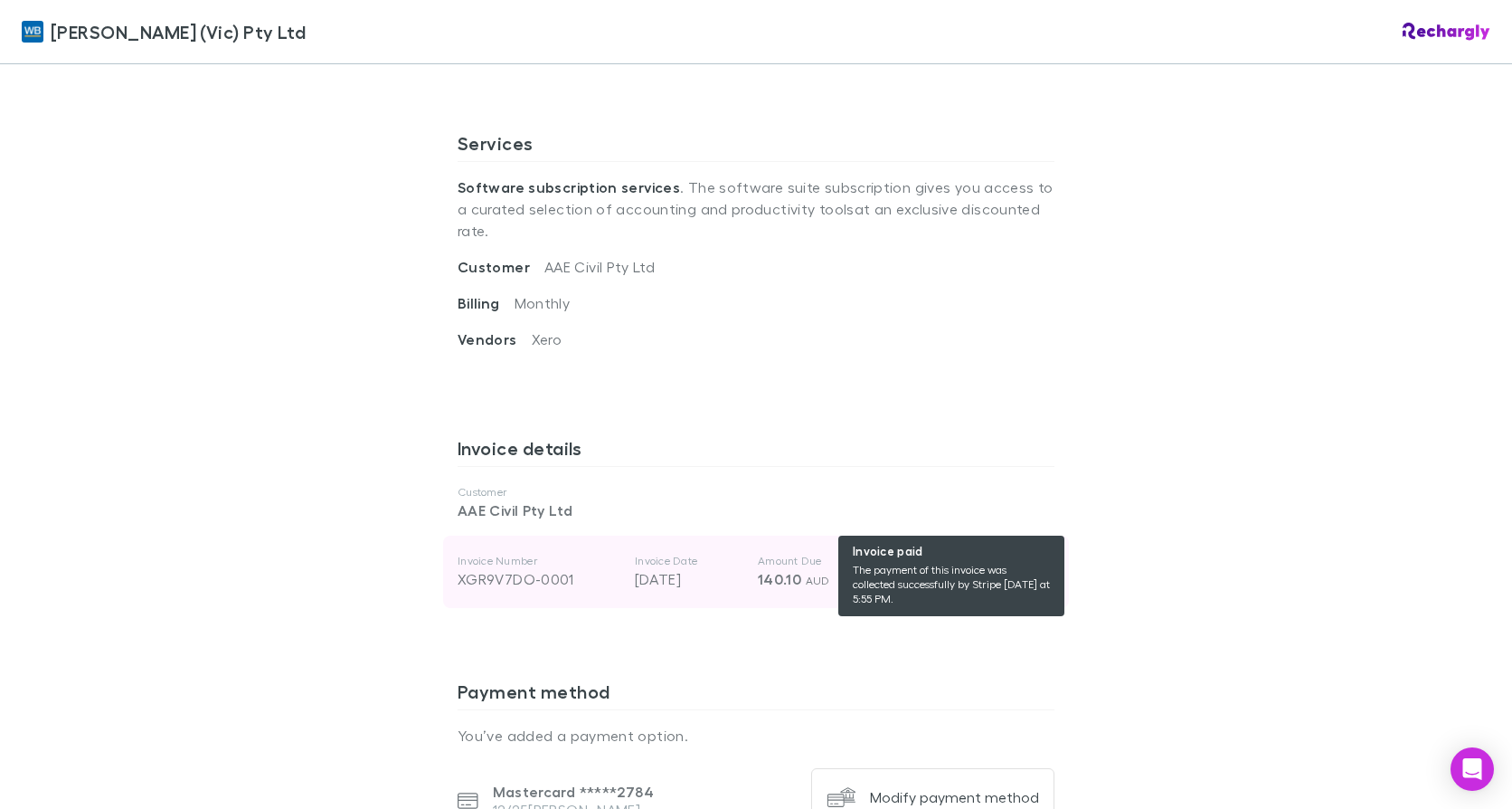
scroll to position [633, 0]
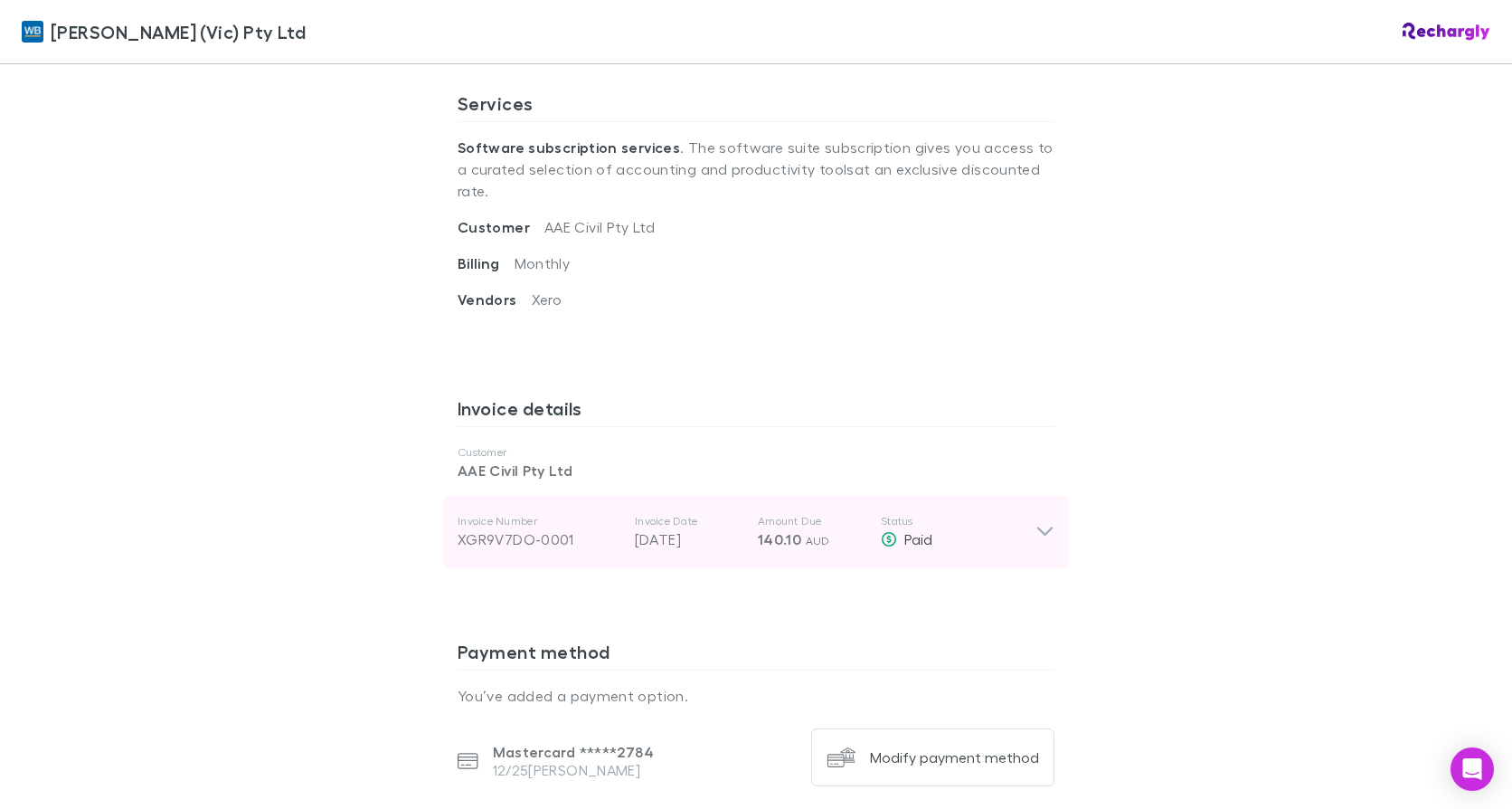
click at [1044, 521] on icon at bounding box center [1045, 532] width 19 height 22
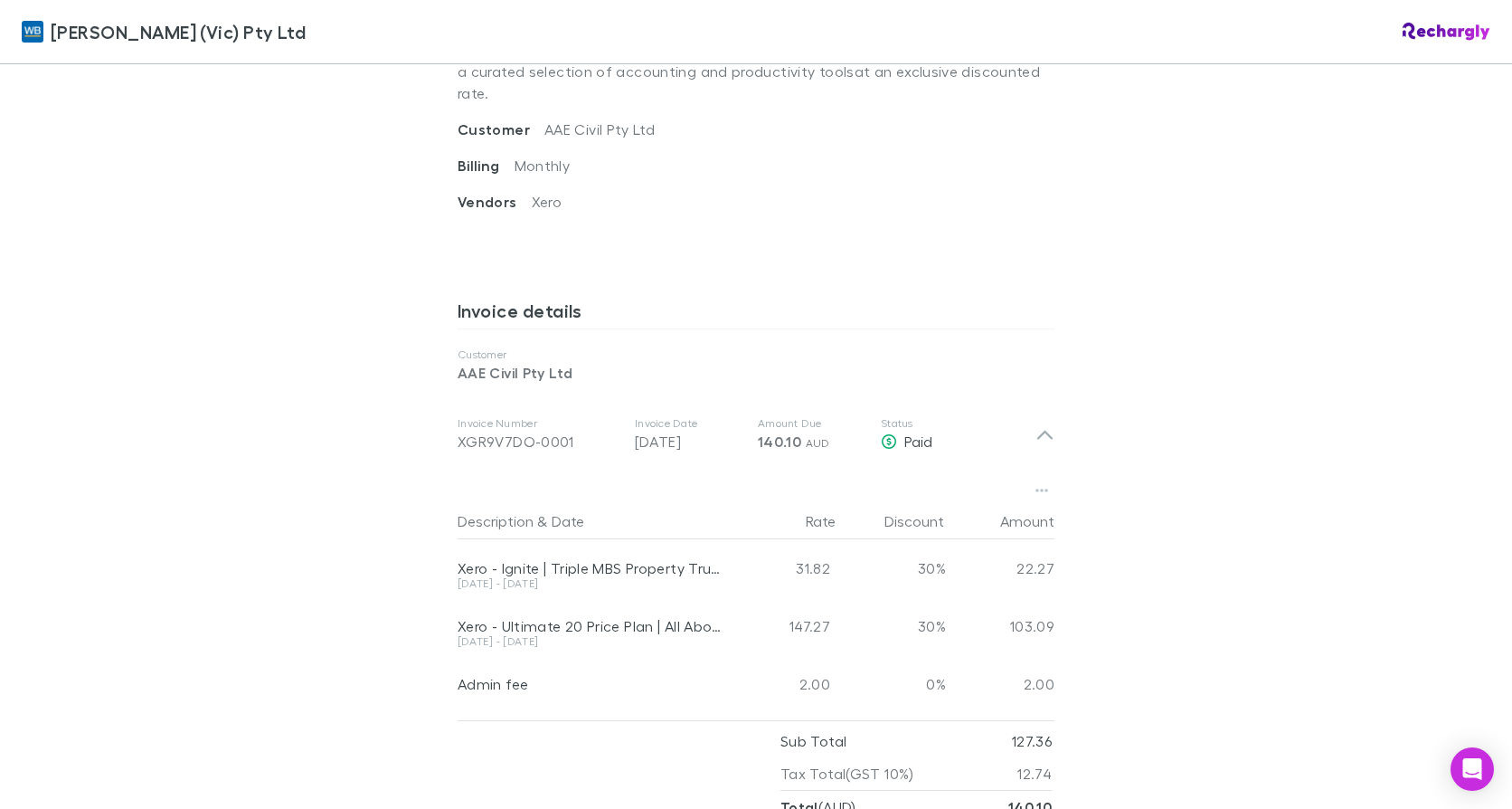
scroll to position [542, 0]
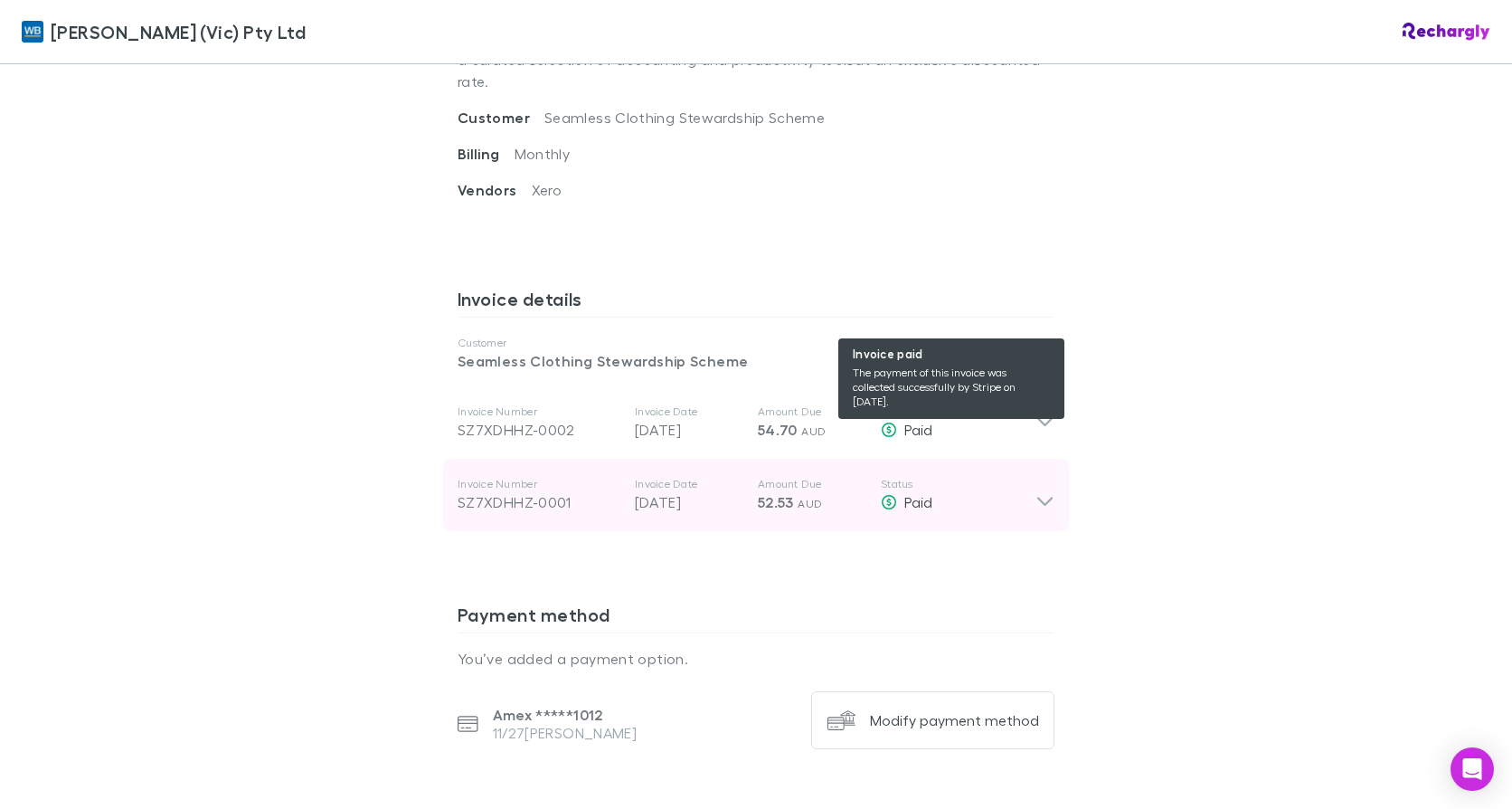
scroll to position [905, 0]
